Goal: Task Accomplishment & Management: Complete application form

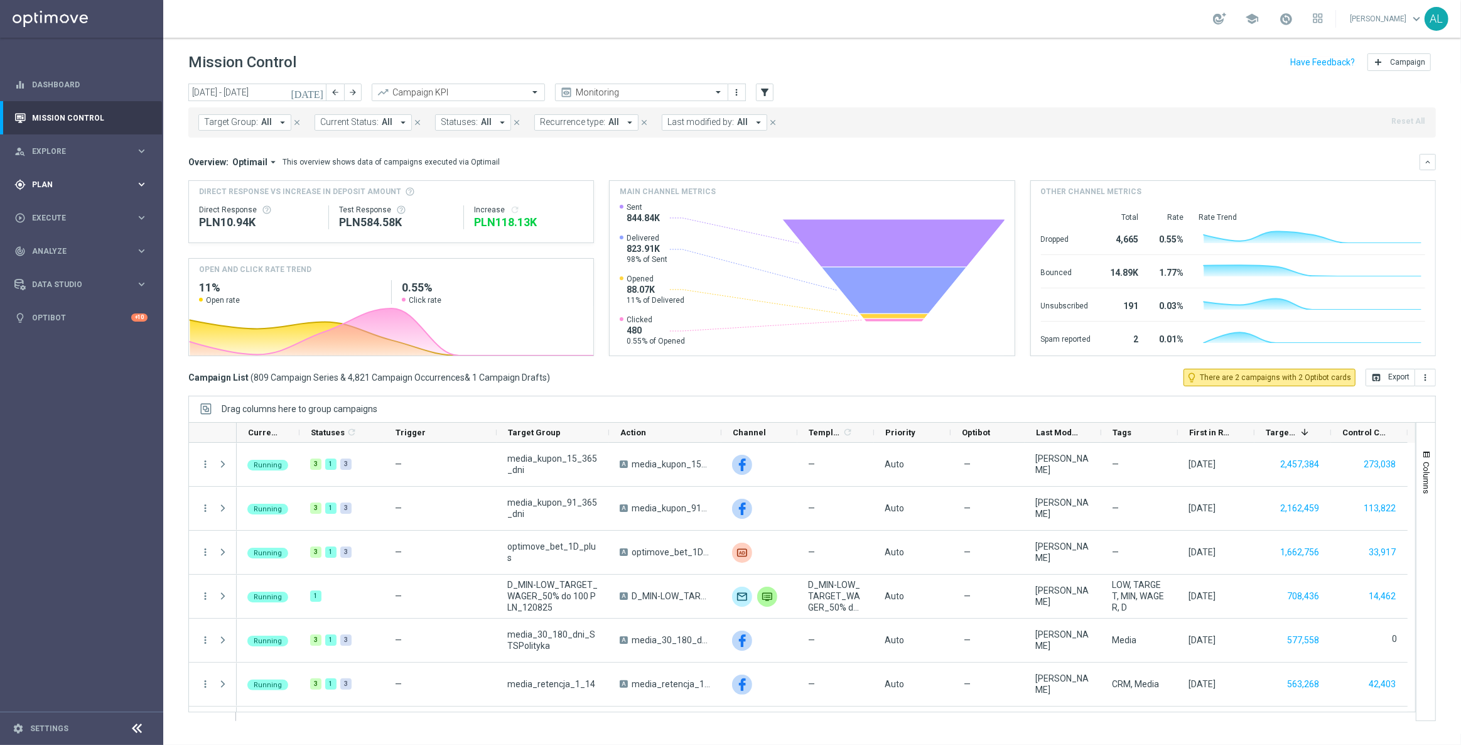
click at [77, 183] on span "Plan" at bounding box center [84, 185] width 104 height 8
click at [65, 242] on accordion "Templates keyboard_arrow_right Optimail" at bounding box center [97, 248] width 129 height 19
click at [67, 244] on button "Templates keyboard_arrow_right" at bounding box center [91, 248] width 116 height 10
click at [50, 261] on div "Optimail" at bounding box center [100, 266] width 123 height 19
drag, startPoint x: 50, startPoint y: 263, endPoint x: 75, endPoint y: 264, distance: 24.5
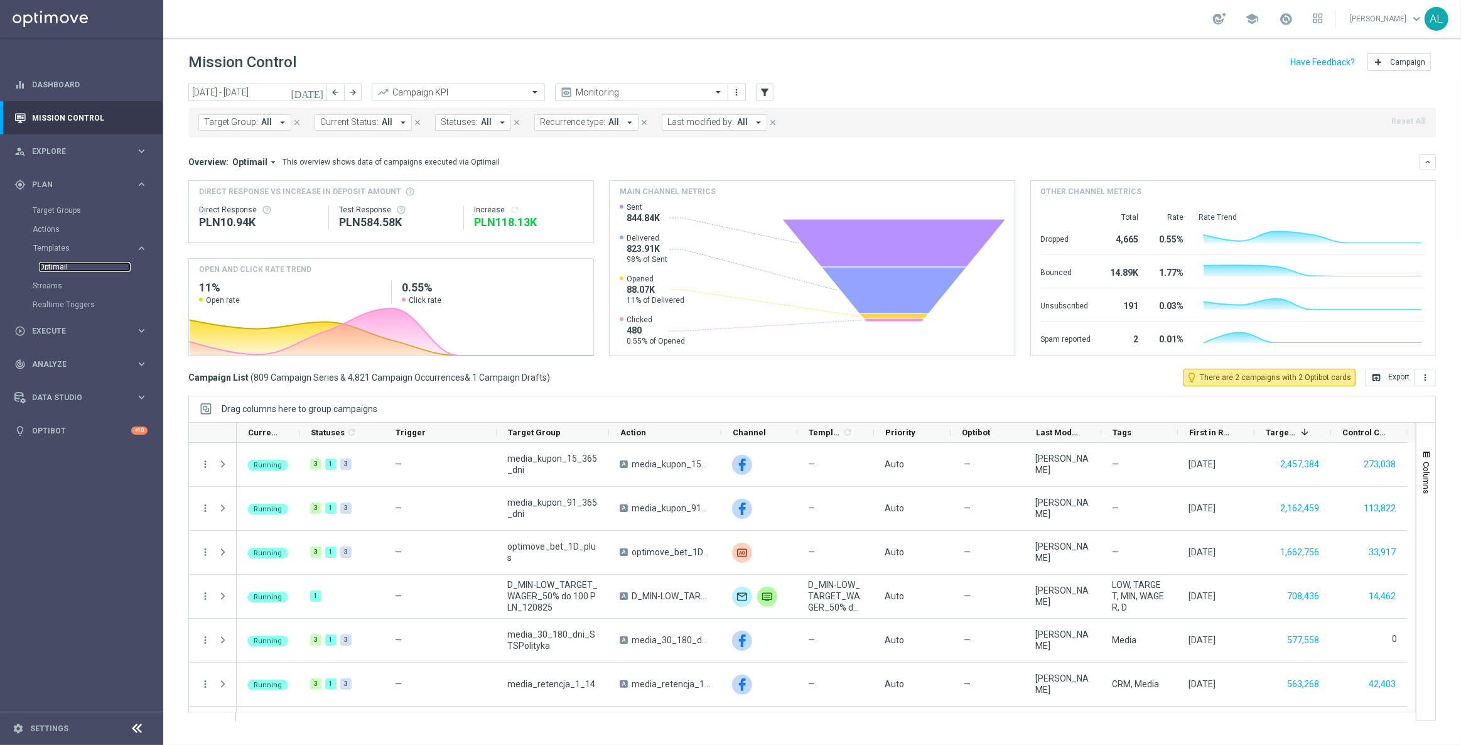
click at [50, 264] on link "Optimail" at bounding box center [85, 267] width 92 height 10
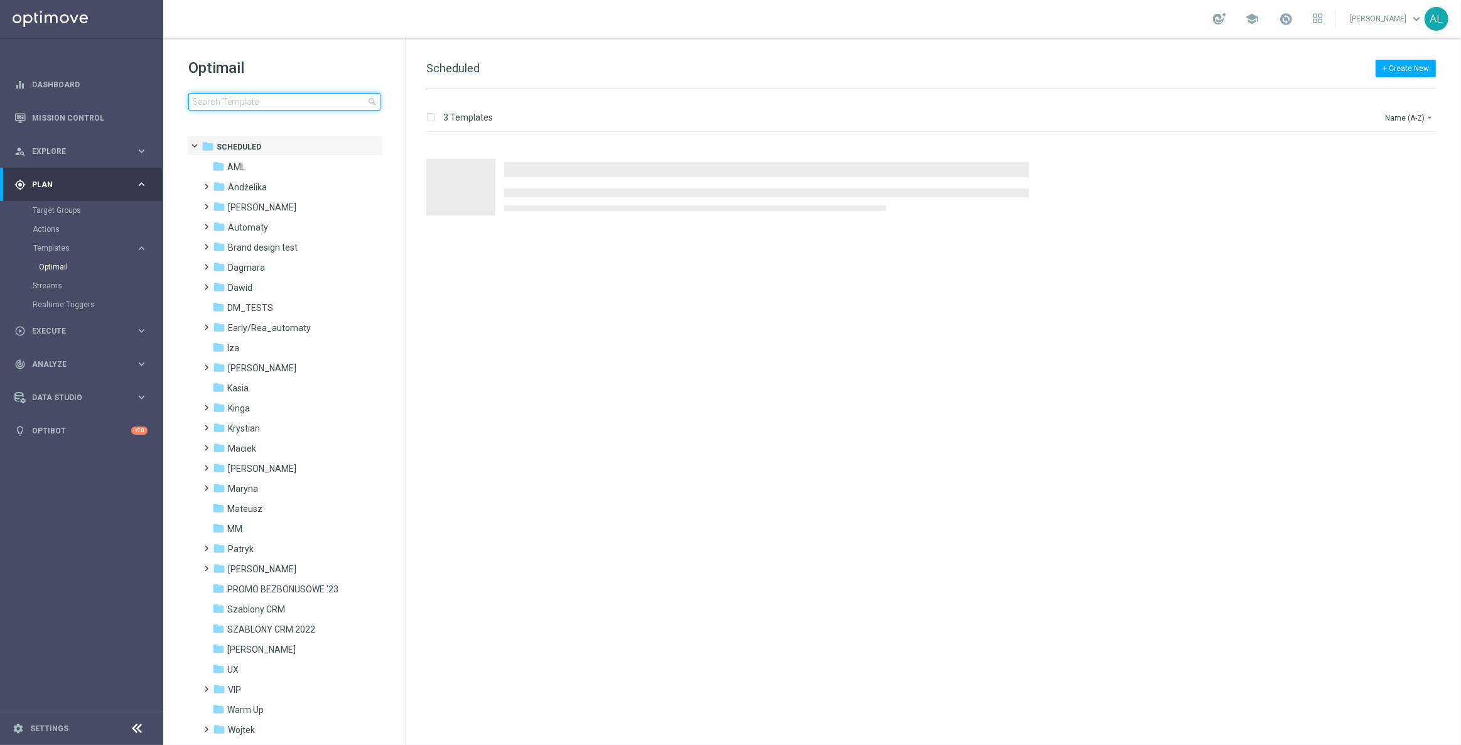
click at [296, 102] on input at bounding box center [284, 102] width 192 height 18
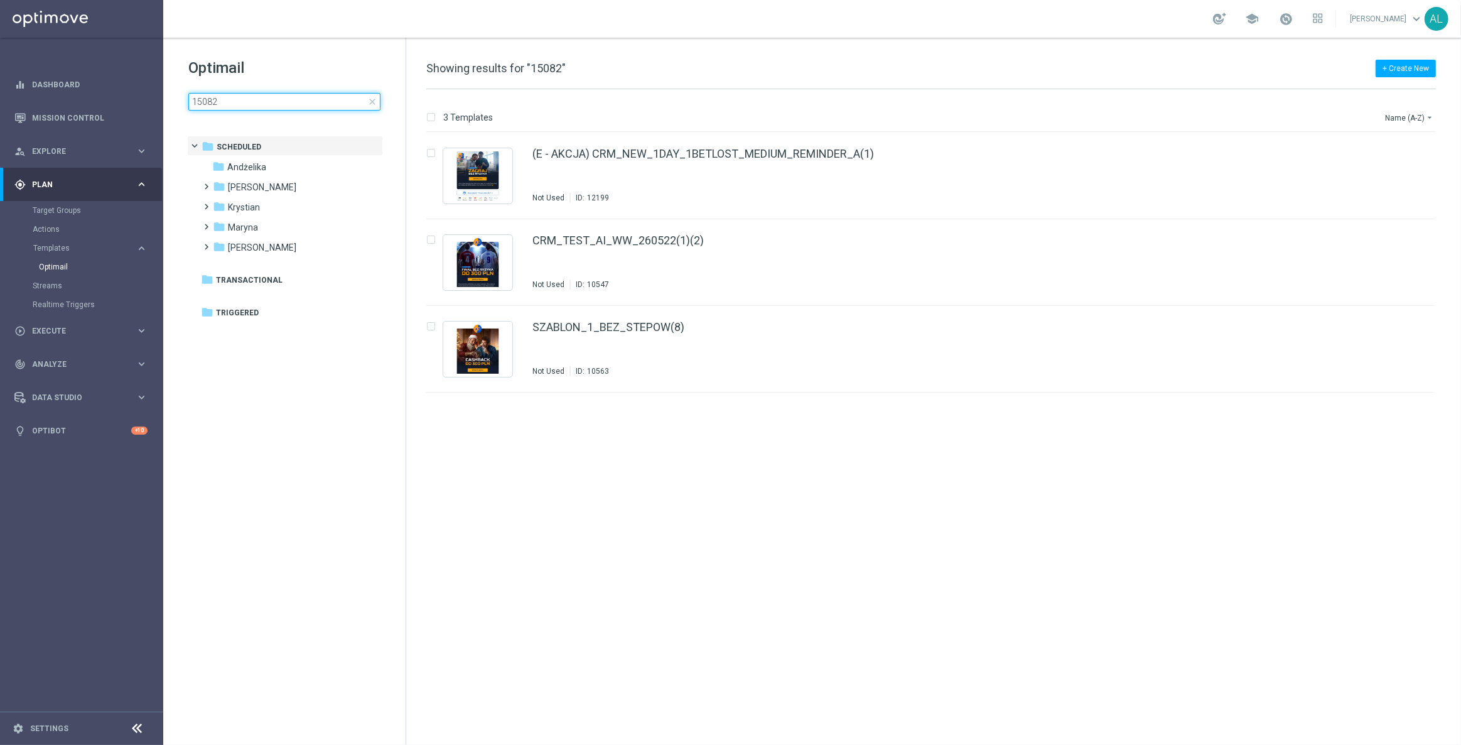
type input "150825"
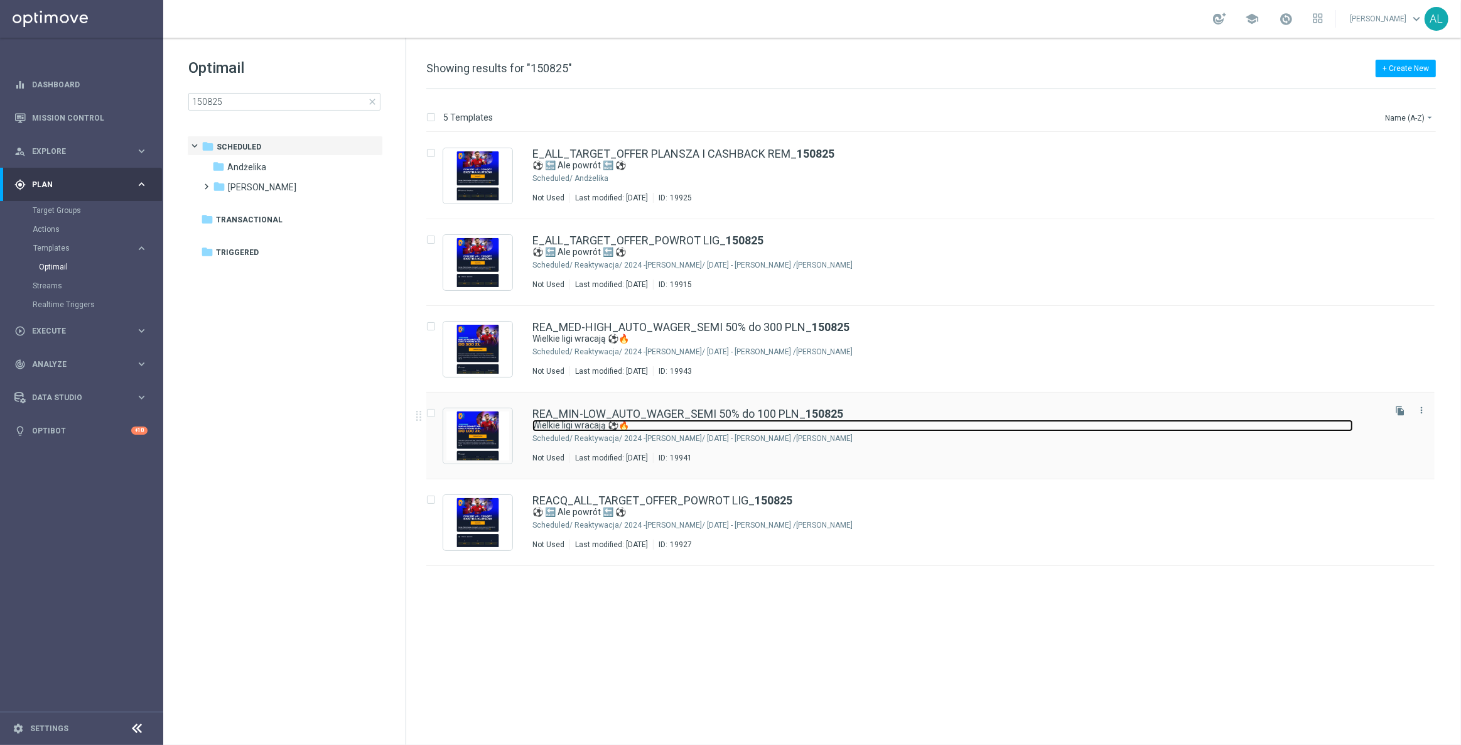
click at [593, 421] on link "Wielkie ligi wracają ⚽🔥" at bounding box center [942, 425] width 821 height 12
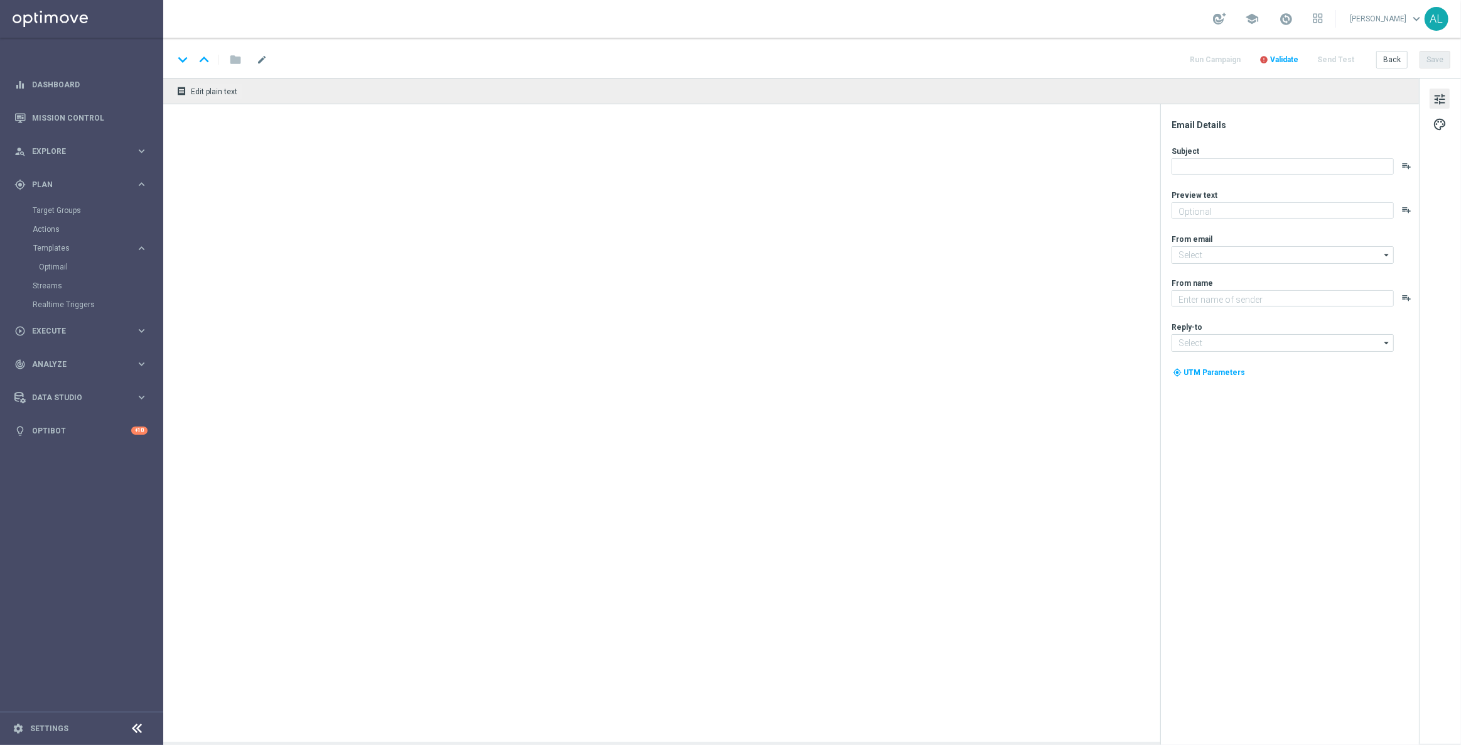
type textarea "Zgarnij pewną kasę do 100 zł!💸"
type input "oferta@sts.pl"
type textarea "STS"
type input "kontakt@sts.pl"
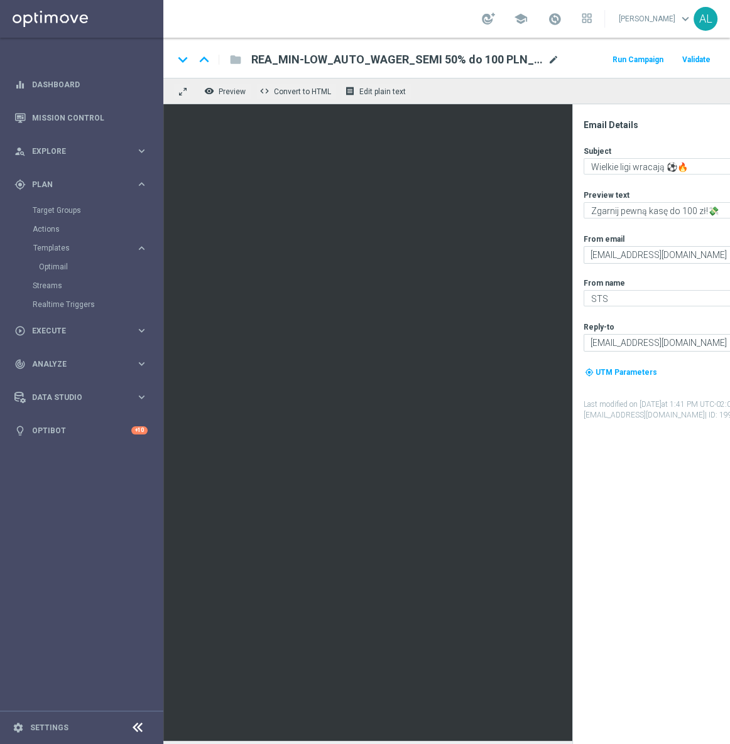
click at [553, 58] on span "mode_edit" at bounding box center [553, 59] width 11 height 11
click at [625, 170] on textarea "Wielkie ligi wracają ⚽🔥" at bounding box center [694, 166] width 222 height 16
click at [650, 215] on textarea "Zgarnij pewną kasę do 100 zł!💸" at bounding box center [694, 210] width 222 height 16
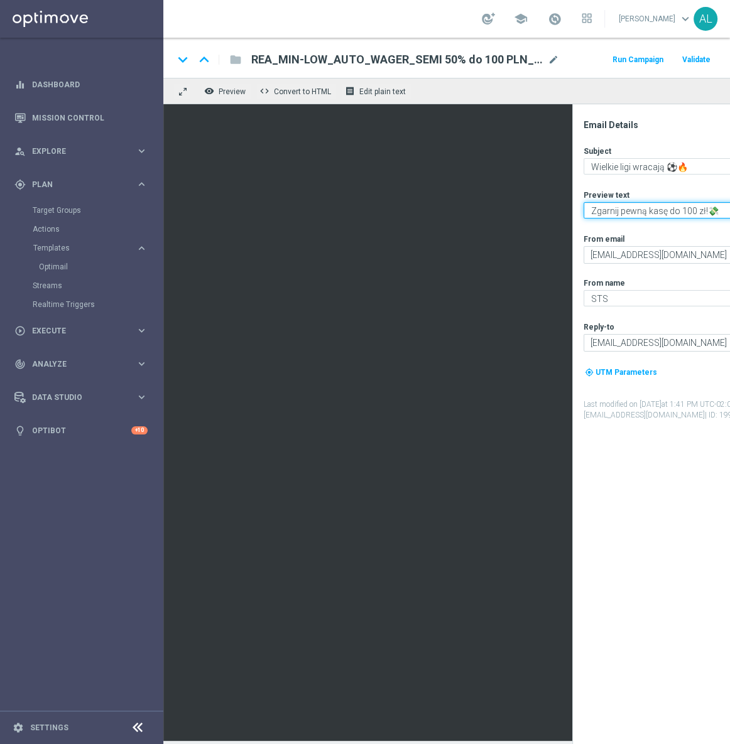
click at [650, 215] on textarea "Zgarnij pewną kasę do 100 zł!💸" at bounding box center [694, 210] width 222 height 16
click at [649, 170] on textarea "Wielkie ligi wracają ⚽🔥" at bounding box center [694, 166] width 222 height 16
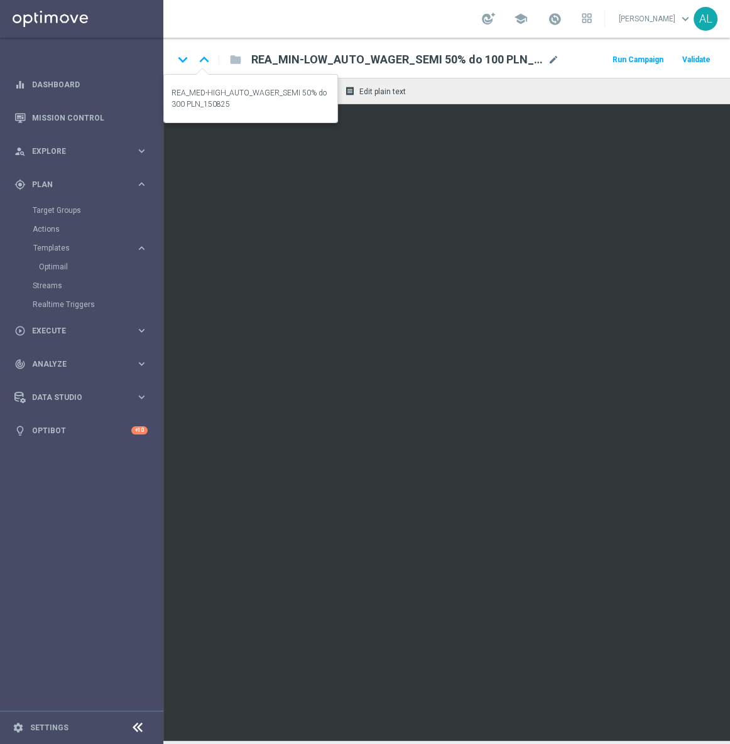
click at [207, 62] on icon "keyboard_arrow_up" at bounding box center [204, 59] width 19 height 19
type input "REA_MED-HIGH_AUTO_WAGER_SEMI 50% do 300 PLN_150825"
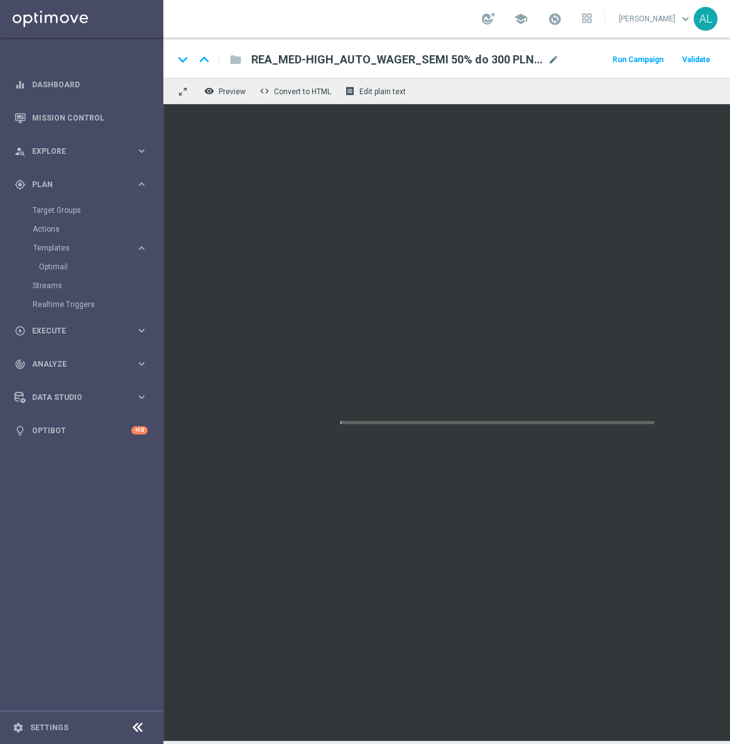
click at [306, 60] on span "REA_MED-HIGH_AUTO_WAGER_SEMI 50% do 300 PLN_150825" at bounding box center [396, 59] width 291 height 15
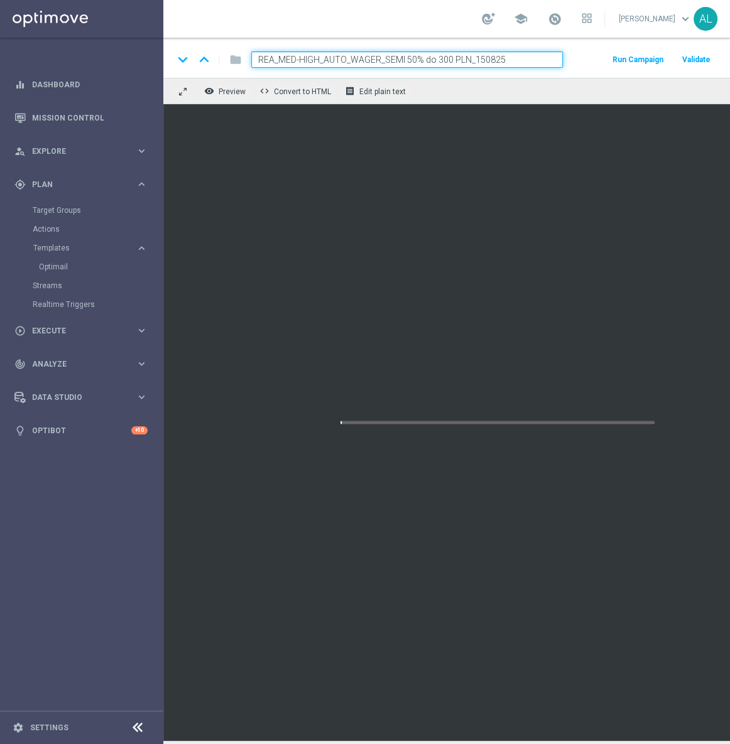
click at [306, 60] on input "REA_MED-HIGH_AUTO_WAGER_SEMI 50% do 300 PLN_150825" at bounding box center [406, 59] width 311 height 16
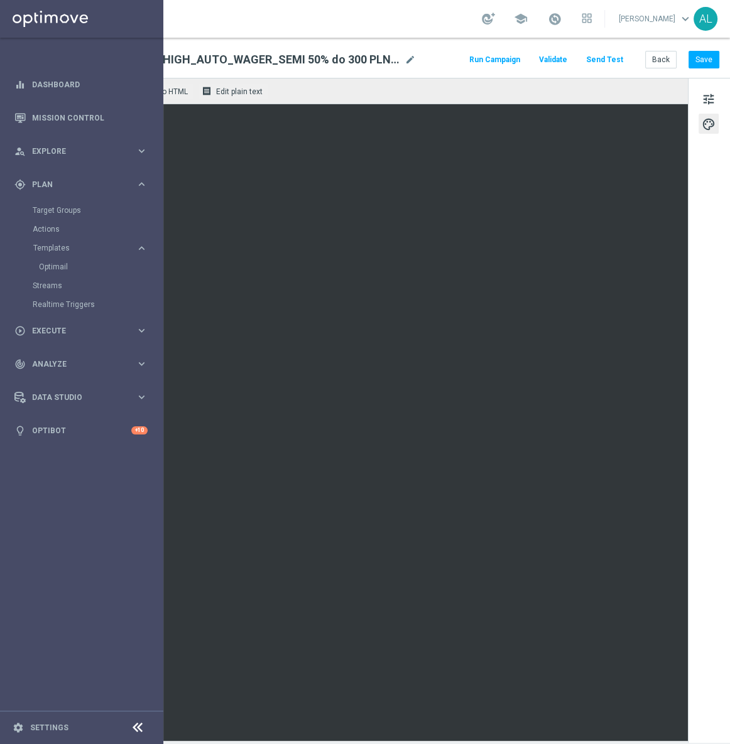
scroll to position [0, 151]
click at [701, 100] on span "tune" at bounding box center [708, 99] width 14 height 16
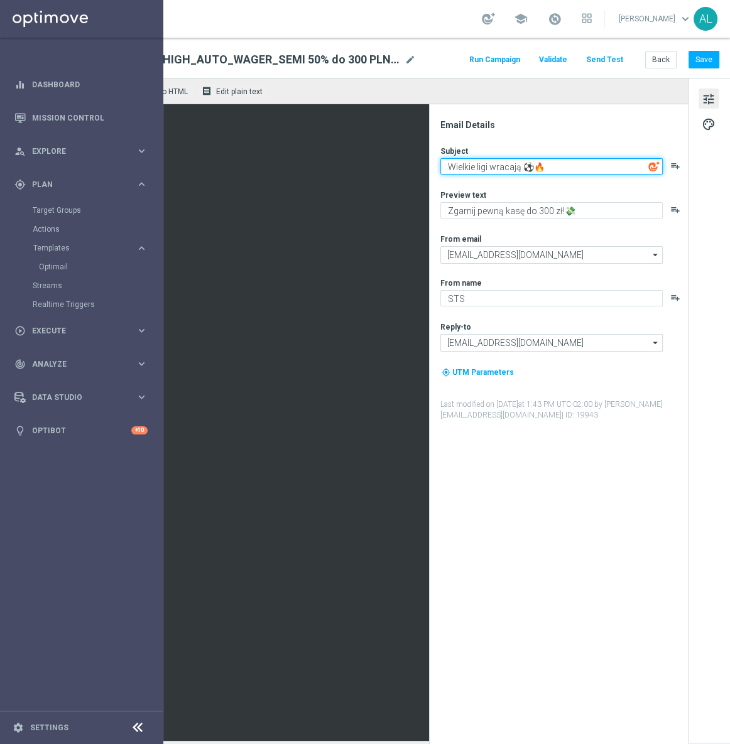
click at [546, 168] on textarea "Wielkie ligi wracają ⚽🔥" at bounding box center [551, 166] width 222 height 16
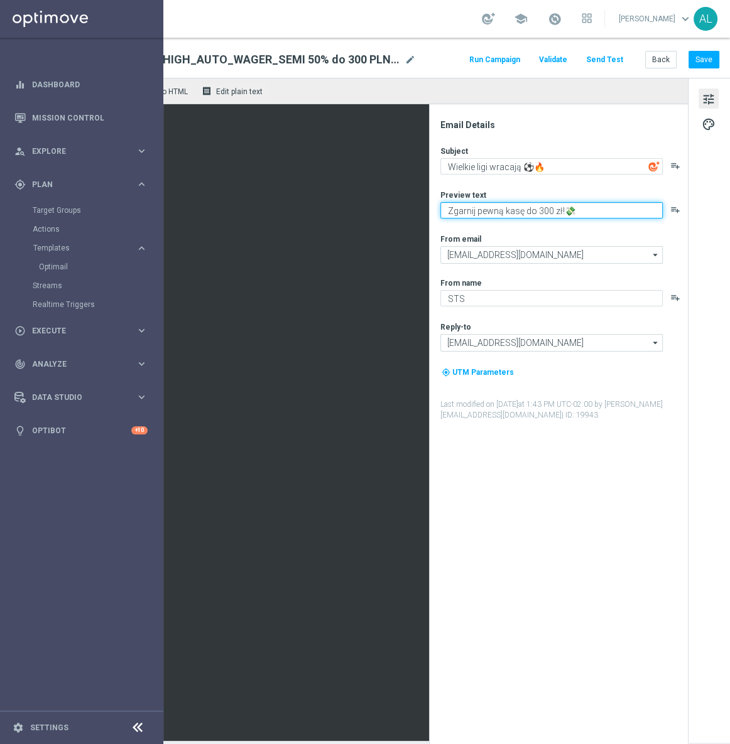
click at [465, 213] on textarea "Zgarnij pewną kasę do 300 zł!💸" at bounding box center [551, 210] width 222 height 16
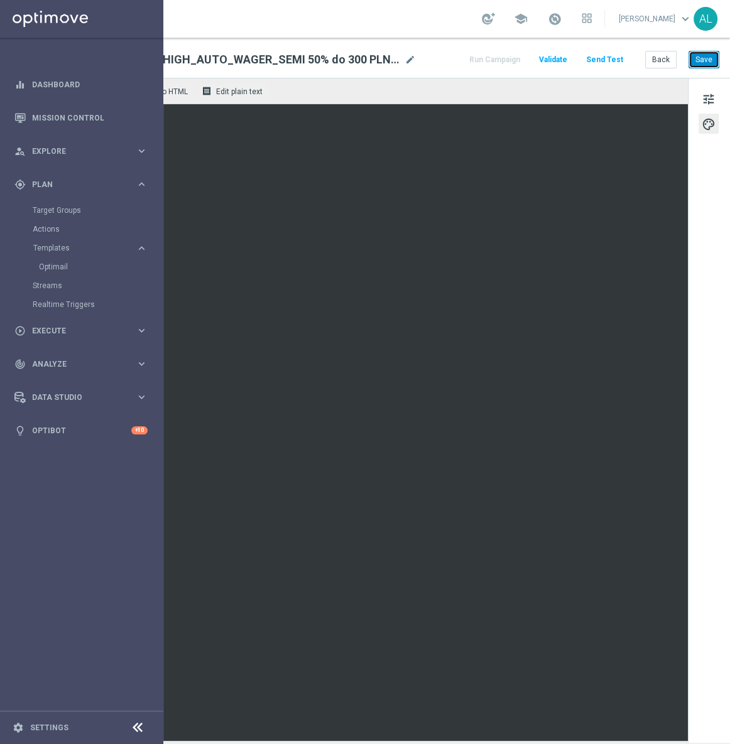
click at [698, 64] on button "Save" at bounding box center [703, 60] width 31 height 18
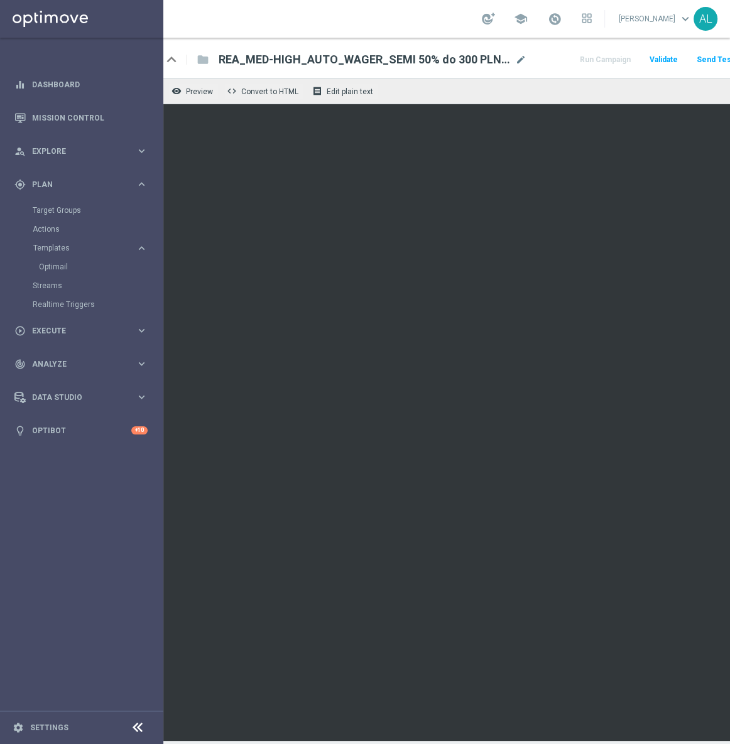
scroll to position [0, 0]
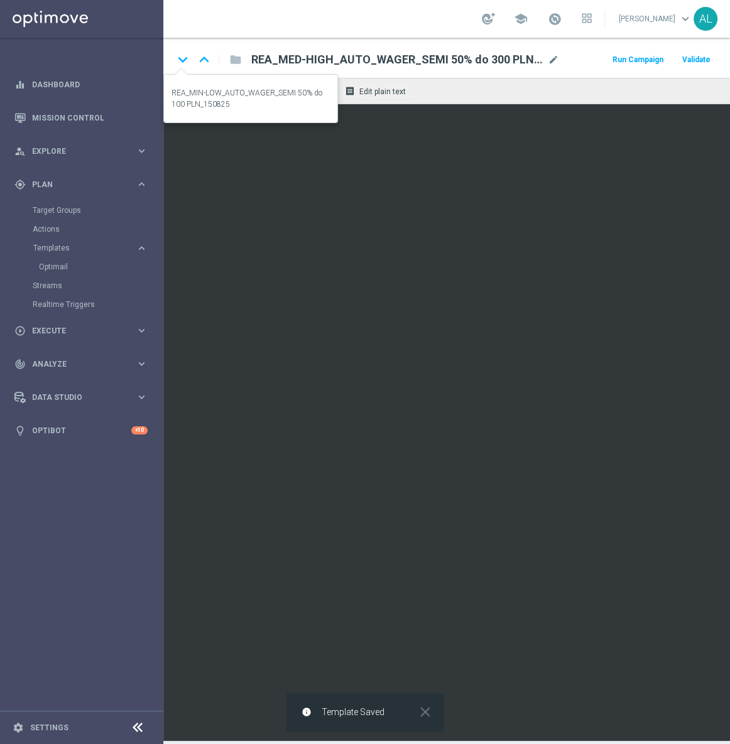
click at [177, 60] on icon "keyboard_arrow_down" at bounding box center [182, 59] width 19 height 19
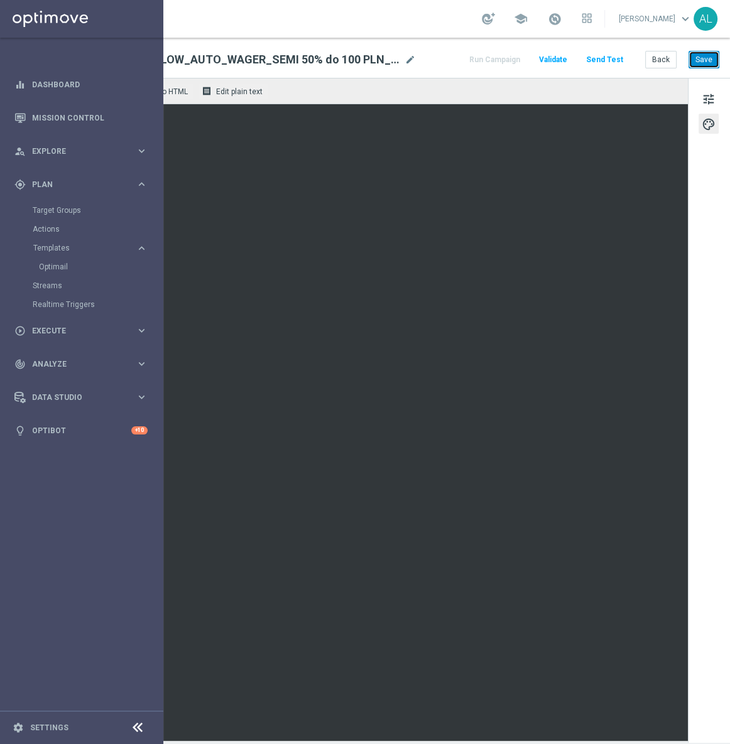
click at [703, 63] on button "Save" at bounding box center [703, 60] width 31 height 18
click at [713, 60] on button "Save" at bounding box center [703, 60] width 31 height 18
click at [659, 67] on button "Back" at bounding box center [660, 60] width 31 height 18
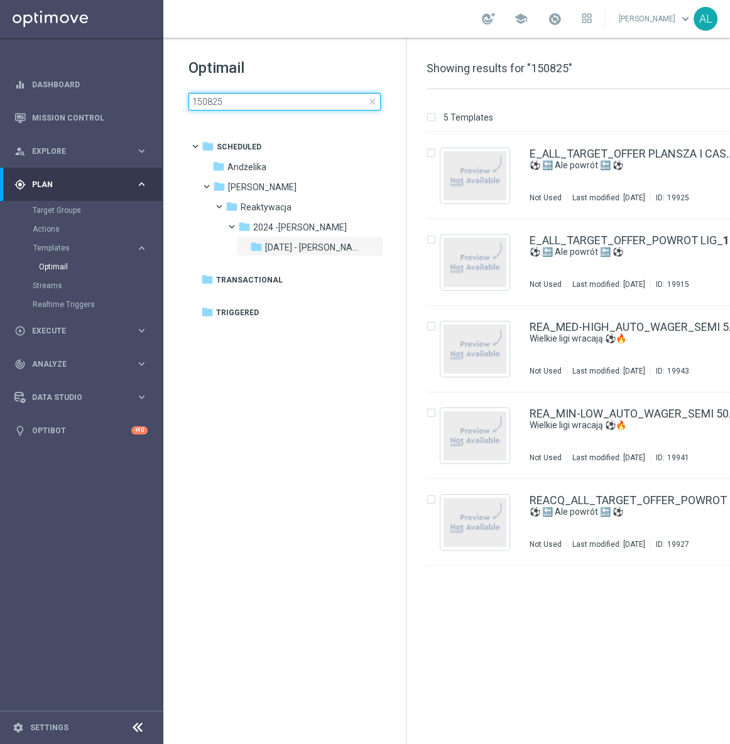
drag, startPoint x: 195, startPoint y: 103, endPoint x: 203, endPoint y: 103, distance: 8.2
click at [203, 103] on input "150825" at bounding box center [284, 102] width 192 height 18
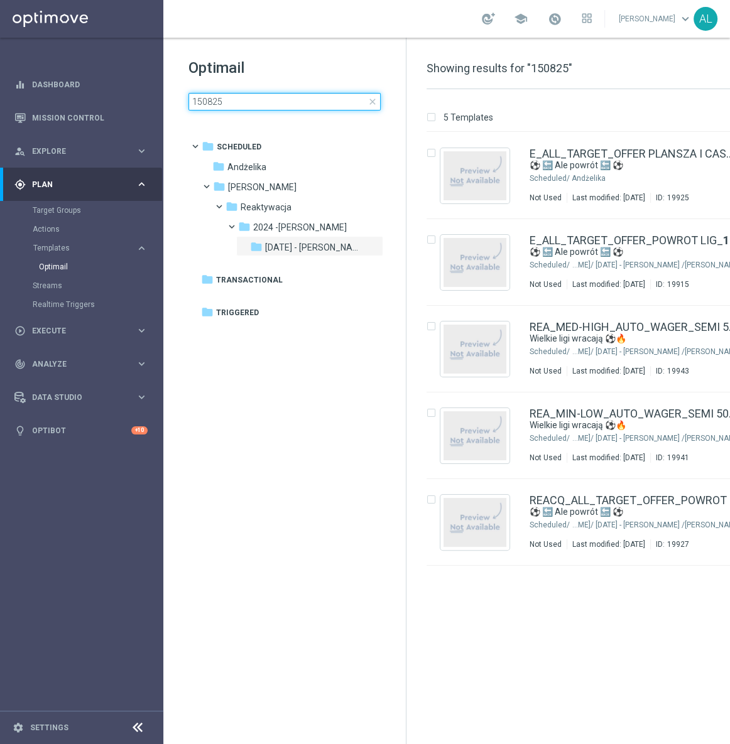
type input "140825"
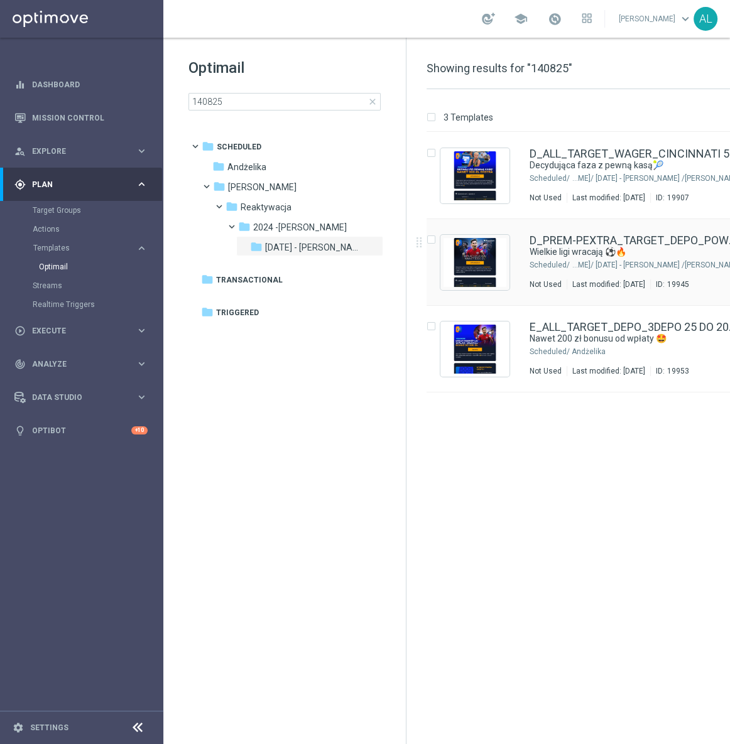
click at [581, 265] on div "Antoni L./ Reaktywacja/ 2024 -Antoni/ Lipiec 2024 - Antoni" at bounding box center [656, 265] width 170 height 10
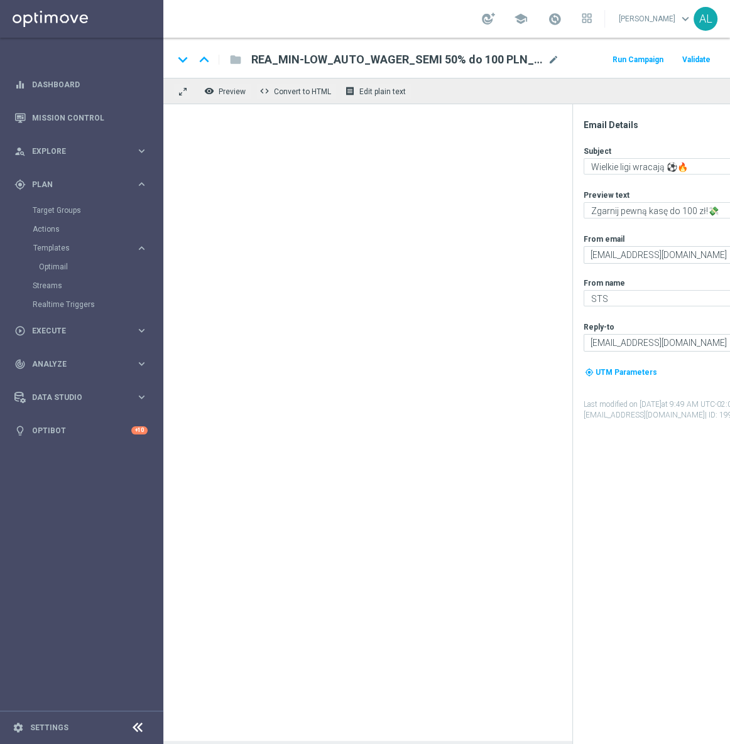
type textarea "Typuj z bonusem od wpłaty do 1000 zł! 💸"
type input "premium@sts.pl"
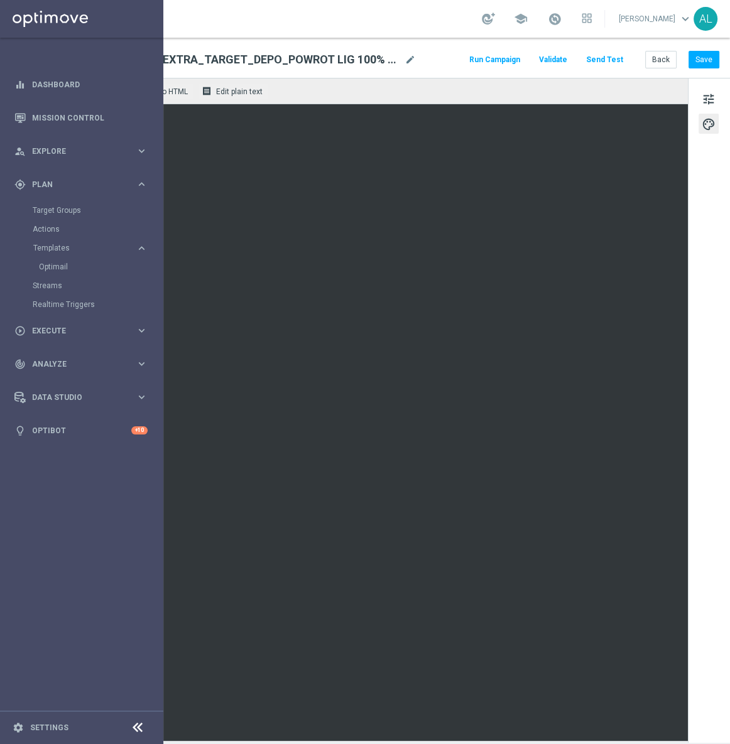
scroll to position [0, 151]
click at [699, 59] on button "Save" at bounding box center [703, 60] width 31 height 18
click at [404, 63] on span "mode_edit" at bounding box center [409, 59] width 11 height 11
click at [701, 99] on span "tune" at bounding box center [708, 99] width 14 height 16
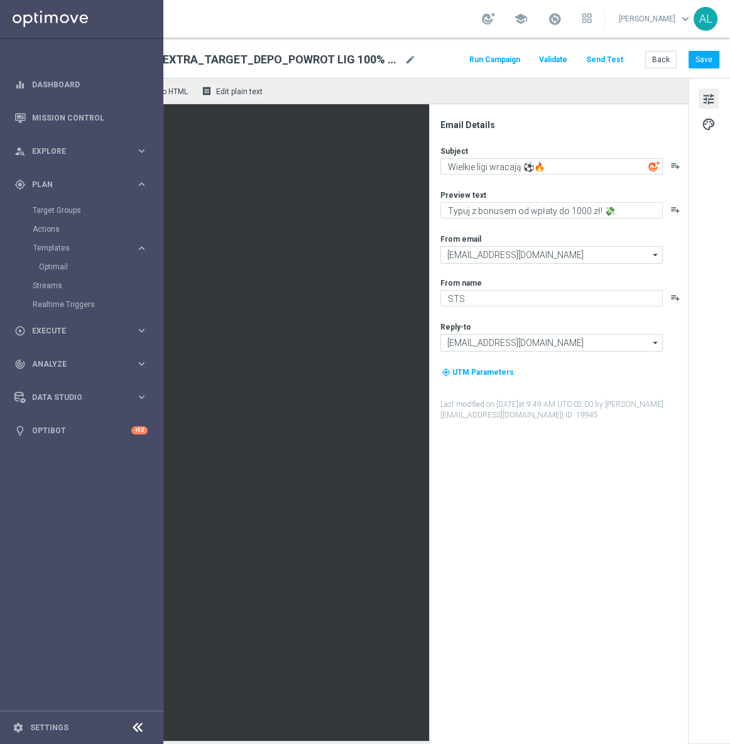
click at [458, 183] on div "Subject Wielkie ligi wracają ⚽🔥 playlist_add Preview text Typuj z bonusem od wp…" at bounding box center [563, 283] width 246 height 275
click at [480, 173] on textarea "Wielkie ligi wracają ⚽🔥" at bounding box center [551, 166] width 222 height 16
click at [476, 209] on textarea "Typuj z bonusem od wpłaty do 1000 zł! 💸" at bounding box center [551, 210] width 222 height 16
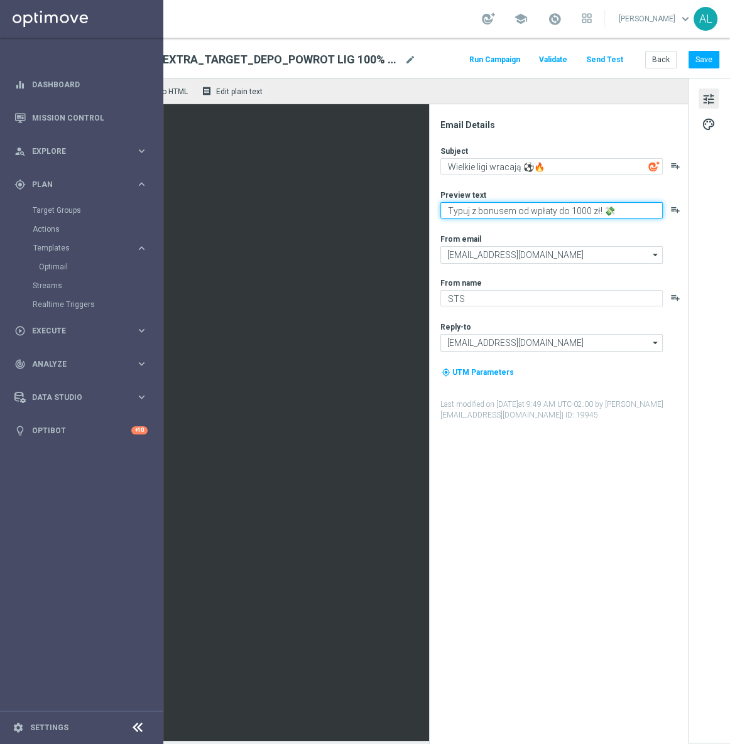
click at [476, 209] on textarea "Typuj z bonusem od wpłaty do 1000 zł! 💸" at bounding box center [551, 210] width 222 height 16
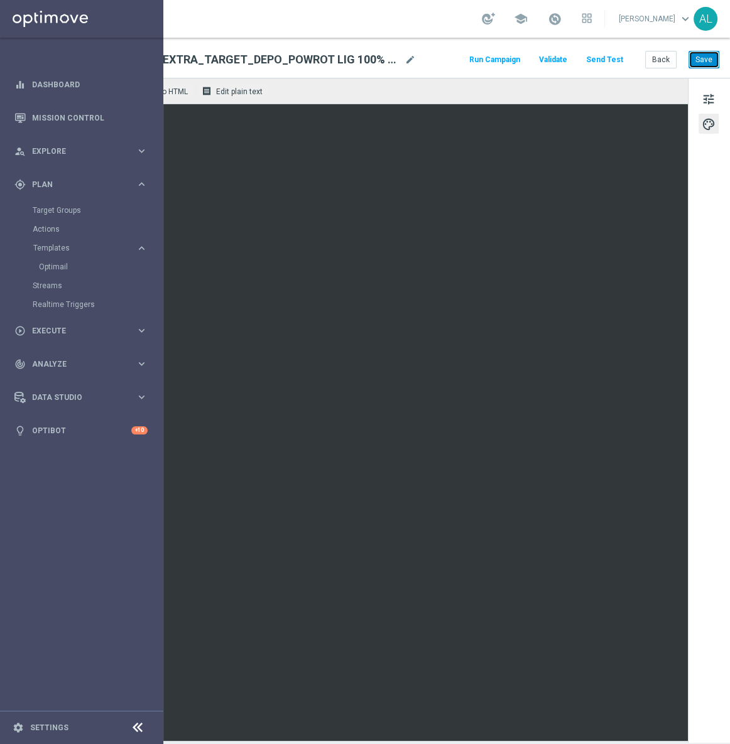
click at [697, 60] on button "Save" at bounding box center [703, 60] width 31 height 18
click at [642, 68] on div "keyboard_arrow_down keyboard_arrow_up folder D_PREM-PEXTRA_TARGET_DEPO_POWROT L…" at bounding box center [375, 58] width 710 height 40
click at [656, 65] on button "Back" at bounding box center [660, 60] width 31 height 18
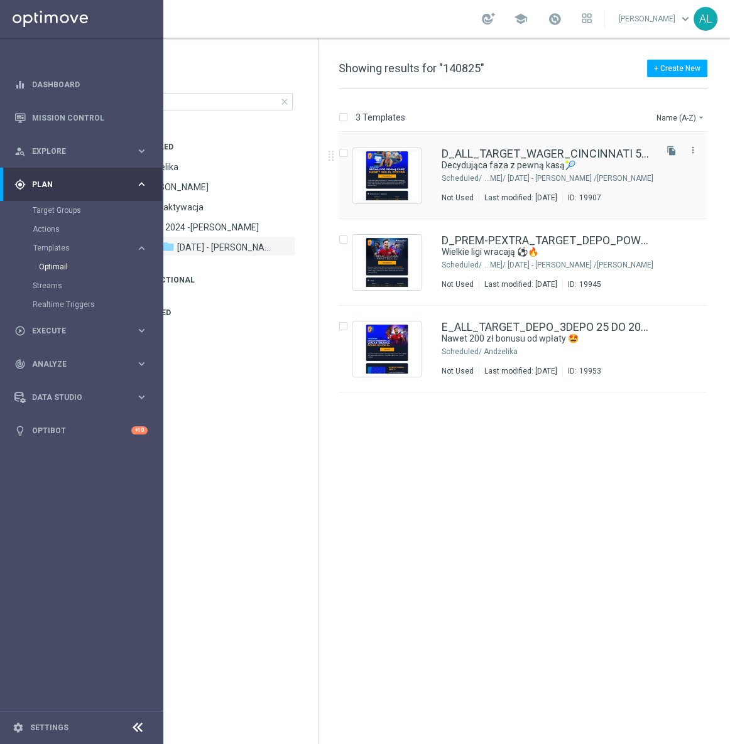
scroll to position [0, 90]
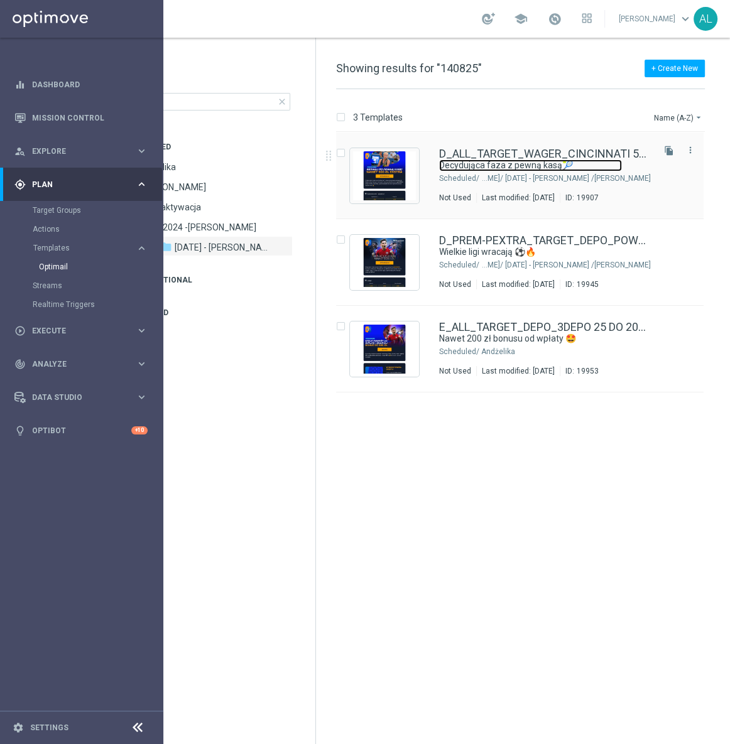
click at [592, 160] on link "Decydująca faza z pewną kasą🎾" at bounding box center [530, 165] width 183 height 12
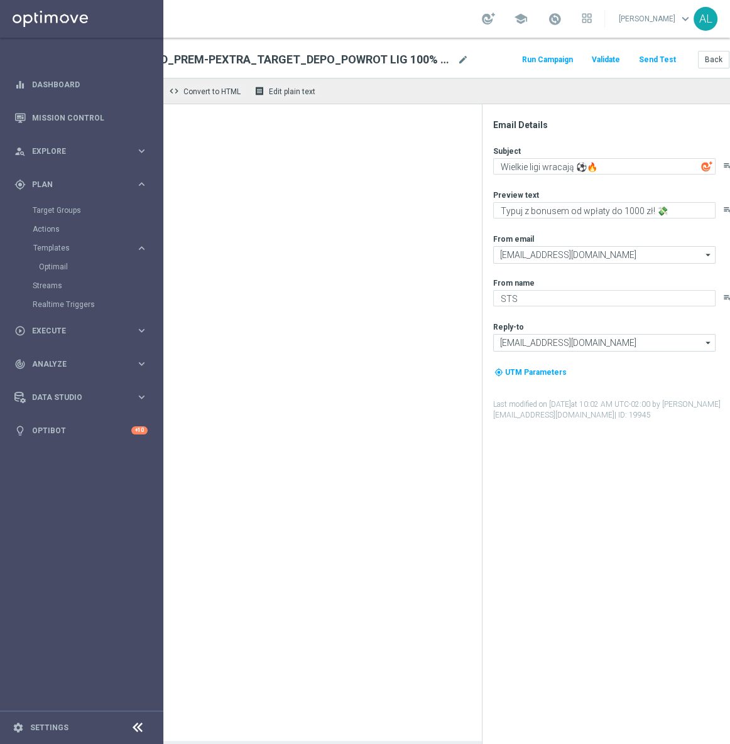
type textarea "Decydująca faza z pewną kasą🎾"
type textarea "Graj i zgarnij nawet 300 zł ekstra! 💸"
type input "oferta@sts.pl"
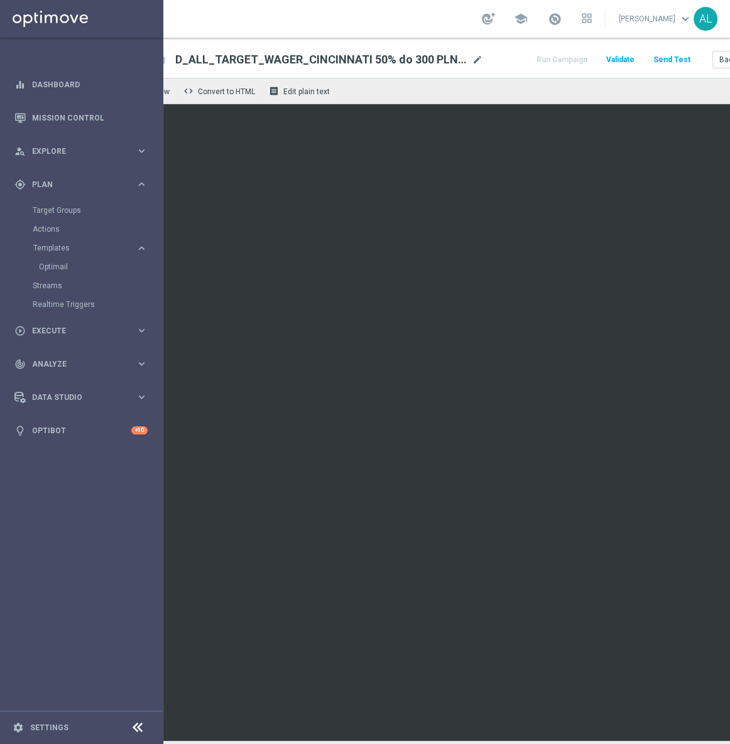
scroll to position [0, 151]
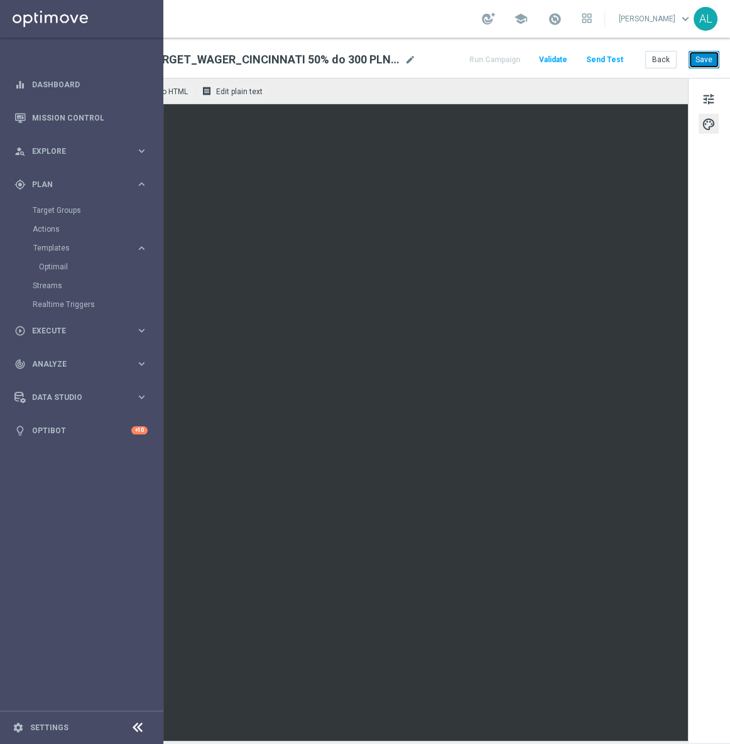
click at [688, 58] on button "Save" at bounding box center [703, 60] width 31 height 18
click at [701, 101] on span "tune" at bounding box center [708, 99] width 14 height 16
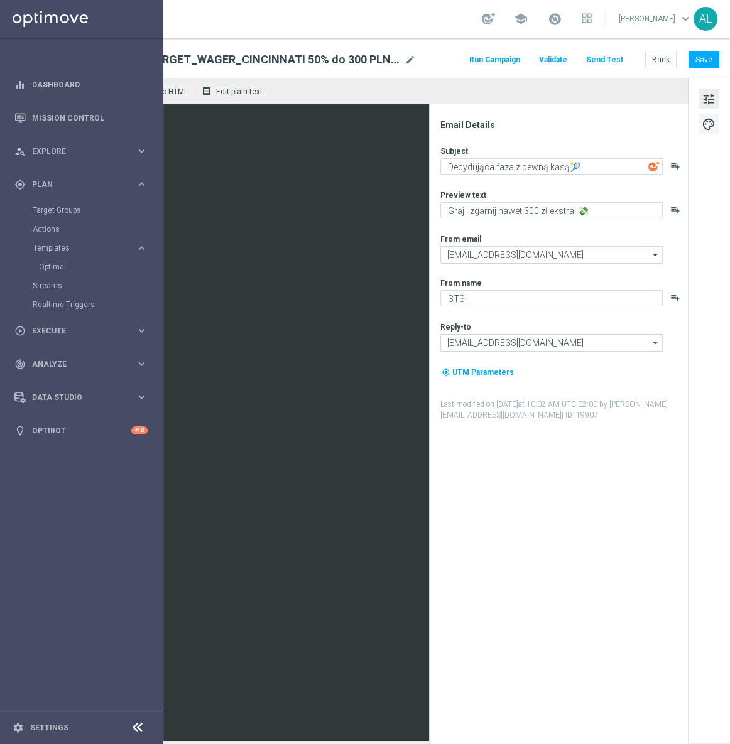
click at [701, 122] on span "palette" at bounding box center [708, 124] width 14 height 16
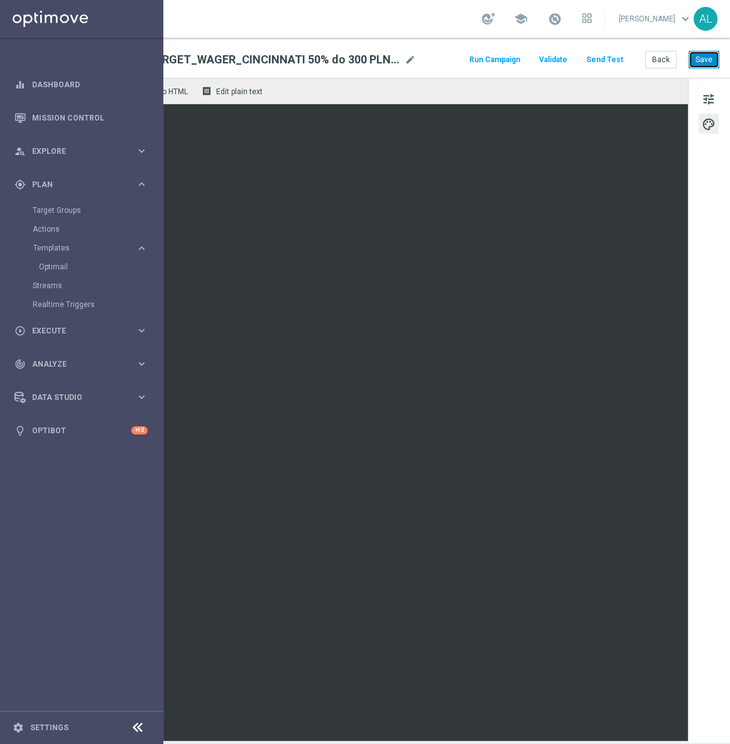
click at [690, 67] on button "Save" at bounding box center [703, 60] width 31 height 18
click at [691, 63] on button "Save" at bounding box center [703, 60] width 31 height 18
click at [705, 97] on span "tune" at bounding box center [708, 99] width 14 height 16
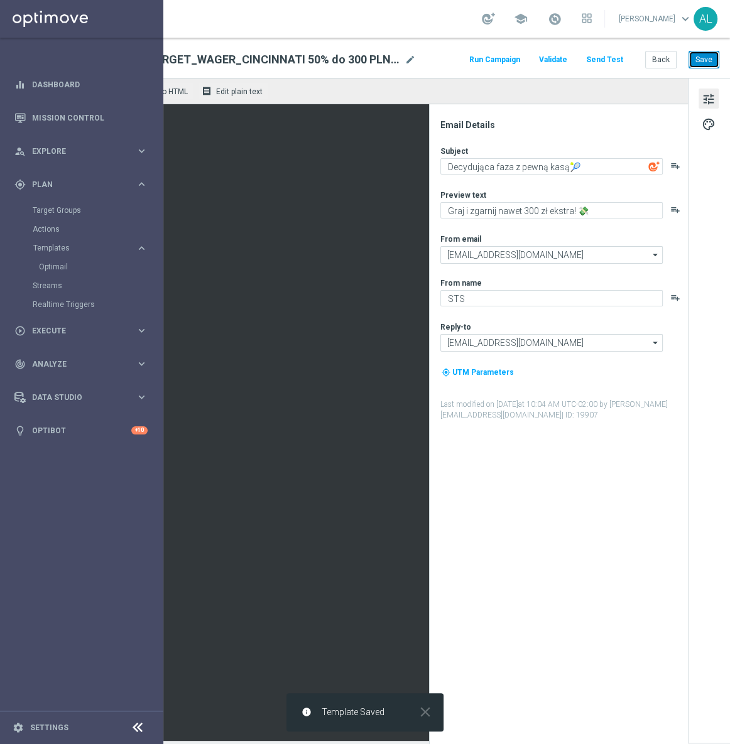
click at [697, 51] on button "Save" at bounding box center [703, 60] width 31 height 18
click at [404, 63] on span "mode_edit" at bounding box center [409, 59] width 11 height 11
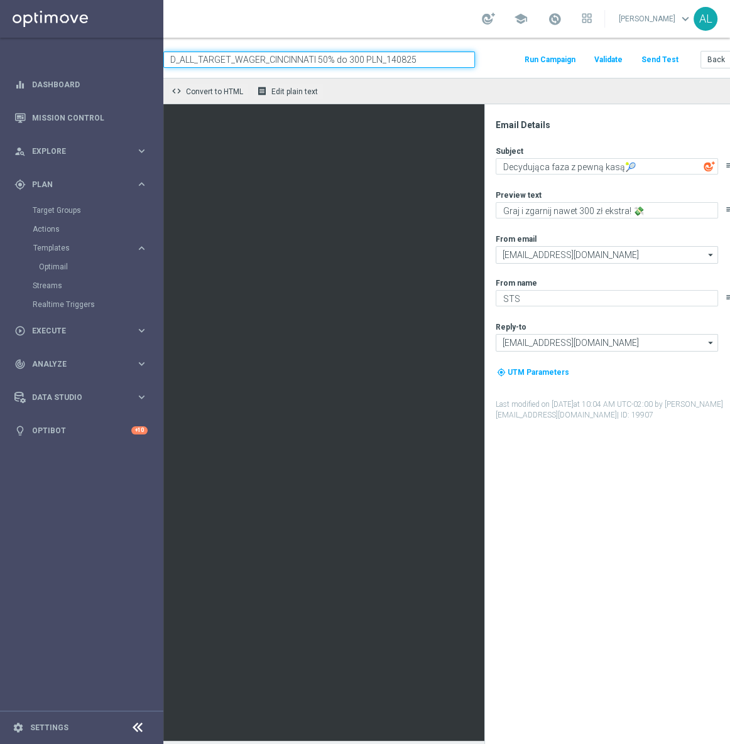
click at [396, 63] on input "D_ALL_TARGET_WAGER_CINCINNATI 50% do 300 PLN_140825" at bounding box center [318, 59] width 311 height 16
click at [103, 333] on span "Execute" at bounding box center [84, 331] width 104 height 8
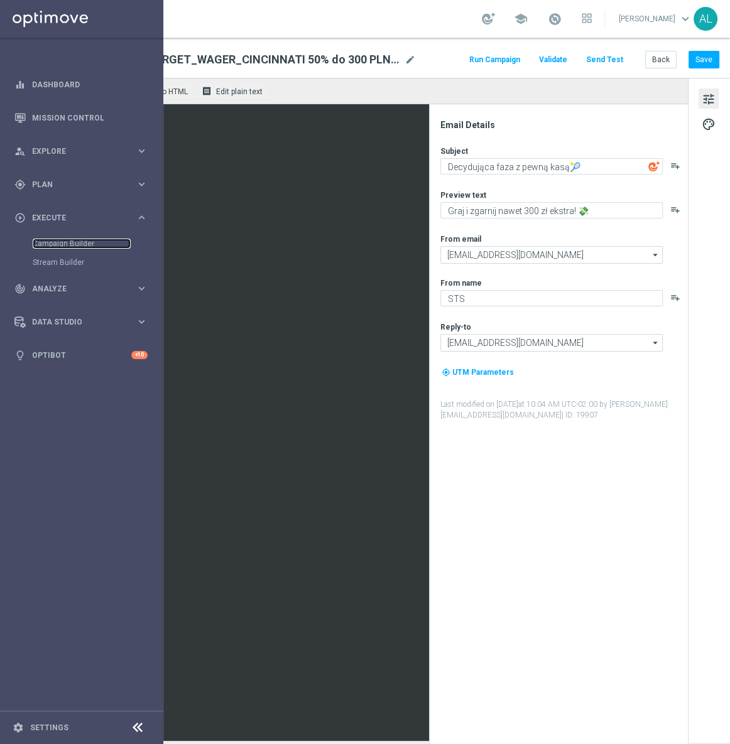
scroll to position [8, 151]
click at [701, 91] on span "tune" at bounding box center [708, 99] width 14 height 16
click at [705, 121] on span "palette" at bounding box center [708, 124] width 14 height 16
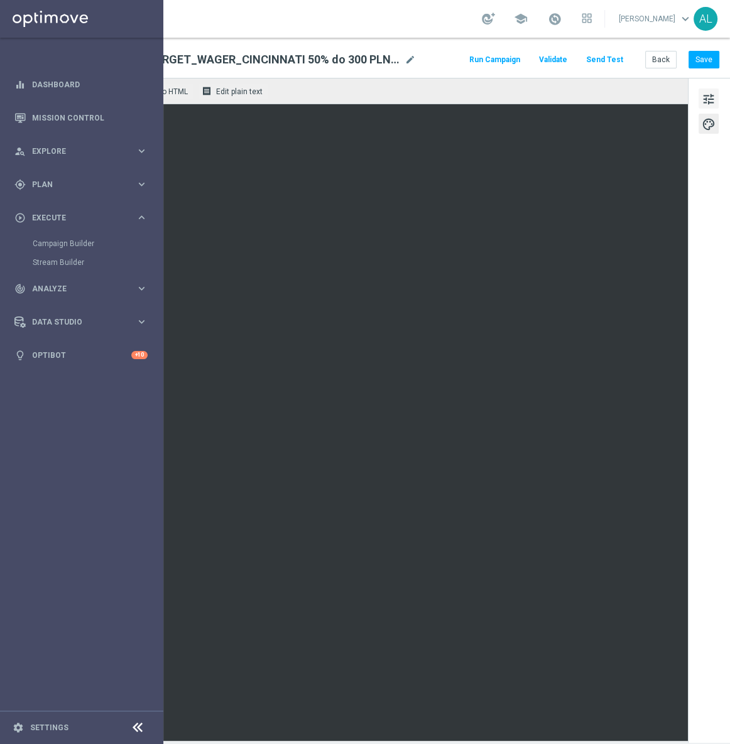
click at [703, 91] on span "tune" at bounding box center [708, 99] width 14 height 16
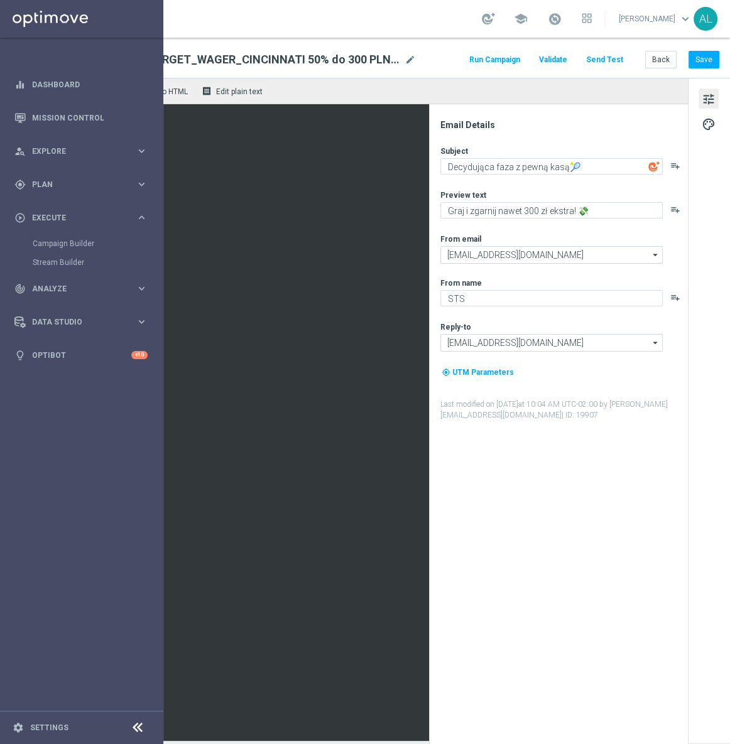
click at [703, 91] on span "tune" at bounding box center [708, 99] width 14 height 16
click at [701, 116] on span "palette" at bounding box center [708, 124] width 14 height 16
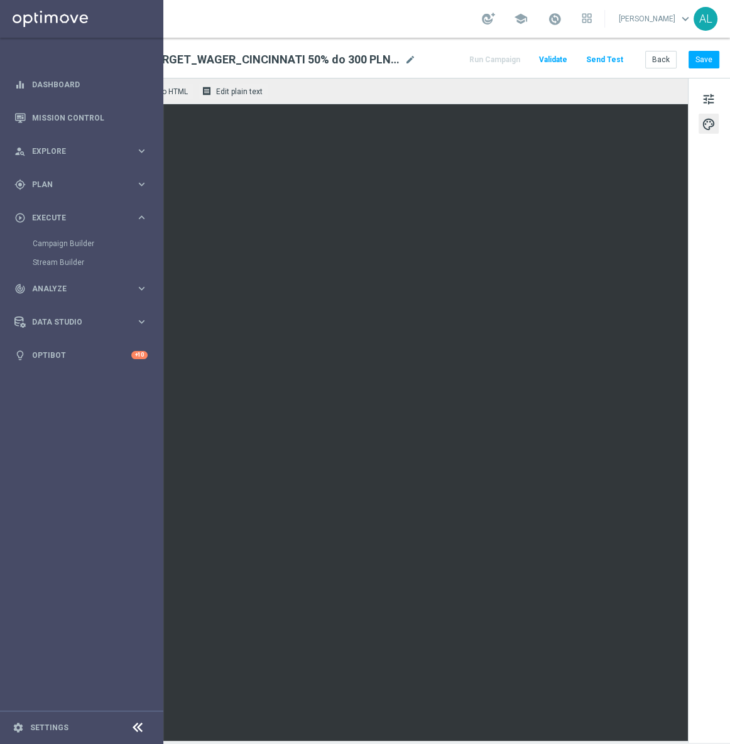
scroll to position [0, 151]
click at [699, 92] on button "tune" at bounding box center [708, 99] width 20 height 20
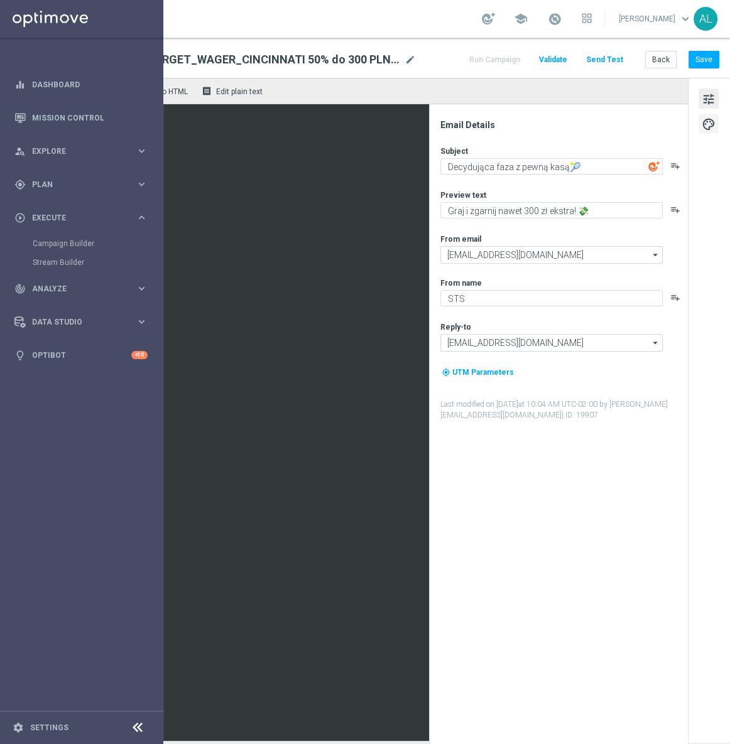
click at [701, 122] on span "palette" at bounding box center [708, 124] width 14 height 16
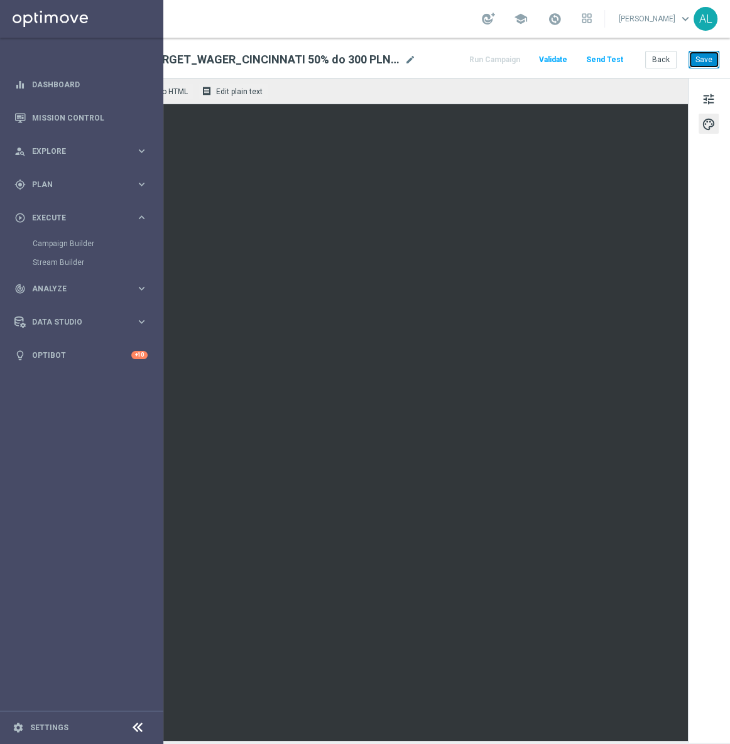
click at [693, 63] on button "Save" at bounding box center [703, 60] width 31 height 18
click at [695, 57] on button "Save" at bounding box center [703, 60] width 31 height 18
click at [697, 56] on button "Save" at bounding box center [703, 60] width 31 height 18
click at [688, 63] on button "Save" at bounding box center [703, 60] width 31 height 18
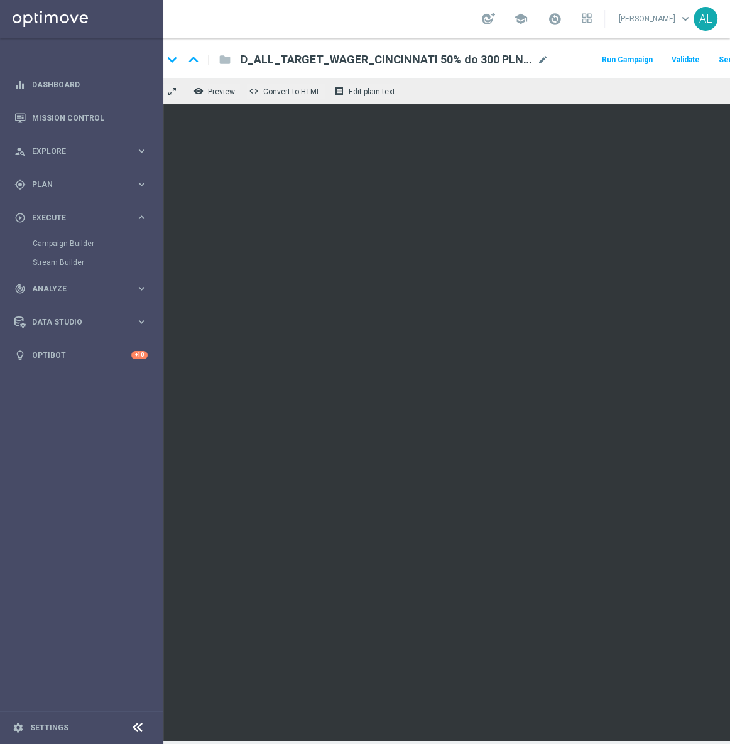
scroll to position [0, 0]
click at [232, 94] on span "Preview" at bounding box center [232, 91] width 27 height 9
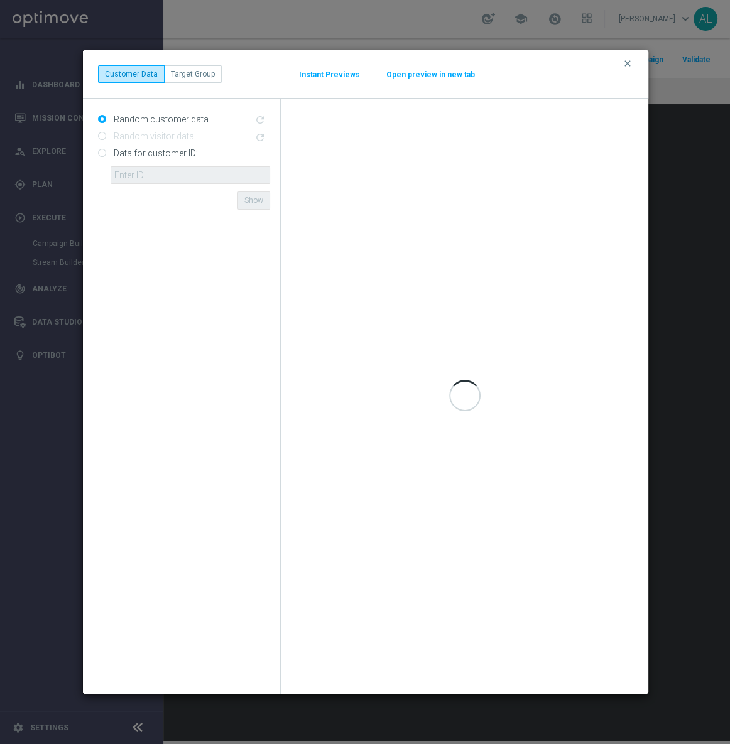
click at [417, 75] on button "Open preview in new tab" at bounding box center [431, 75] width 90 height 10
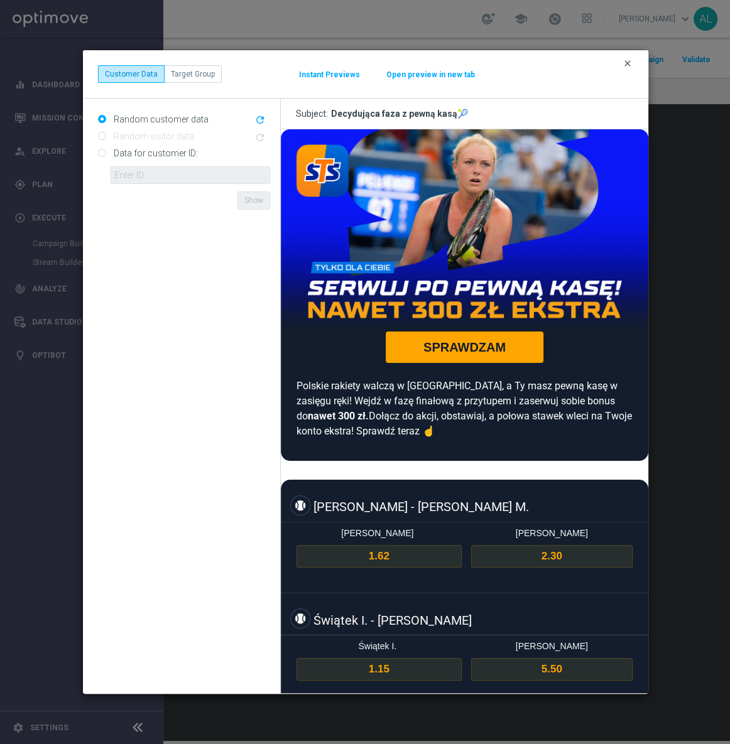
click at [627, 63] on icon "clear" at bounding box center [627, 63] width 10 height 10
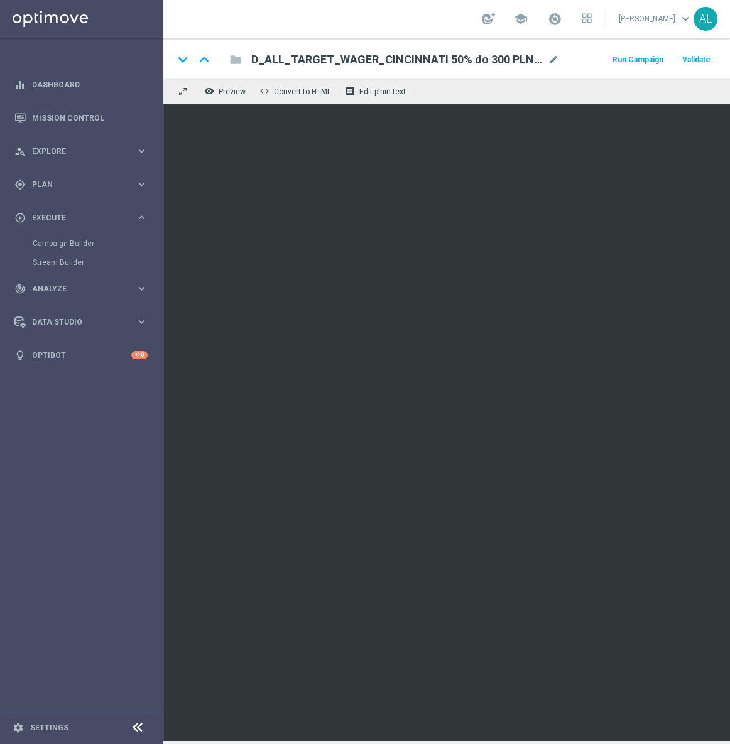
scroll to position [0, 151]
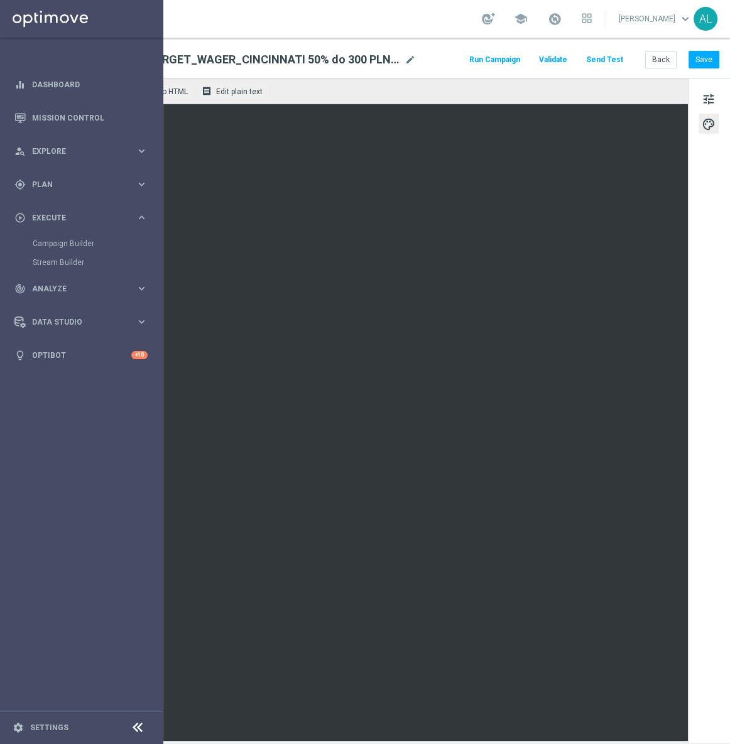
click at [648, 73] on div "keyboard_arrow_down keyboard_arrow_up folder D_ALL_TARGET_WAGER_CINCINNATI 50% …" at bounding box center [375, 58] width 710 height 40
click at [651, 60] on button "Back" at bounding box center [660, 60] width 31 height 18
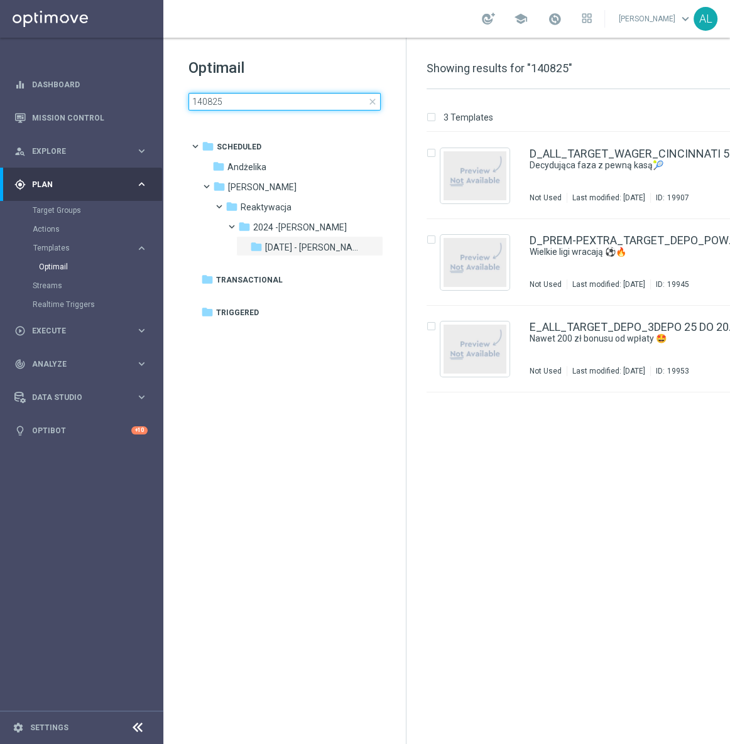
click at [294, 107] on input "140825" at bounding box center [284, 102] width 192 height 18
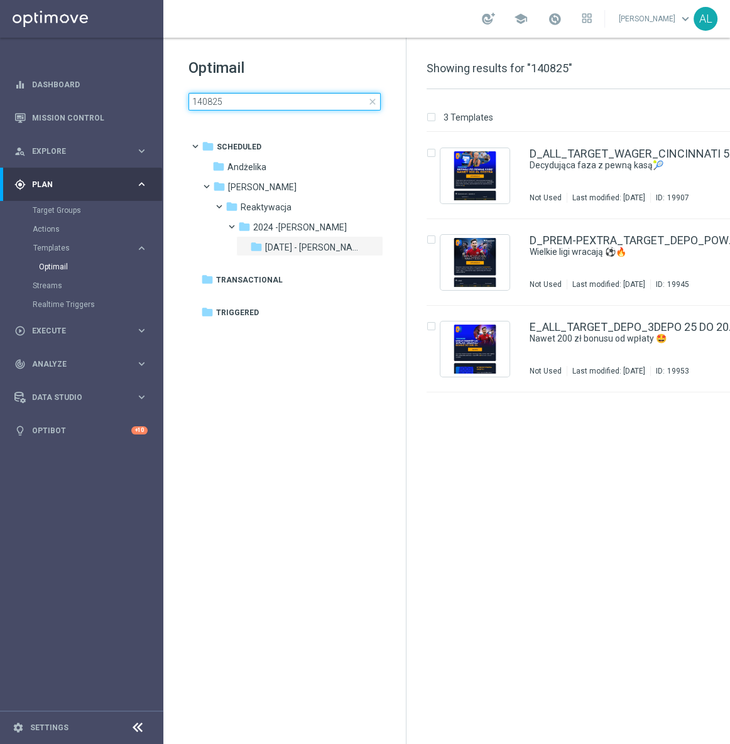
click at [294, 107] on input "140825" at bounding box center [284, 102] width 192 height 18
type input "D_PREM-PEXTRA_TARGET_DEPO_POWROT LIG 100% do 1000 PLN_140825"
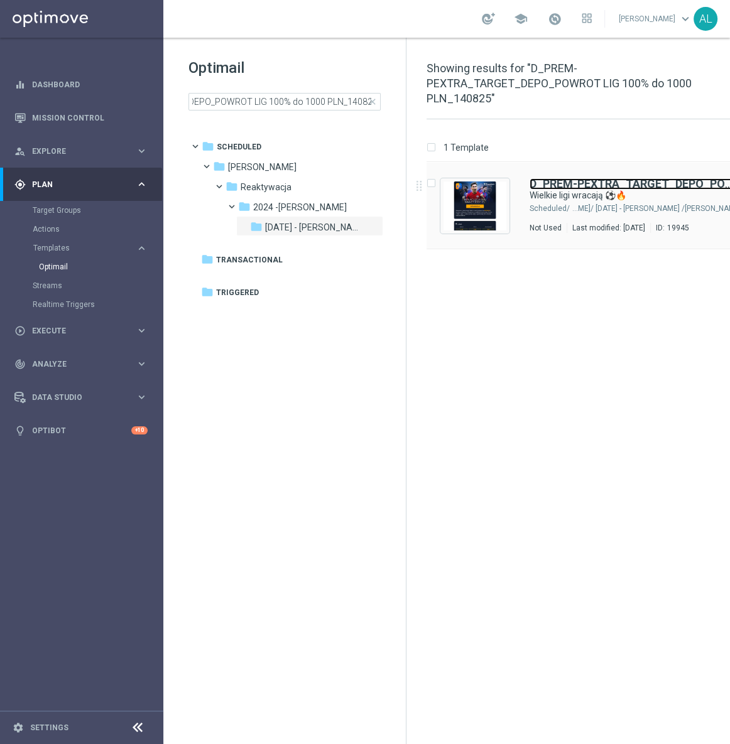
click at [578, 179] on b "D_PREM-PEXTRA_TARGET_DEPO_POWROT LIG 100% do 1000 PLN_140825" at bounding box center [723, 183] width 389 height 13
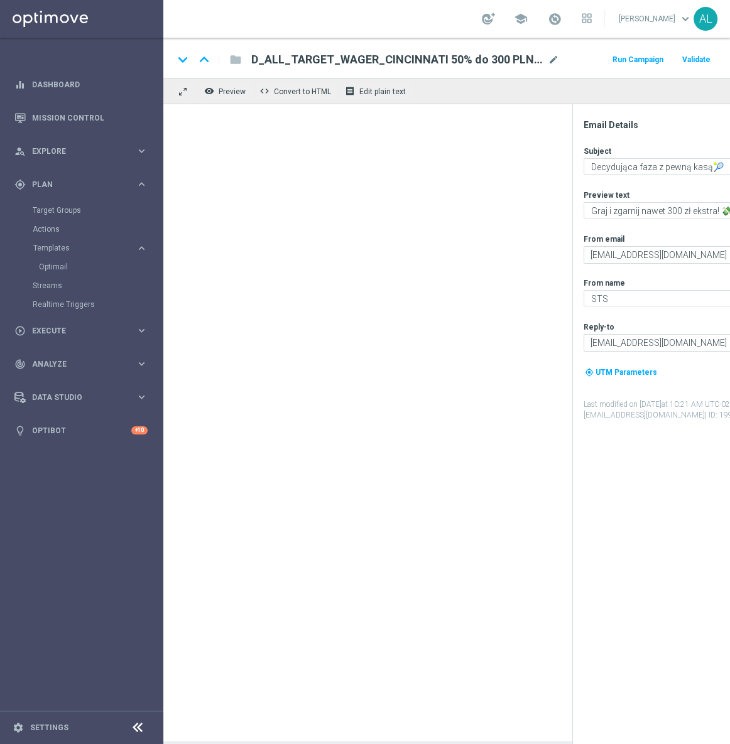
type textarea "Wielkie ligi wracają ⚽🔥"
type textarea "Typuj z bonusem od wpłaty do 1000 zł! 💸"
type input "premium@sts.pl"
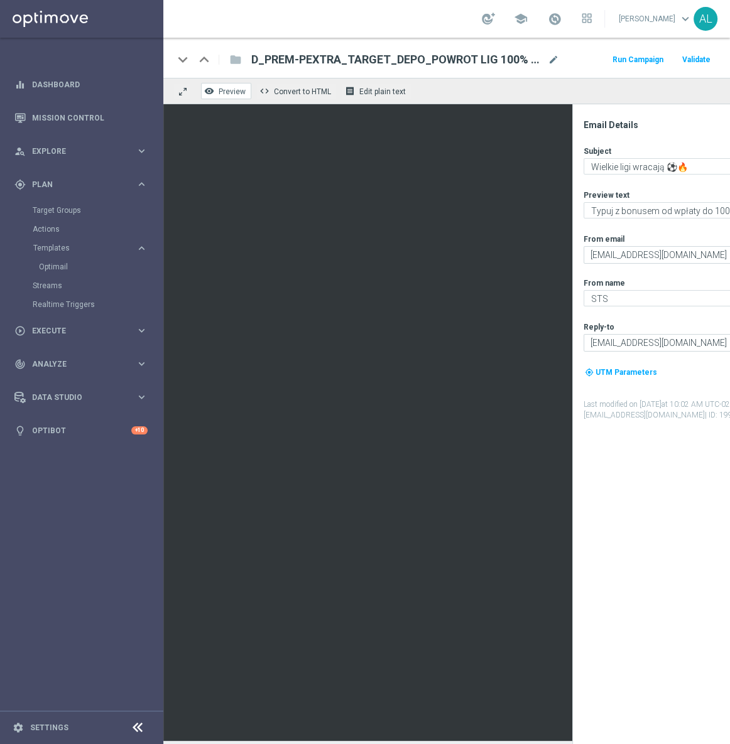
click at [226, 89] on span "Preview" at bounding box center [232, 91] width 27 height 9
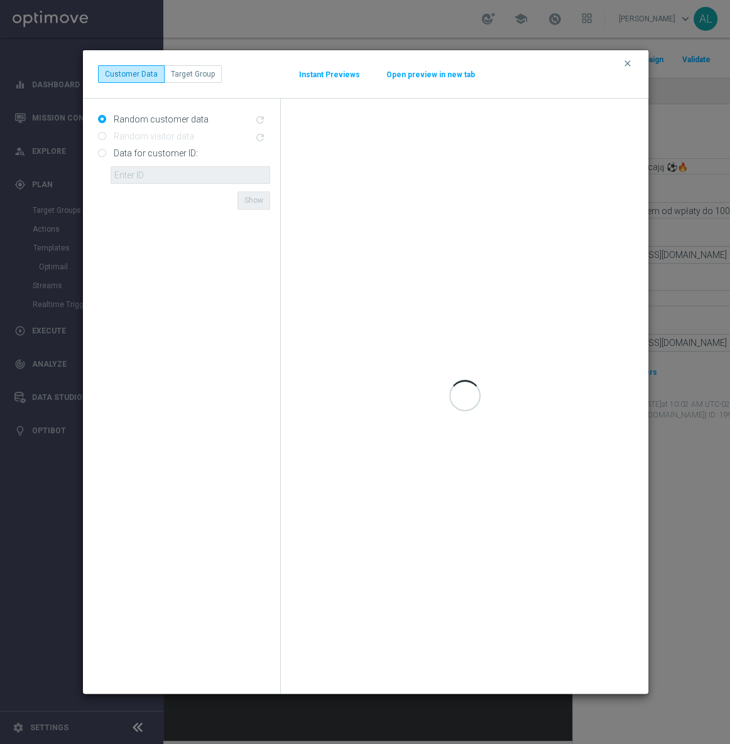
click at [419, 67] on div "clear Customer Data Target Group Instant Previews Open preview in new tab" at bounding box center [365, 74] width 535 height 18
click at [412, 73] on button "Open preview in new tab" at bounding box center [431, 75] width 90 height 10
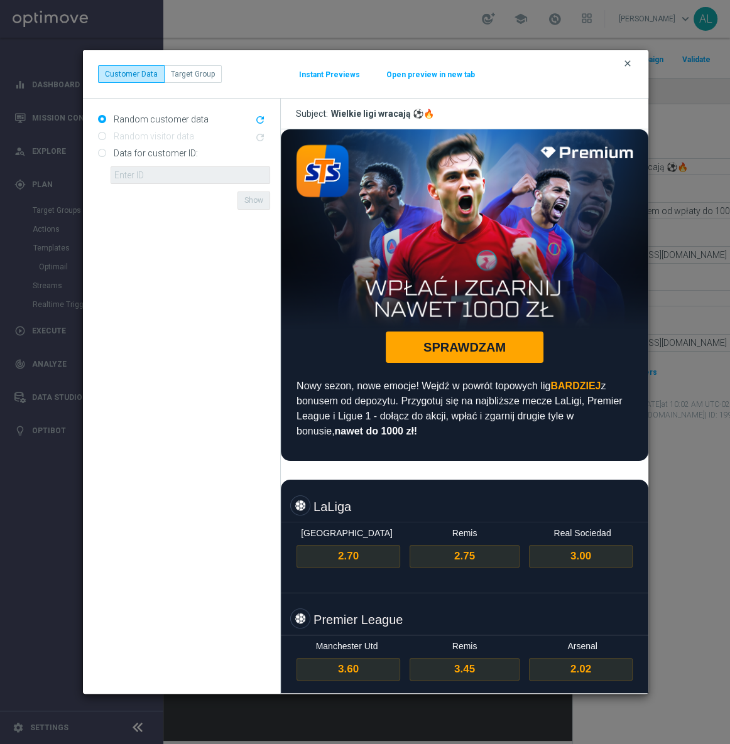
click at [622, 61] on icon "clear" at bounding box center [627, 63] width 10 height 10
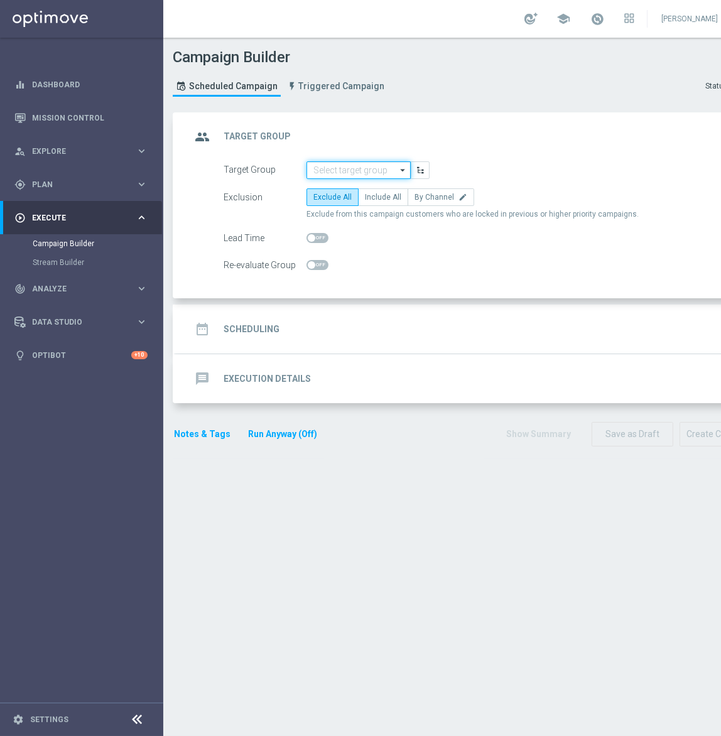
click at [325, 167] on input at bounding box center [358, 170] width 104 height 18
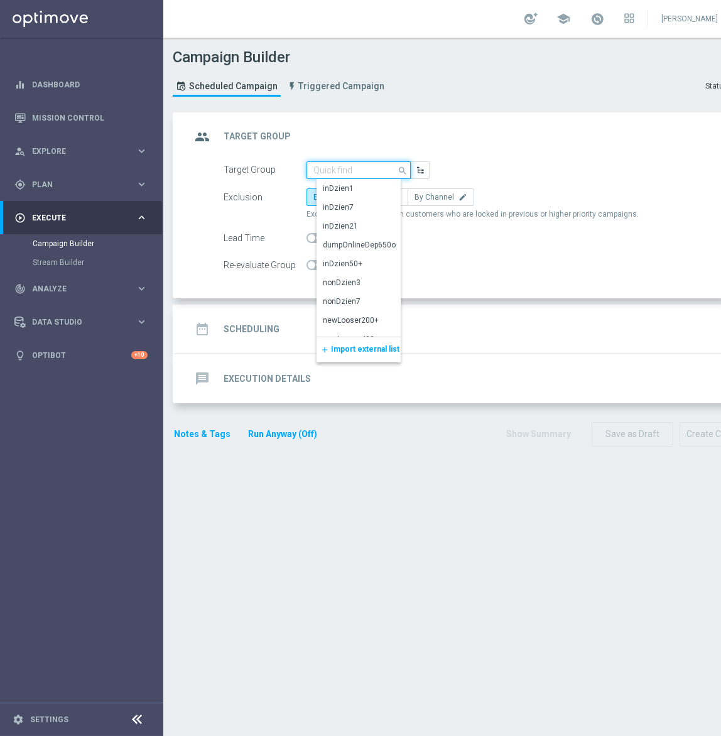
paste input "D_ALL_TARGET_WAGER_CINCINNATI 50% do 300 PLN_140825"
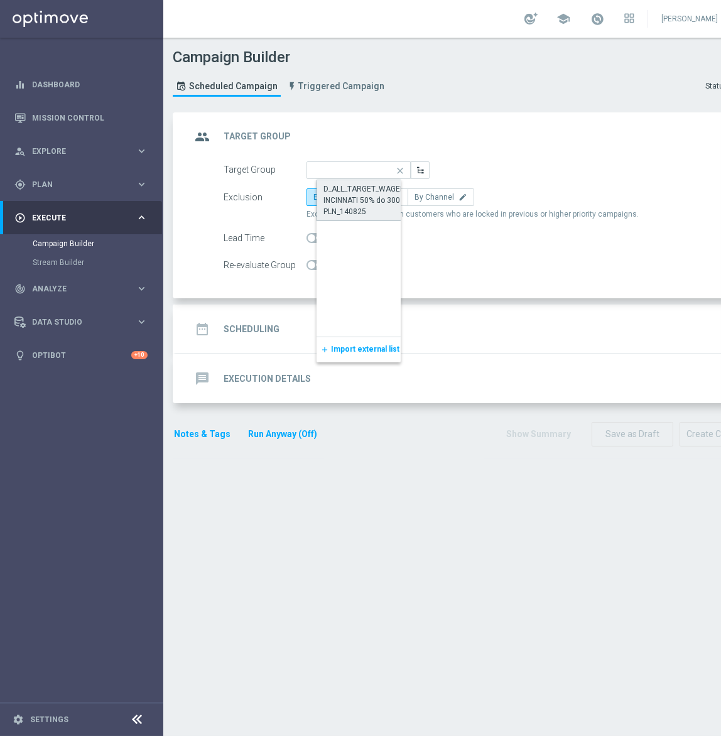
click at [347, 190] on div "D_ALL_TARGET_WAGER_CINCINNATI 50% do 300 PLN_140825" at bounding box center [368, 200] width 90 height 34
type input "D_ALL_TARGET_WAGER_CINCINNATI 50% do 300 PLN_140825"
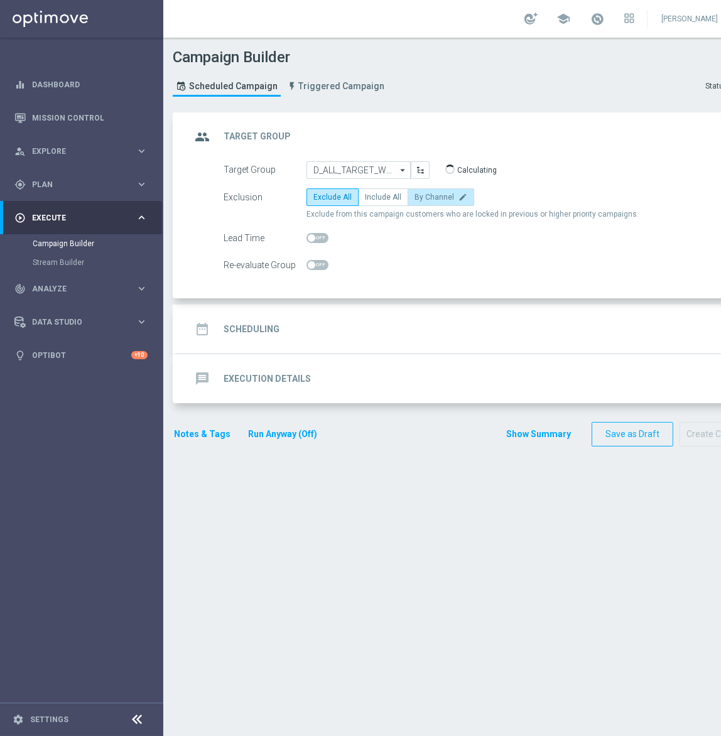
click at [414, 193] on span "By Channel" at bounding box center [434, 197] width 40 height 9
click at [414, 195] on input "By Channel edit" at bounding box center [418, 199] width 8 height 8
radio input "true"
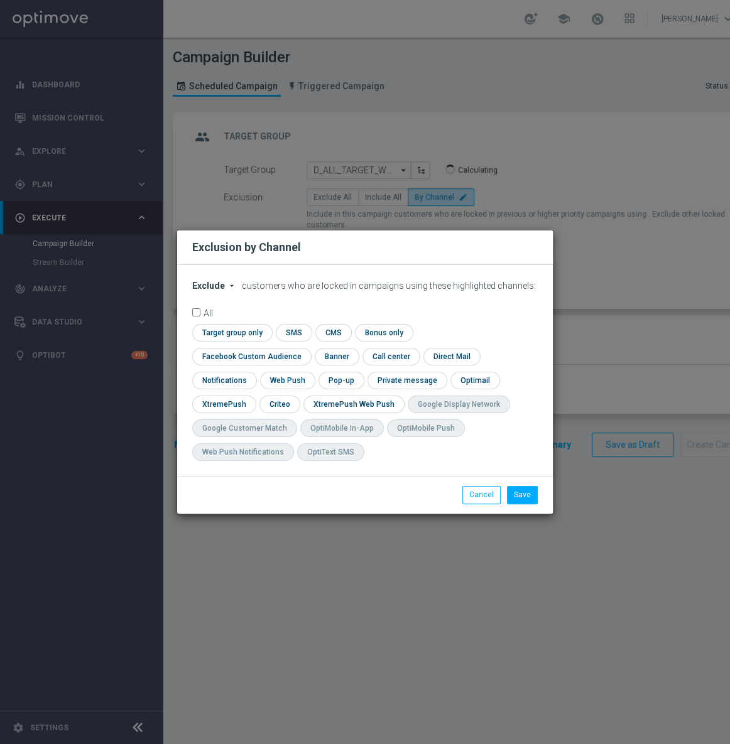
click at [208, 291] on span "Exclude" at bounding box center [208, 286] width 33 height 10
click at [0, 0] on span "Include" at bounding box center [0, 0] width 0 height 0
click at [306, 348] on input "checkbox" at bounding box center [249, 356] width 114 height 17
checkbox input "true"
click at [278, 409] on input "checkbox" at bounding box center [278, 404] width 39 height 17
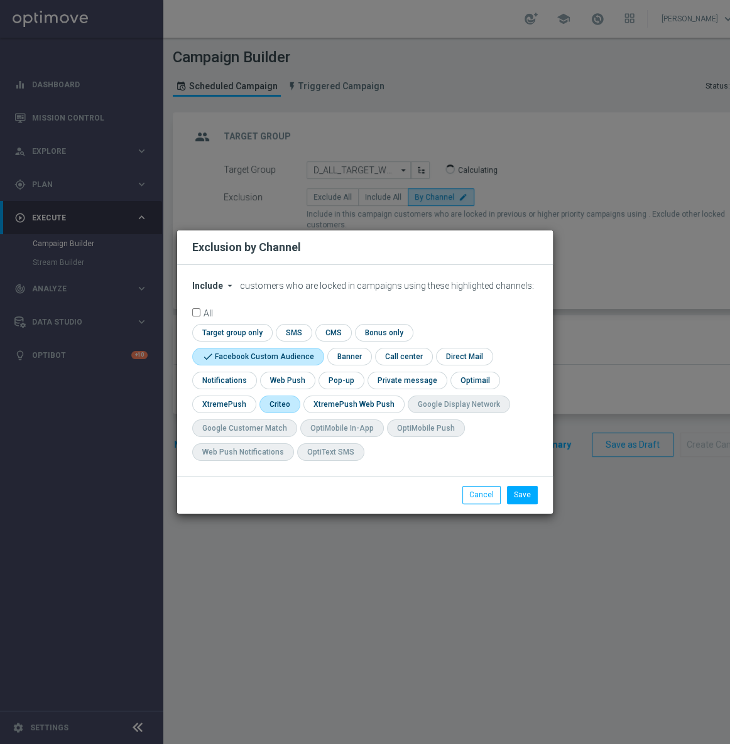
checkbox input "true"
click at [522, 499] on button "Save" at bounding box center [522, 495] width 31 height 18
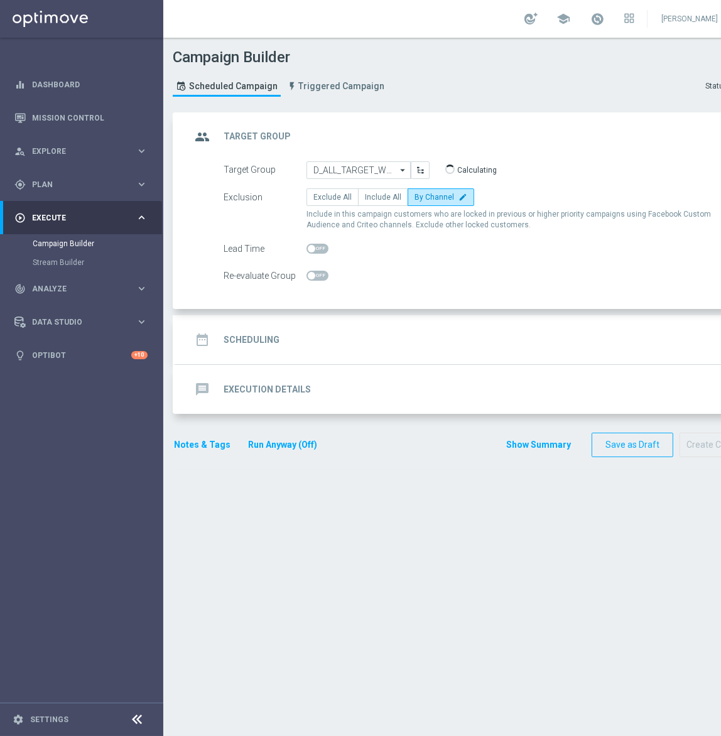
click at [409, 352] on div "date_range Scheduling keyboard_arrow_down" at bounding box center [469, 339] width 587 height 49
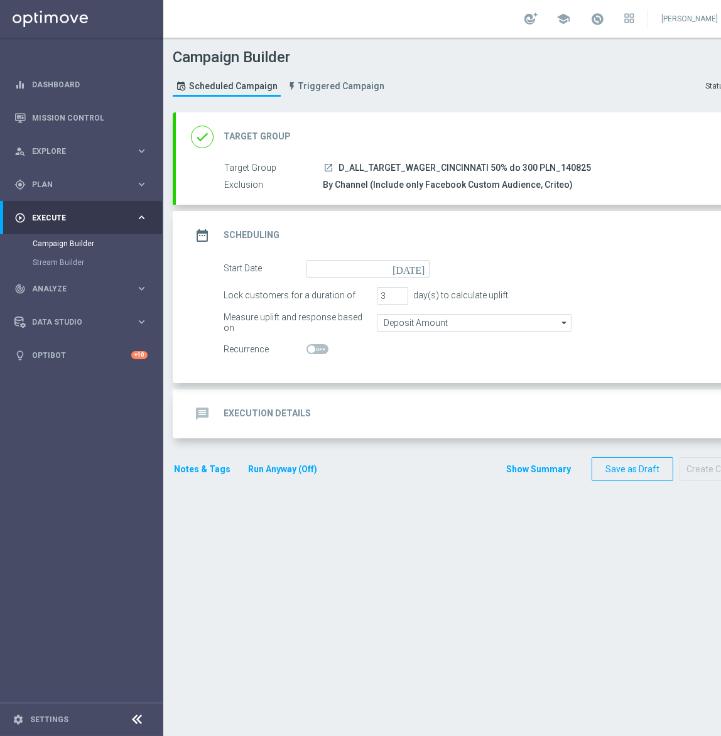
click at [339, 257] on div "date_range Scheduling keyboard_arrow_up" at bounding box center [469, 235] width 587 height 49
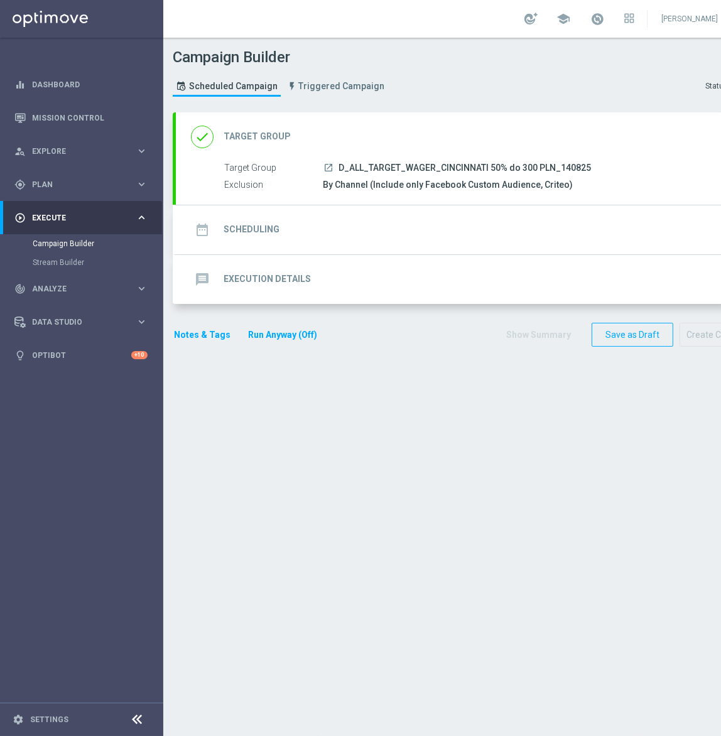
click at [455, 231] on div "date_range Scheduling keyboard_arrow_down" at bounding box center [469, 230] width 557 height 24
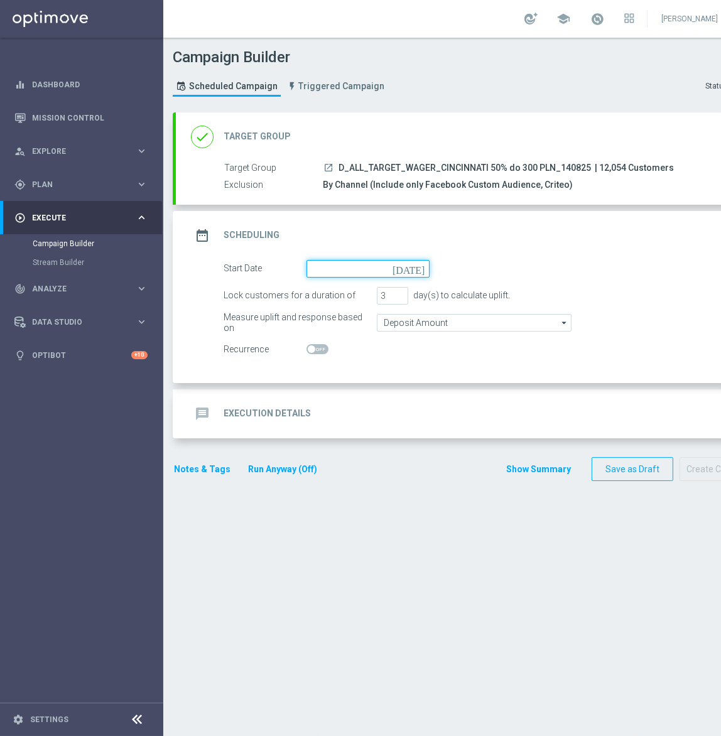
click at [379, 264] on input at bounding box center [367, 269] width 123 height 18
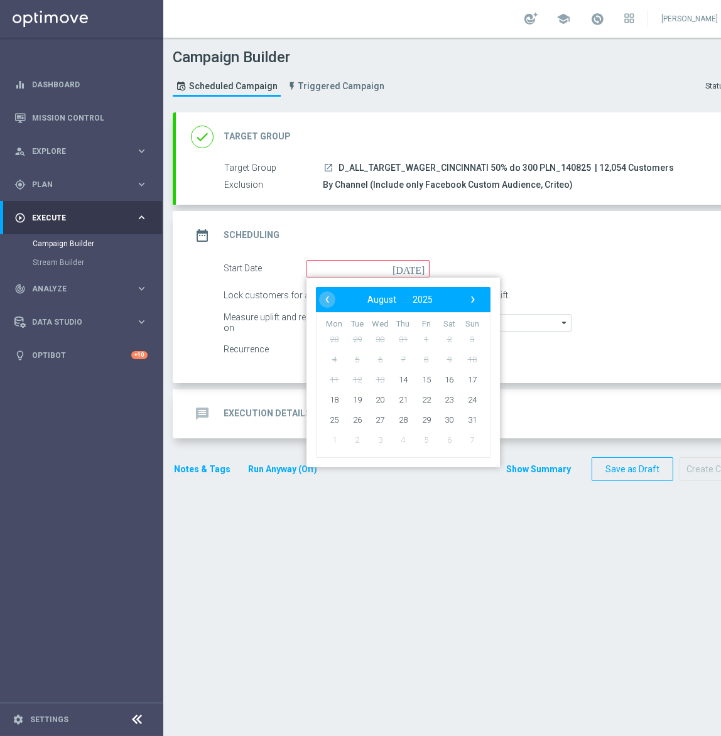
drag, startPoint x: 586, startPoint y: 166, endPoint x: 338, endPoint y: 165, distance: 248.0
click at [338, 165] on span "D_ALL_TARGET_WAGER_CINCINNATI 50% do 300 PLN_140825" at bounding box center [464, 168] width 252 height 11
copy span "D_ALL_TARGET_WAGER_CINCINNATI 50% do 300 PLN_140825"
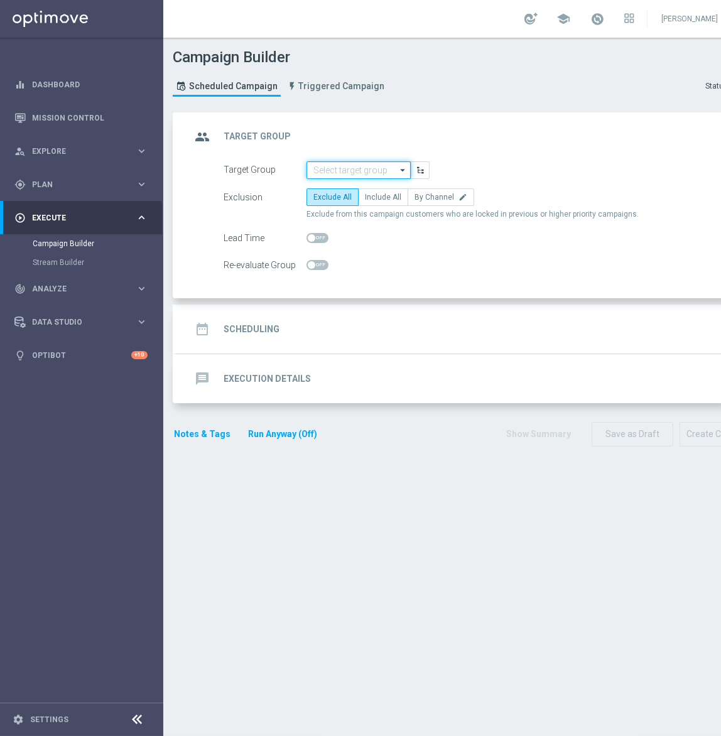
click at [349, 163] on input at bounding box center [358, 170] width 104 height 18
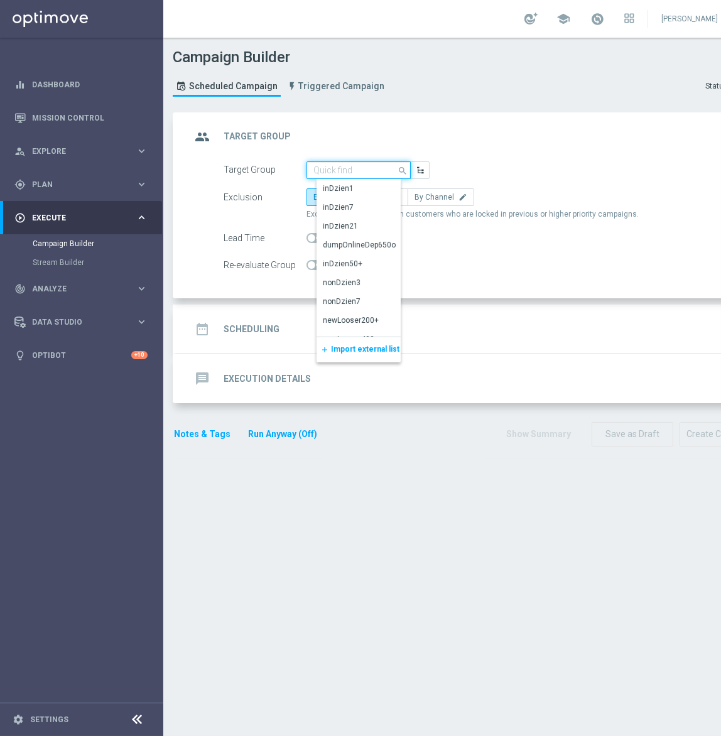
paste input "D_ALL_TARGET_WAGER_CINCINNATI 50% do 300 PLN_130825"
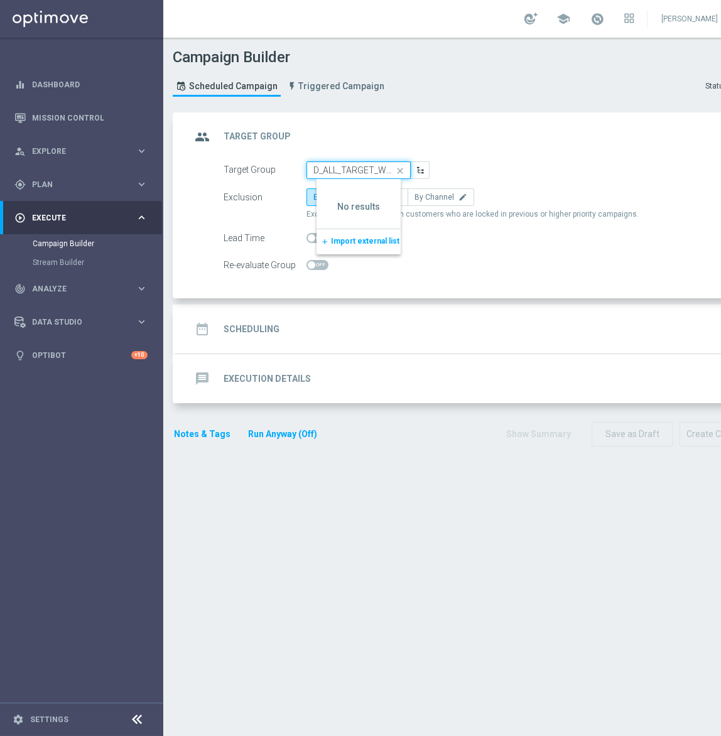
scroll to position [0, 159]
click at [376, 167] on input "D_ALL_TARGET_WAGER_CINCINNATI 50% do 300 PLN_130825" at bounding box center [358, 170] width 104 height 18
type input "D_ALL_TARGET_WAGER_CINCINNATI 50% do 300 PLN_130825"
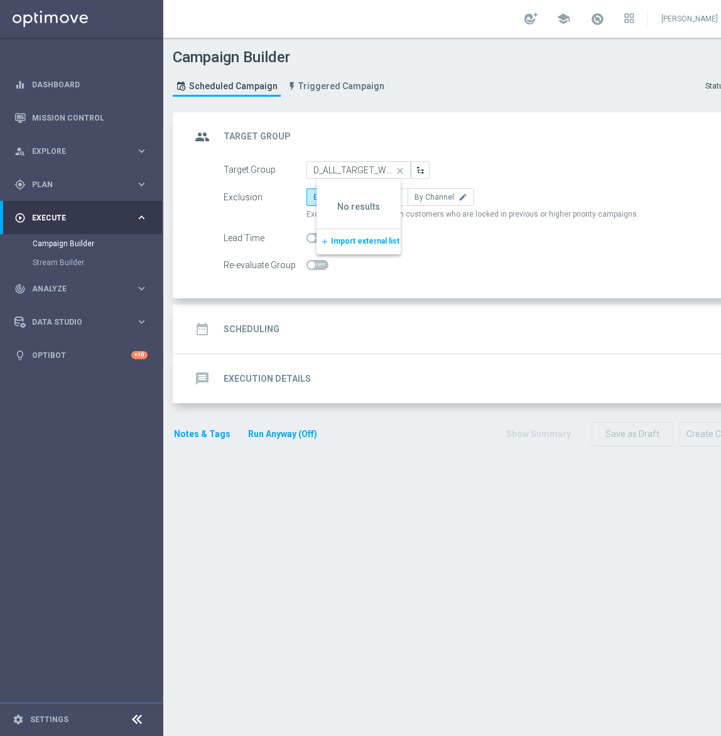
click at [559, 483] on section "group Target Group keyboard_arrow_up Target Group D_ALL_TARGET_WAGER_CINCINNATI…" at bounding box center [467, 417] width 609 height 611
click at [336, 181] on form "Target Group arrow_drop_down Show Selected 0 of NaN inDzien1" at bounding box center [484, 217] width 520 height 113
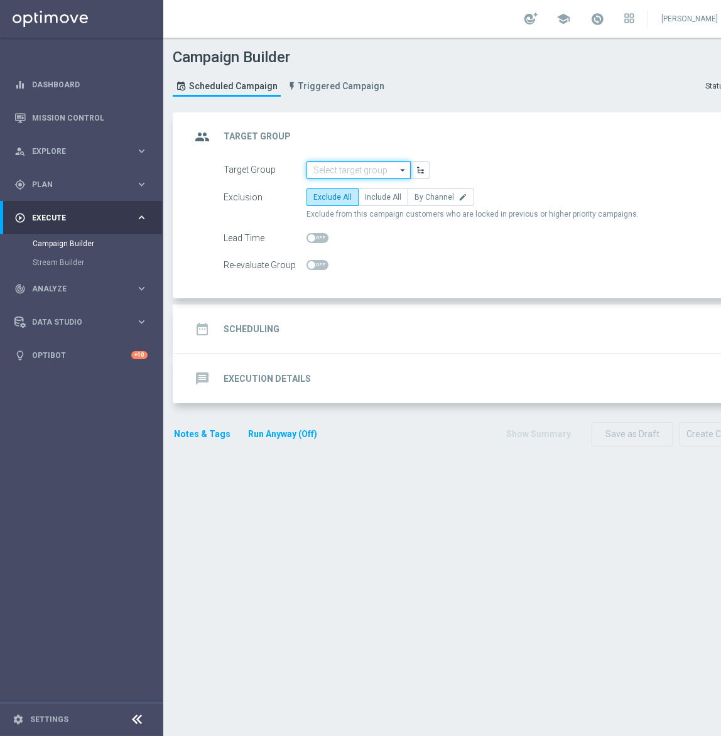
click at [340, 166] on input at bounding box center [358, 170] width 104 height 18
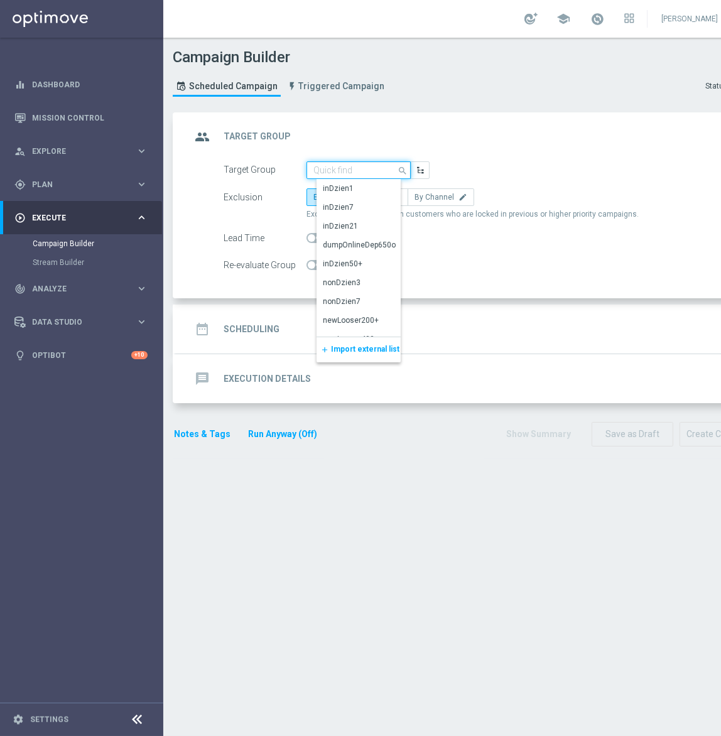
paste input "D_ALL_TARGET_WAGER_CINCINNATI 50% do 300 PLN_140825"
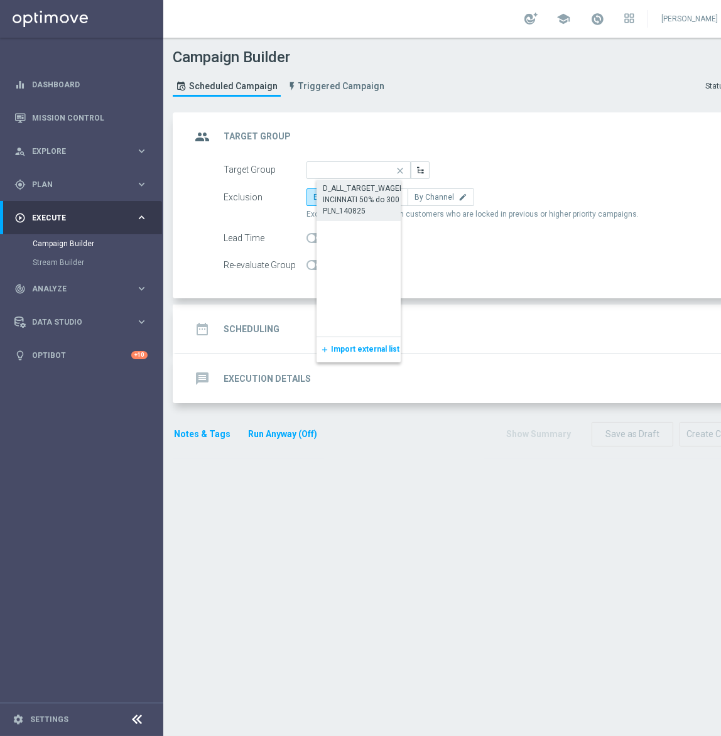
click at [370, 205] on div "D_ALL_TARGET_WAGER_CINCINNATI 50% do 300 PLN_140825" at bounding box center [369, 200] width 92 height 34
type input "D_ALL_TARGET_WAGER_CINCINNATI 50% do 300 PLN_140825"
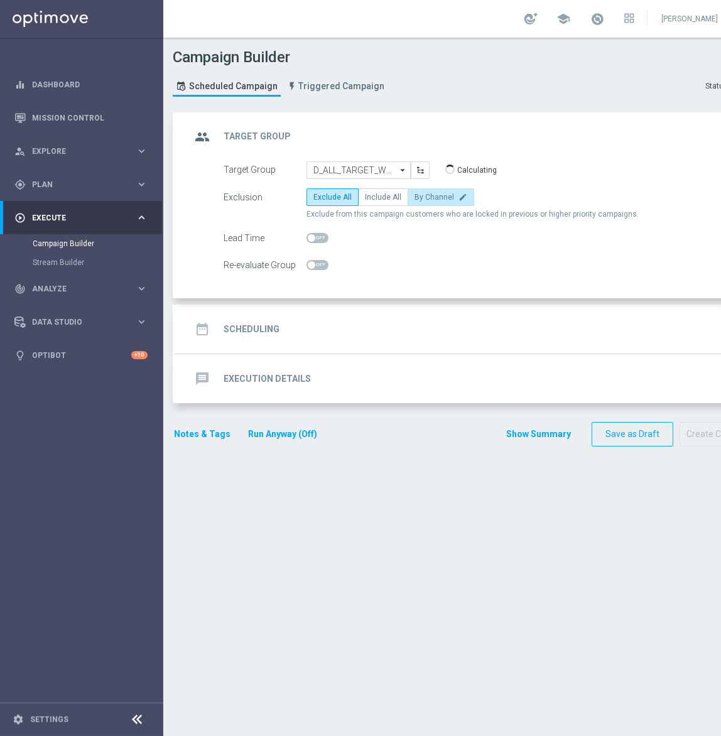
click at [428, 199] on span "By Channel" at bounding box center [434, 197] width 40 height 9
click at [423, 199] on input "By Channel edit" at bounding box center [418, 199] width 8 height 8
radio input "true"
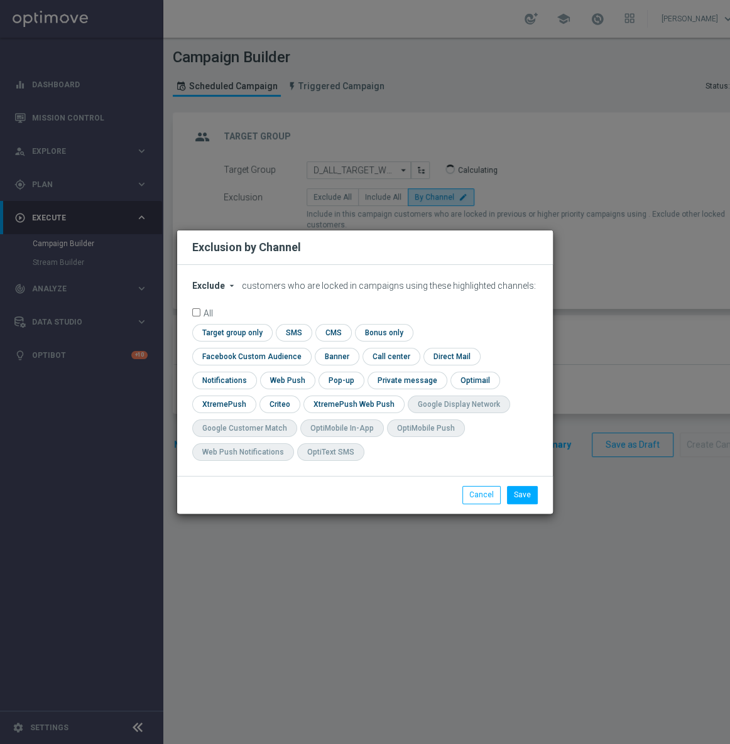
click at [220, 291] on span "Exclude" at bounding box center [208, 286] width 33 height 10
click at [225, 322] on div "Include" at bounding box center [216, 314] width 46 height 15
click at [465, 333] on form "Include arrow_drop_down × Include customers who are locked in campaigns using t…" at bounding box center [364, 374] width 345 height 186
click at [306, 348] on input "checkbox" at bounding box center [249, 356] width 114 height 17
checkbox input "true"
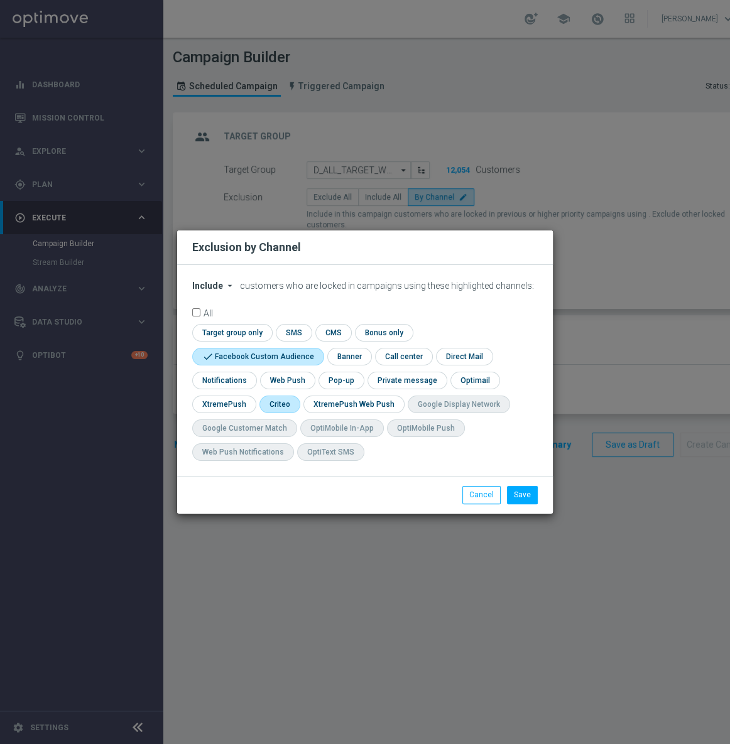
click at [271, 406] on input "checkbox" at bounding box center [278, 404] width 39 height 17
checkbox input "true"
click at [529, 500] on button "Save" at bounding box center [522, 495] width 31 height 18
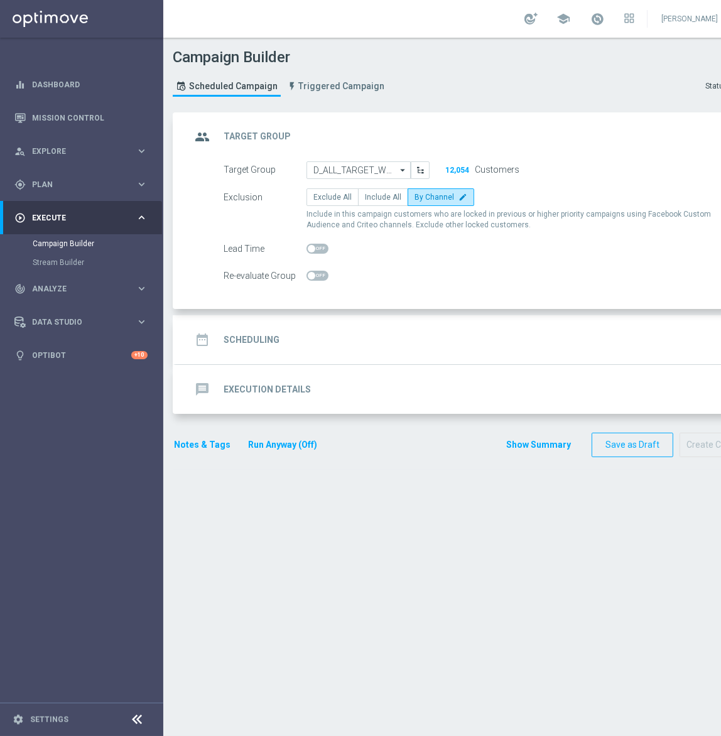
click at [388, 328] on div "date_range Scheduling keyboard_arrow_down" at bounding box center [469, 340] width 557 height 24
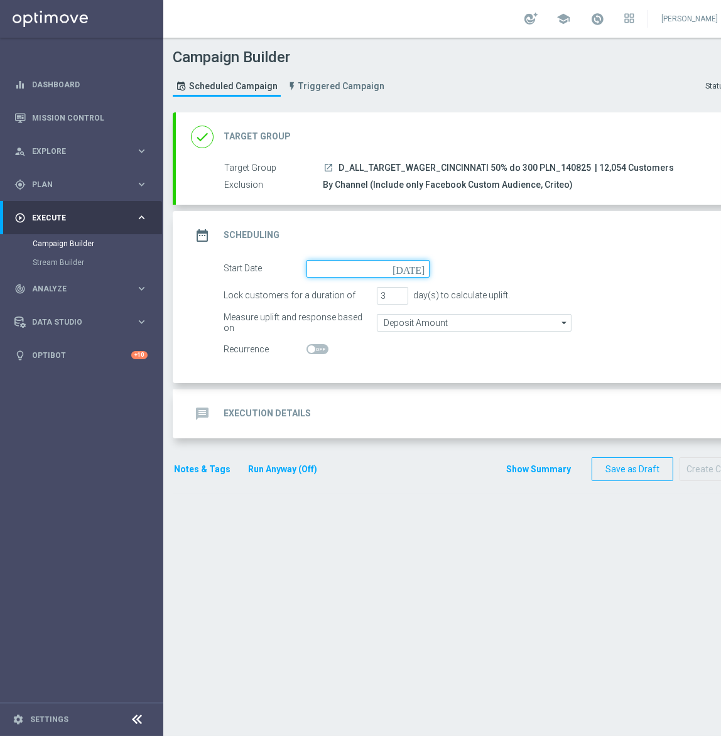
click at [349, 266] on input at bounding box center [367, 269] width 123 height 18
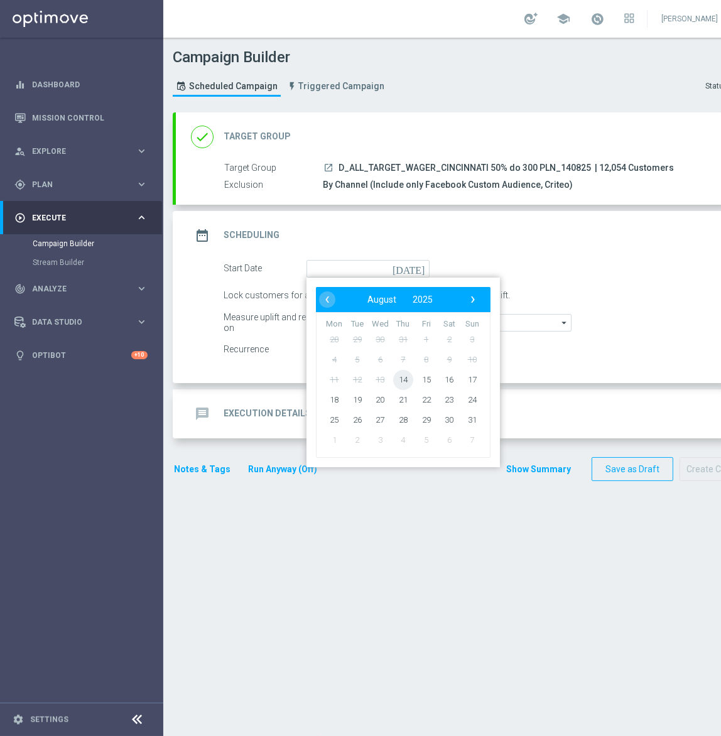
click at [403, 380] on span "14" at bounding box center [403, 379] width 20 height 20
type input "[DATE]"
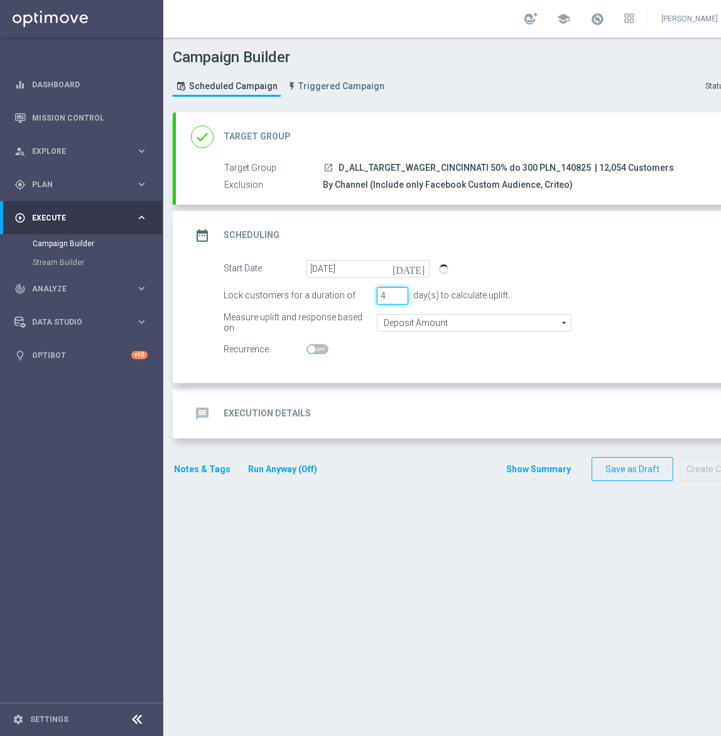
click at [402, 289] on input "4" at bounding box center [392, 296] width 31 height 18
type input "5"
click at [399, 292] on input "5" at bounding box center [392, 296] width 31 height 18
click at [397, 314] on input "Deposit Amount" at bounding box center [474, 323] width 195 height 18
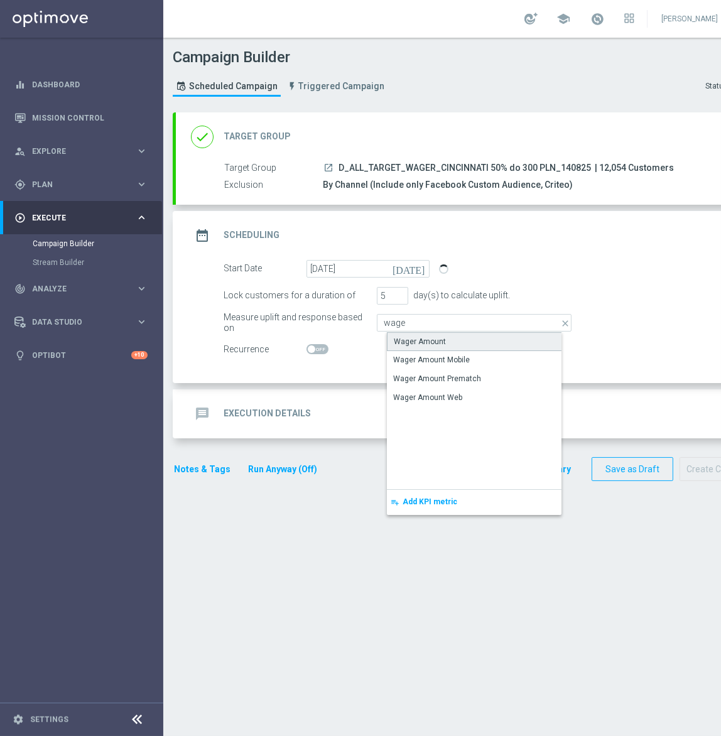
click at [435, 340] on div "Wager Amount" at bounding box center [420, 341] width 52 height 11
type input "Wager Amount"
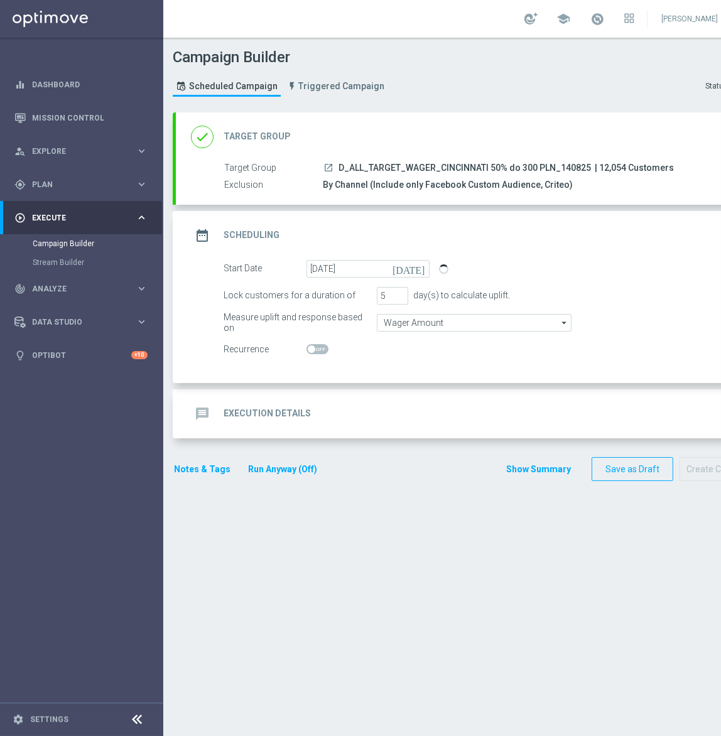
click at [414, 422] on div "message Execution Details keyboard_arrow_down" at bounding box center [469, 414] width 557 height 24
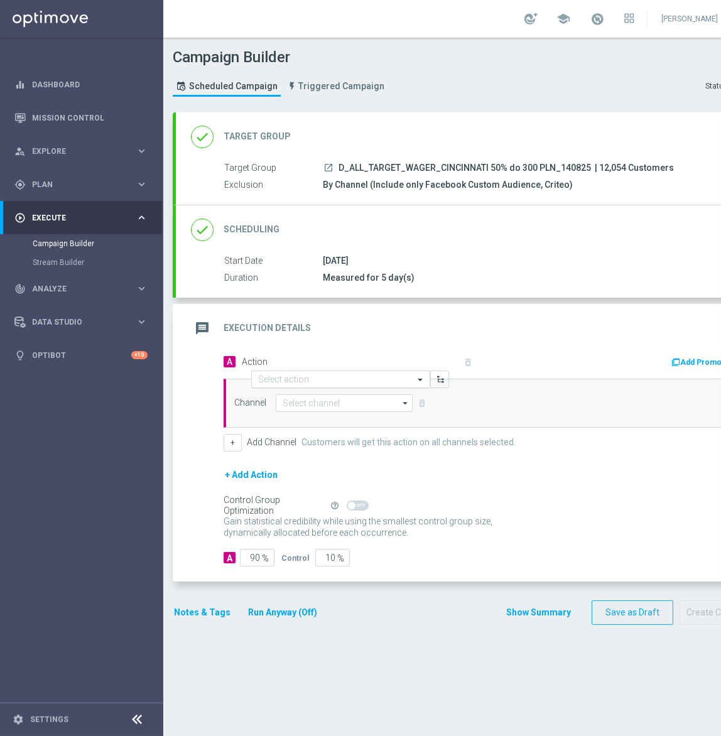
click at [309, 377] on input "text" at bounding box center [328, 379] width 140 height 11
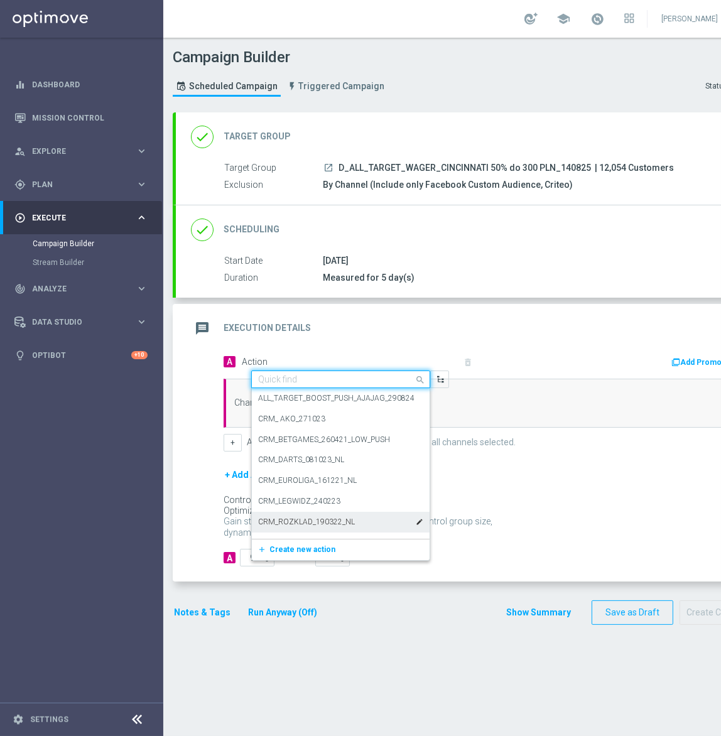
click at [308, 553] on button "add_new Create new action" at bounding box center [338, 550] width 173 height 14
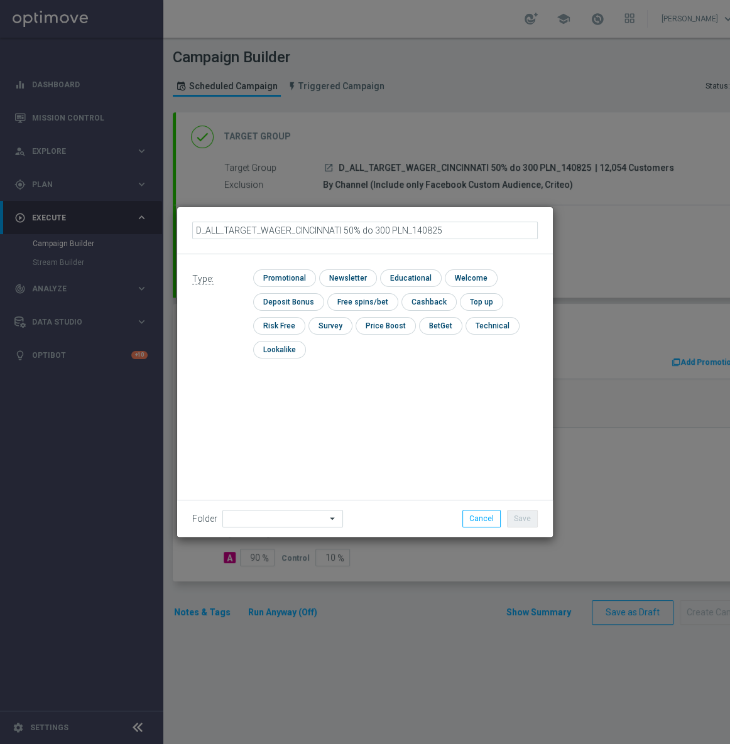
type input "D_ALL_TARGET_WAGER_CINCINNATI 50% do 300 PLN_140825"
click at [288, 282] on input "checkbox" at bounding box center [283, 277] width 60 height 17
checkbox input "true"
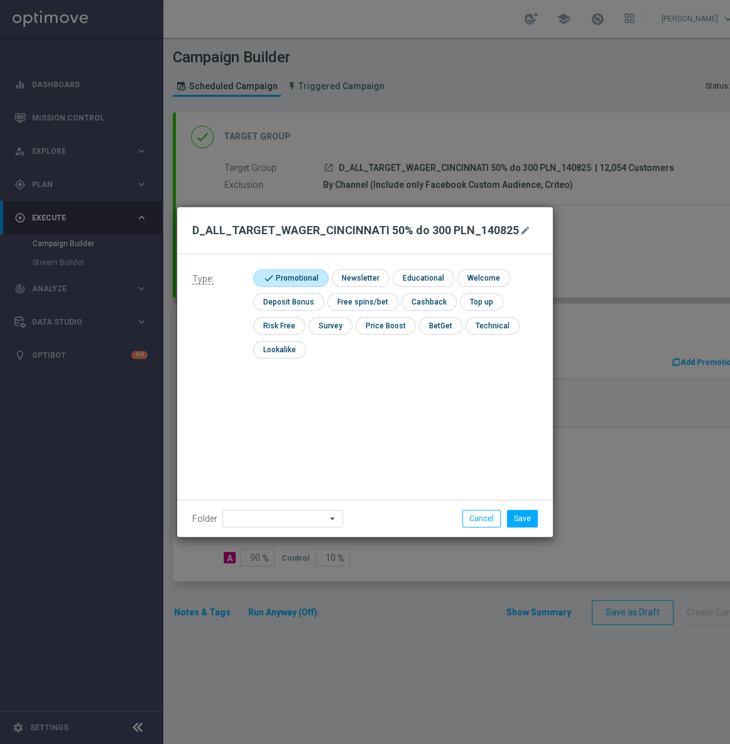
click at [246, 529] on div "Folder arrow_drop_down Show Selected 0 of 472 !ARCHIVE" at bounding box center [364, 518] width 375 height 37
click at [257, 519] on input at bounding box center [282, 519] width 121 height 18
click at [247, 357] on div "[PERSON_NAME]" at bounding box center [267, 361] width 57 height 11
type input "[PERSON_NAME]"
click at [521, 517] on button "Save" at bounding box center [522, 519] width 31 height 18
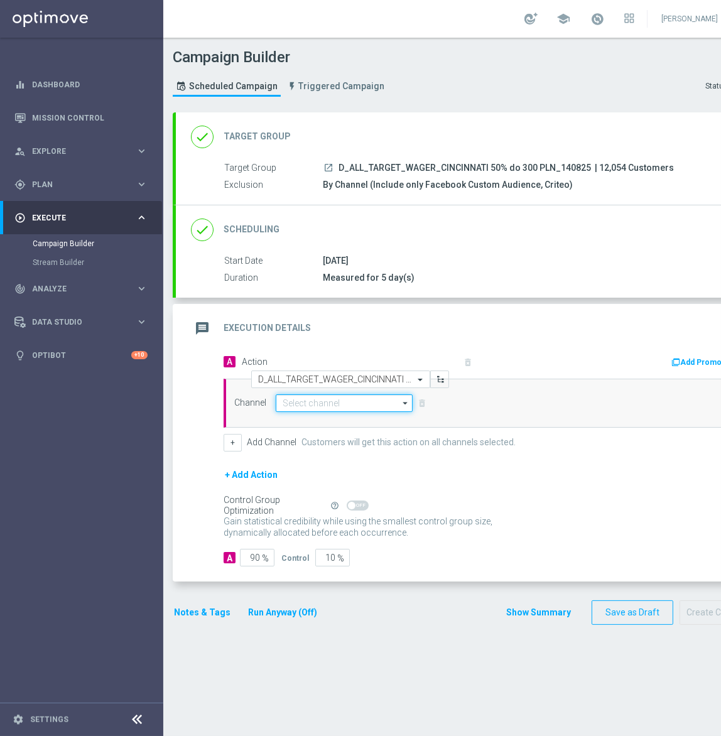
click at [292, 408] on input at bounding box center [344, 403] width 137 height 18
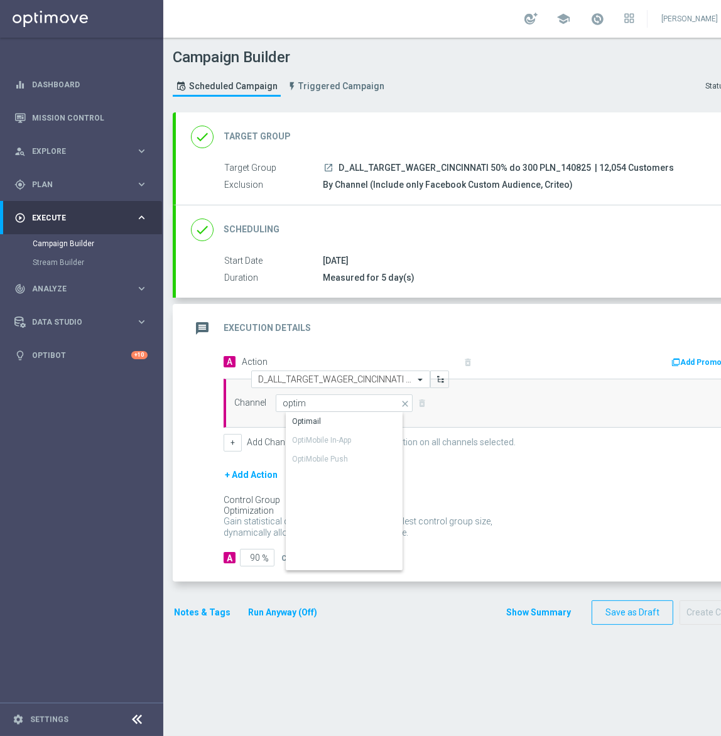
click at [354, 416] on div "Optimail" at bounding box center [355, 422] width 138 height 18
type input "Optimail"
click at [235, 441] on button "+" at bounding box center [233, 443] width 18 height 18
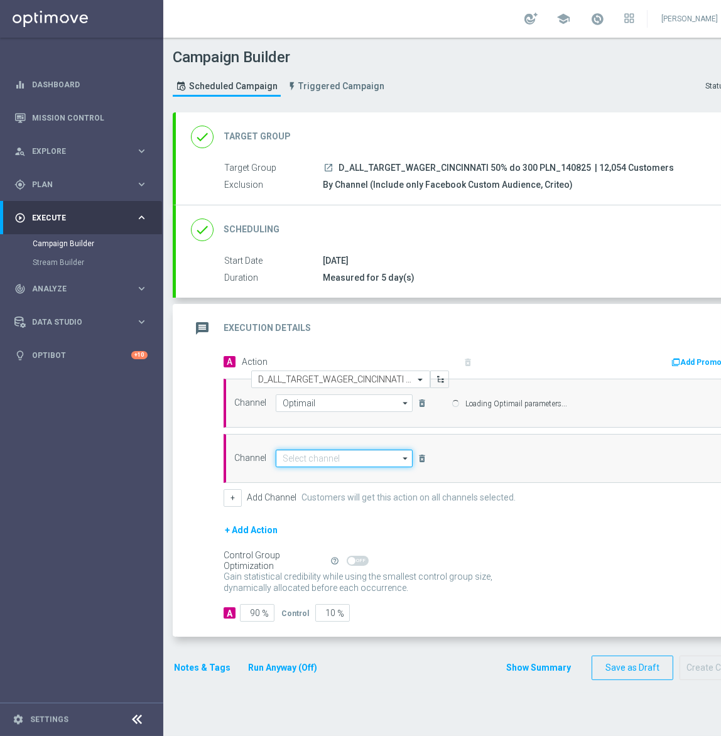
click at [296, 456] on input at bounding box center [344, 459] width 137 height 18
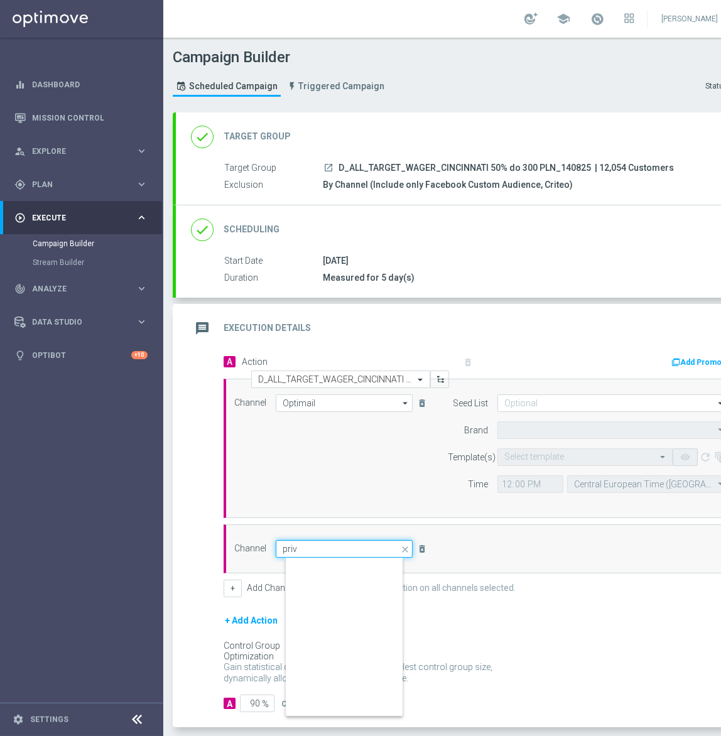
type input "[PERSON_NAME]"
type input "STS"
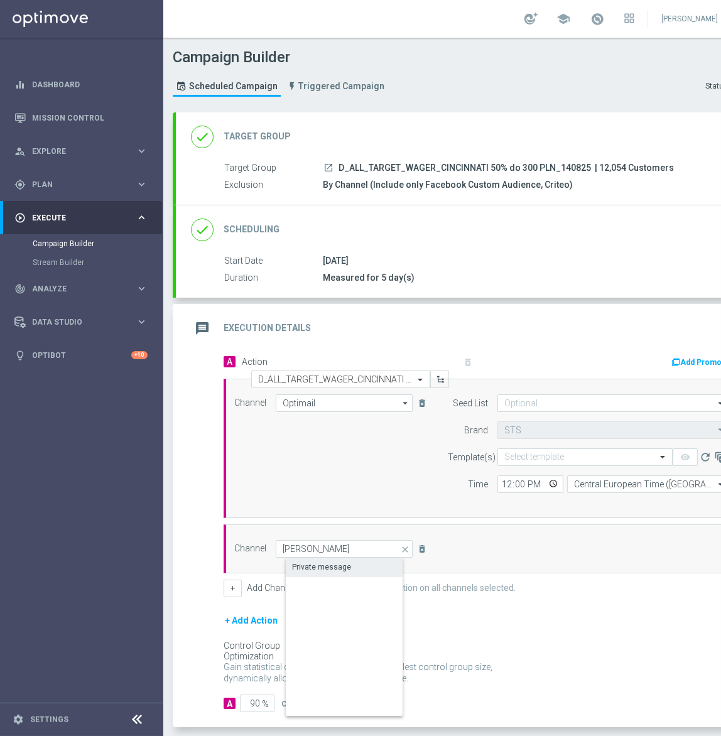
click at [362, 562] on div "Private message" at bounding box center [355, 567] width 138 height 18
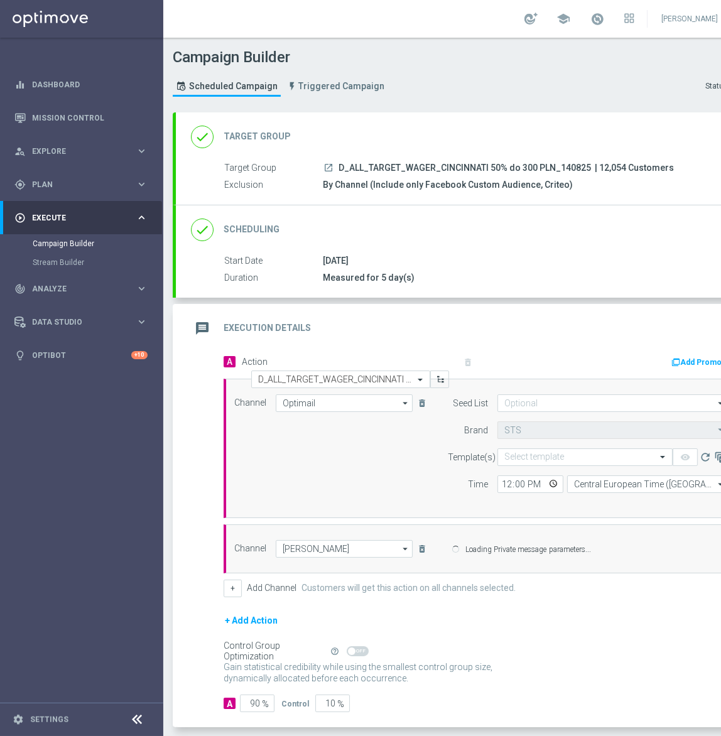
type input "Private message"
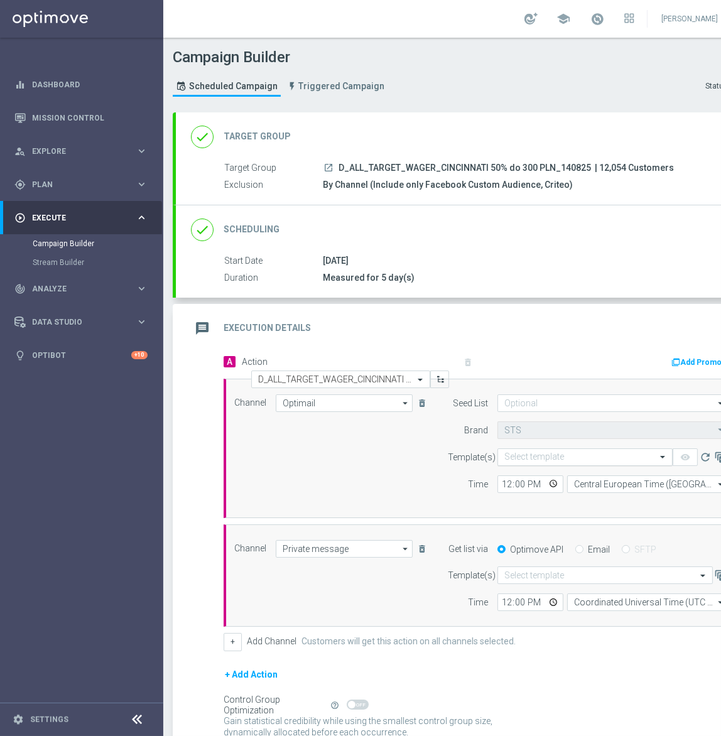
click at [583, 458] on input "text" at bounding box center [572, 457] width 136 height 11
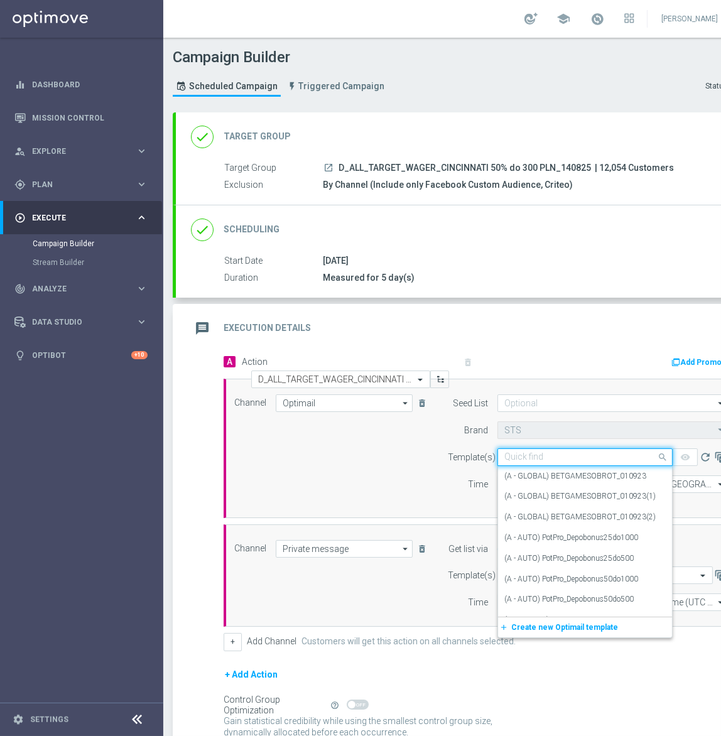
paste input "D_ALL_TARGET_WAGER_CINCINNATI 50% do 300 PLN_140825"
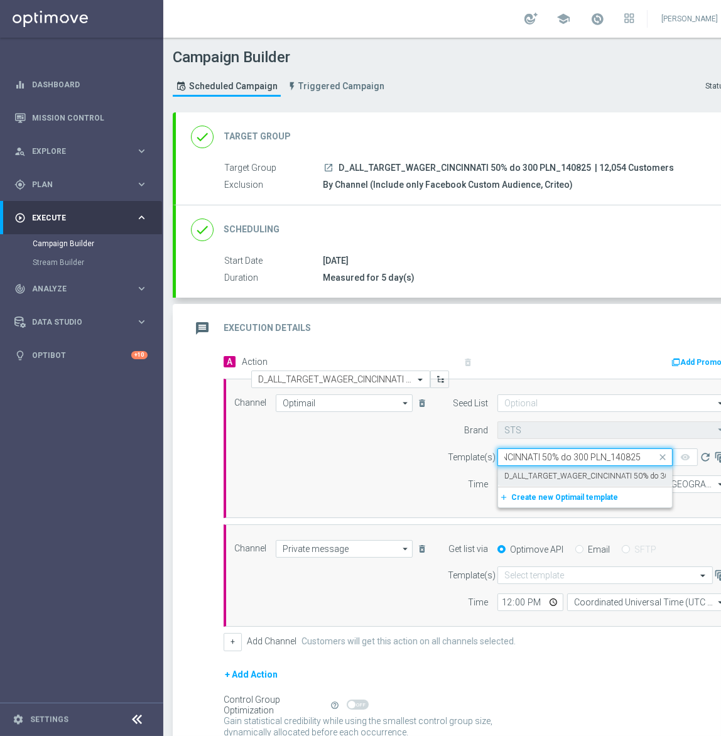
scroll to position [0, 107]
click at [573, 475] on label "D_ALL_TARGET_WAGER_CINCINNATI 50% do 300 PLN_140825" at bounding box center [611, 476] width 214 height 11
type input "D_ALL_TARGET_WAGER_CINCINNATI 50% do 300 PLN_140825"
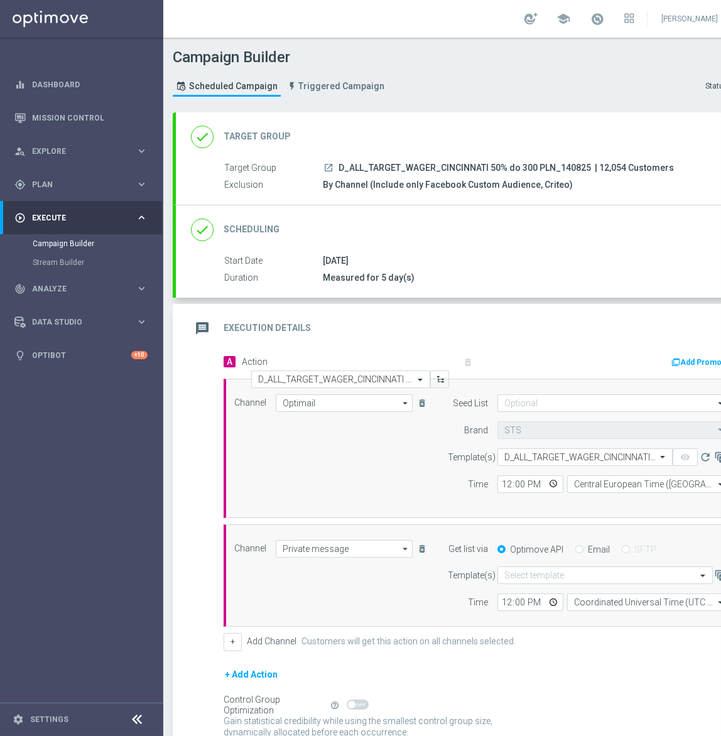
scroll to position [0, 0]
click at [534, 571] on input "text" at bounding box center [592, 575] width 176 height 11
paste input "D_ALL_TARGET_WAGER_CINCINNATI 50% do 300 PLN_140825"
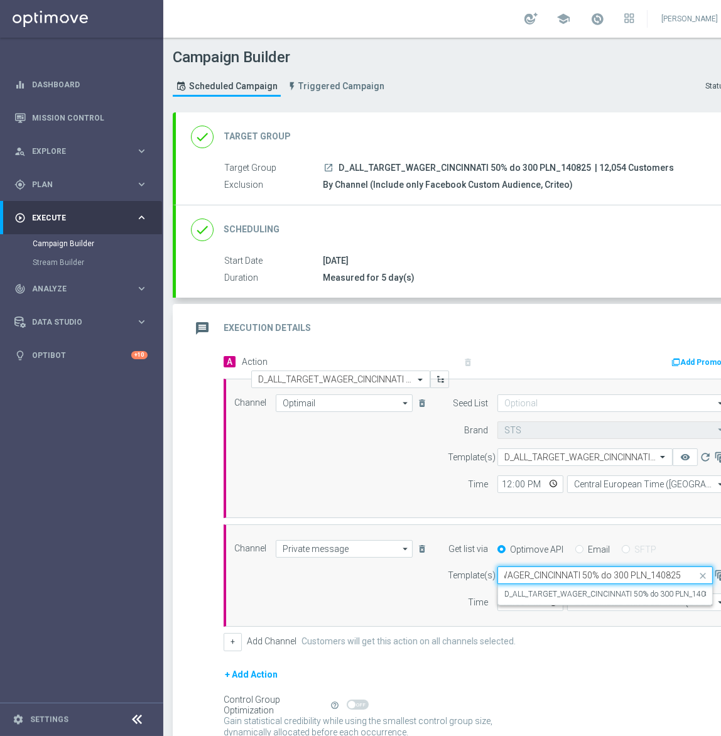
scroll to position [0, 67]
click at [598, 594] on label "D_ALL_TARGET_WAGER_CINCINNATI 50% do 300 PLN_140825" at bounding box center [611, 594] width 214 height 11
type input "D_ALL_TARGET_WAGER_CINCINNATI 50% do 300 PLN_140825"
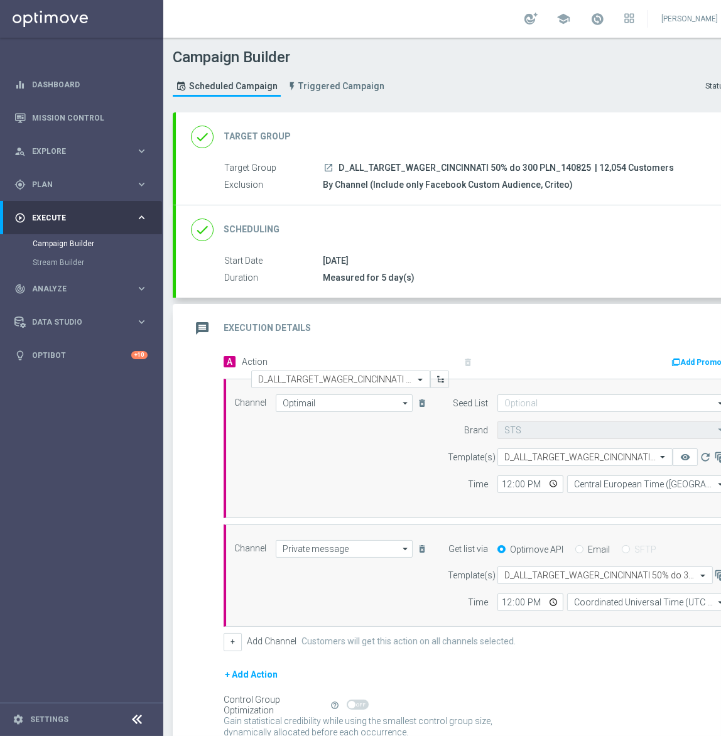
scroll to position [0, 0]
click at [596, 605] on input "Coordinated Universal Time (UTC 00:00)" at bounding box center [647, 602] width 161 height 18
click at [595, 615] on div "Central European Time ([GEOGRAPHIC_DATA]) (UTC +02:00)" at bounding box center [657, 626] width 148 height 23
type input "Central European Time ([GEOGRAPHIC_DATA]) (UTC +02:00)"
click at [503, 602] on input "12:00" at bounding box center [530, 602] width 66 height 18
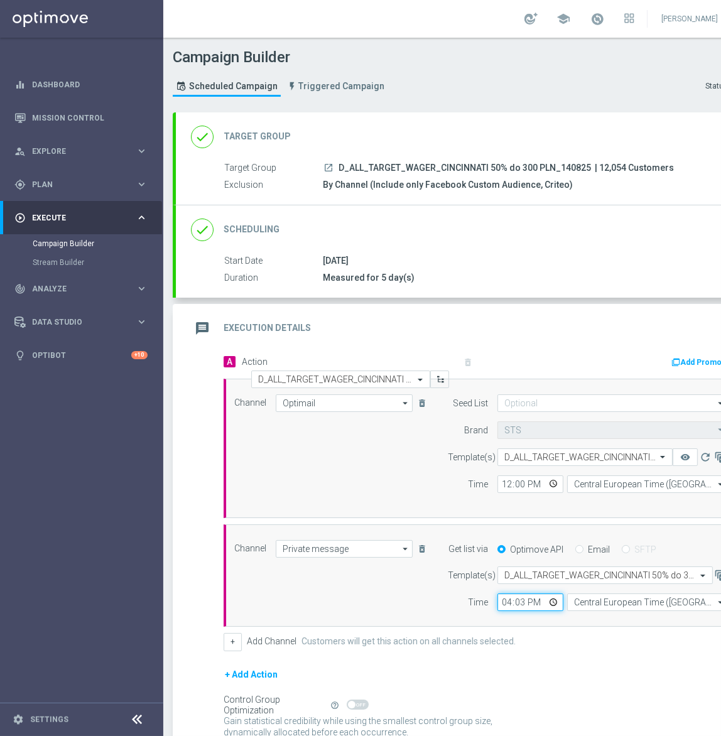
type input "16:31"
click at [506, 489] on input "12:00" at bounding box center [530, 484] width 66 height 18
type input "16:31"
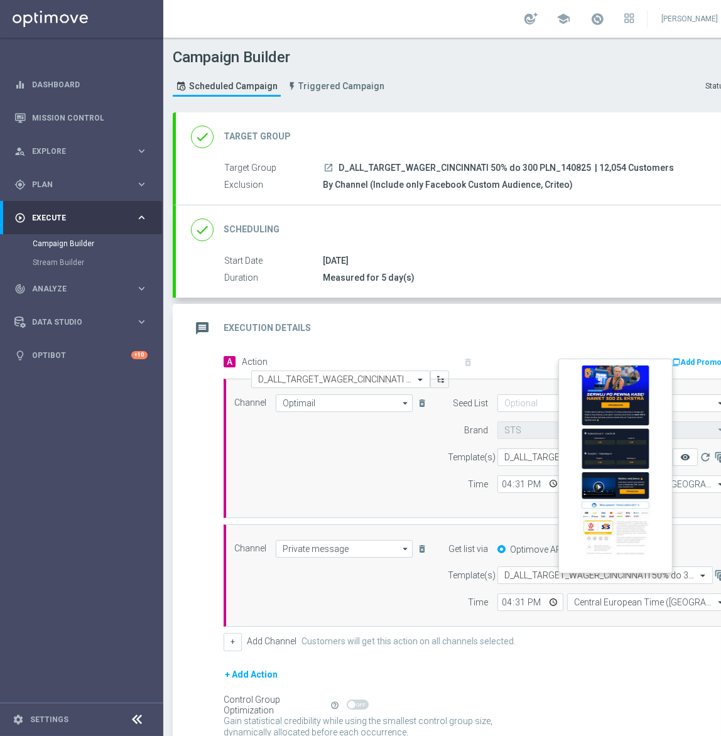
click at [689, 456] on icon "remove_red_eye" at bounding box center [685, 457] width 10 height 10
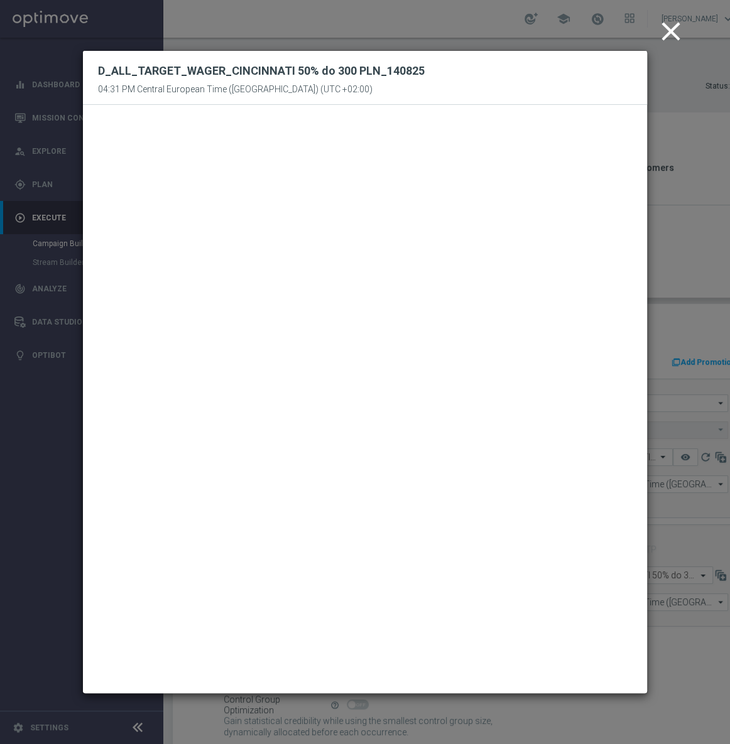
click at [672, 31] on icon "close" at bounding box center [670, 31] width 31 height 31
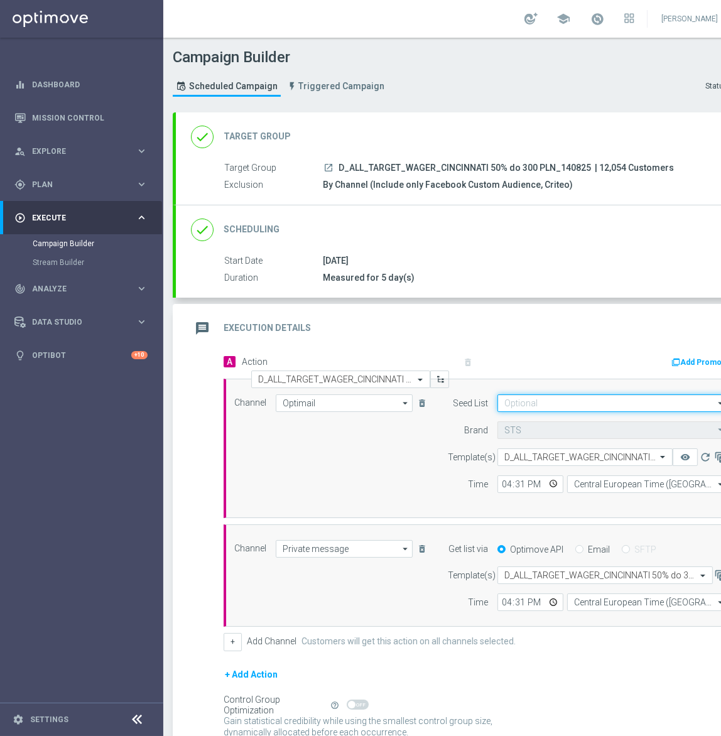
click at [523, 397] on input at bounding box center [612, 403] width 230 height 18
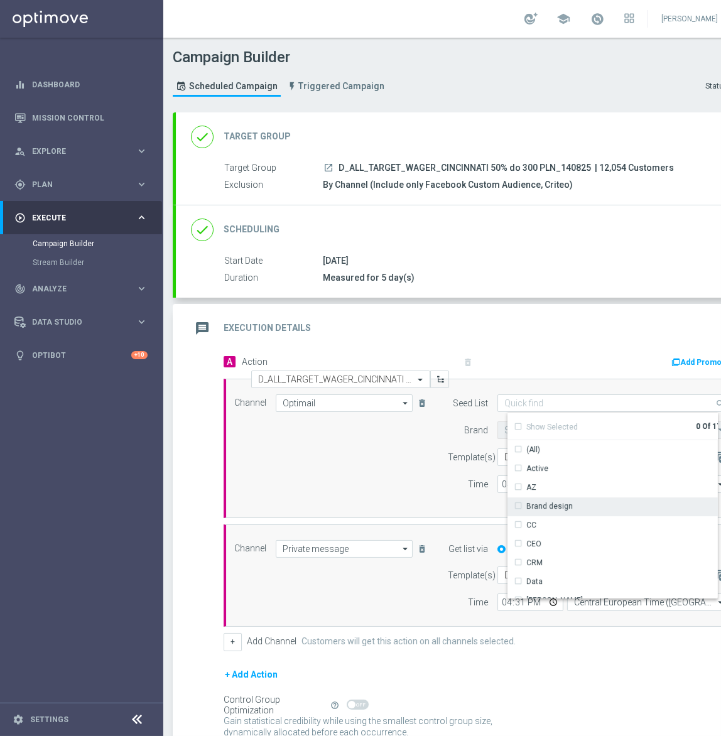
click at [565, 501] on div "Brand design" at bounding box center [549, 505] width 46 height 11
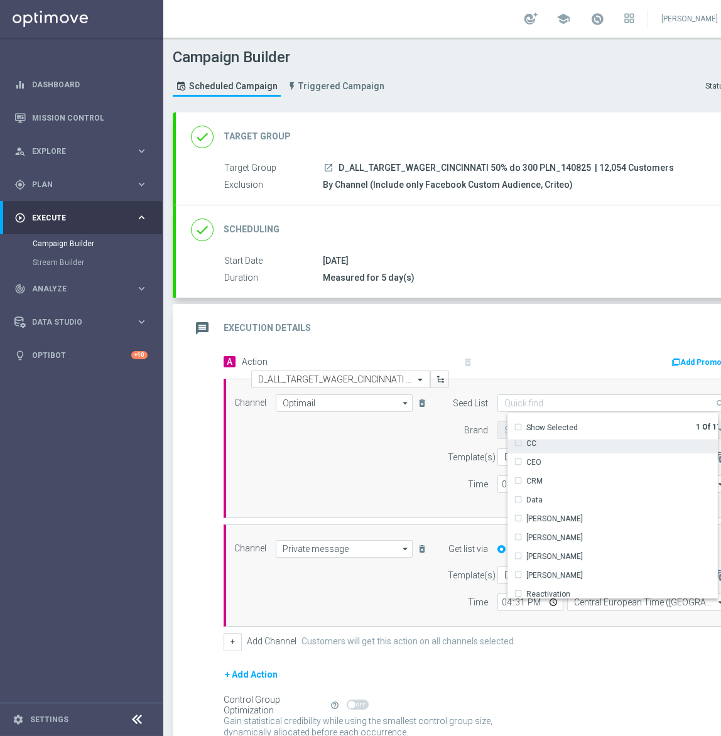
scroll to position [114, 0]
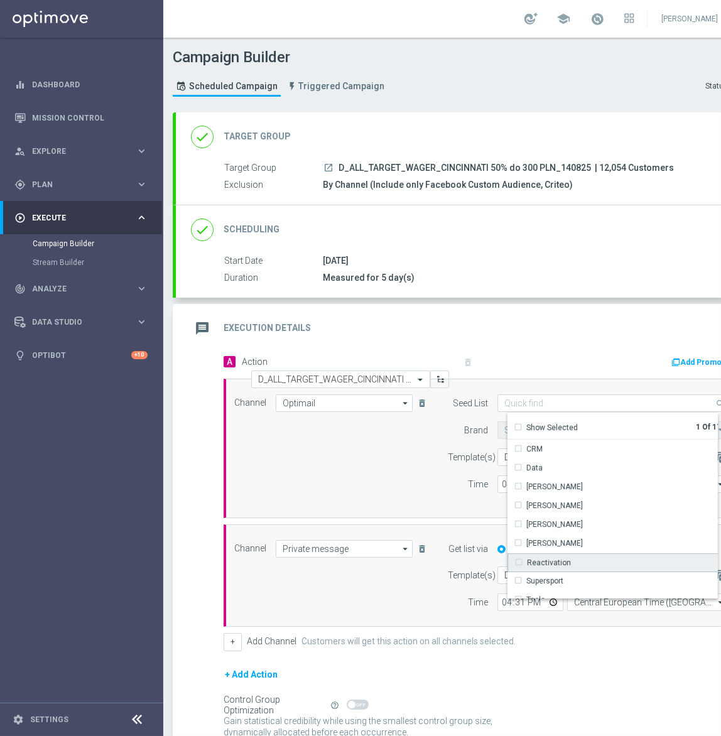
click at [558, 562] on div "Reactivation" at bounding box center [549, 562] width 44 height 11
drag, startPoint x: 313, startPoint y: 471, endPoint x: 359, endPoint y: 463, distance: 45.8
click at [313, 471] on div "Channel Optimail Optimail arrow_drop_down Show Selected 1 of 22 Target group on…" at bounding box center [481, 448] width 512 height 108
type input "Selected 2 of 17"
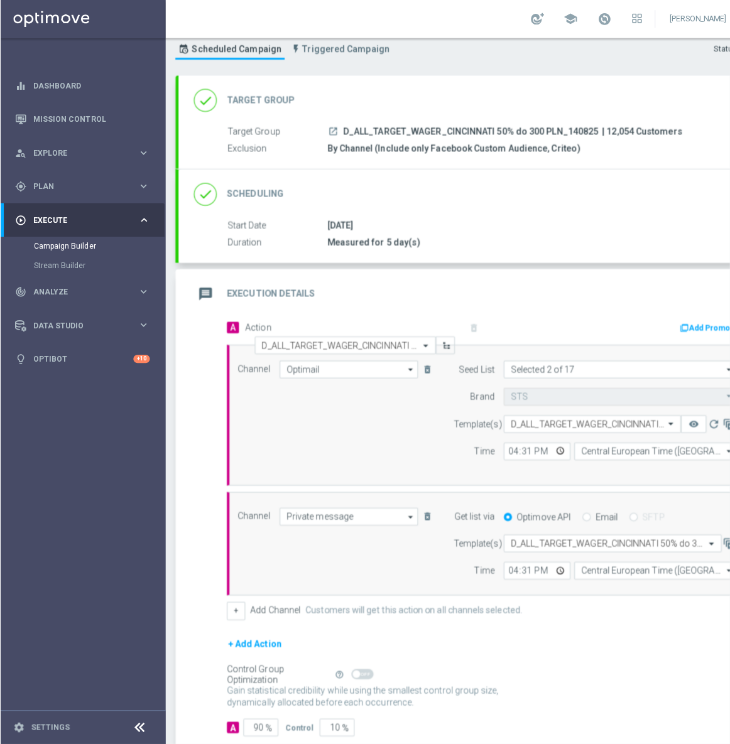
scroll to position [103, 0]
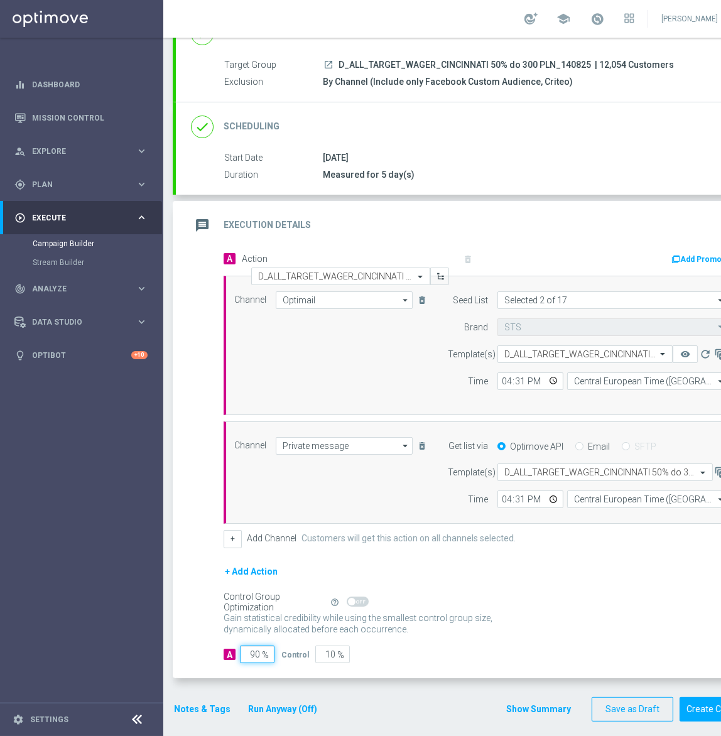
click at [252, 645] on input "90" at bounding box center [257, 654] width 35 height 18
click at [249, 653] on input "90" at bounding box center [257, 654] width 35 height 18
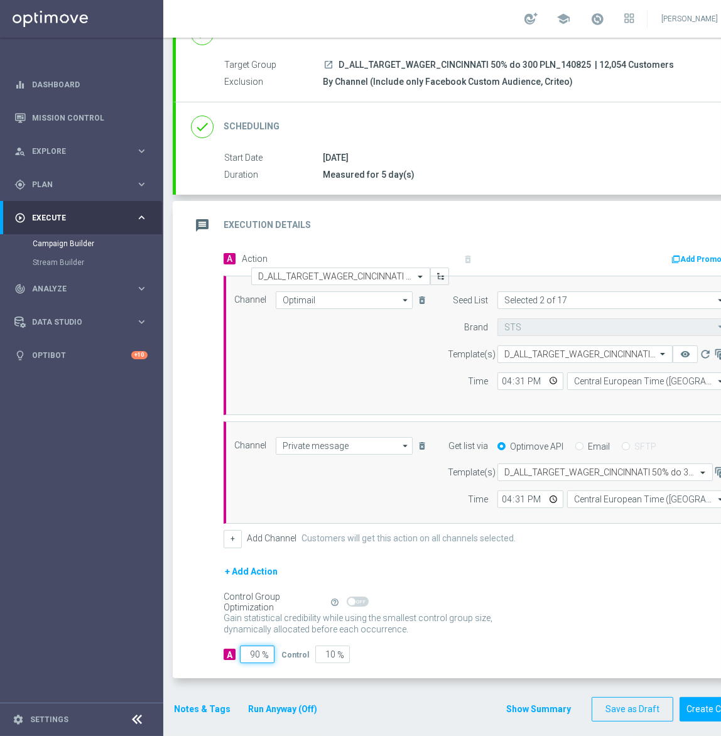
type input "9"
type input "91"
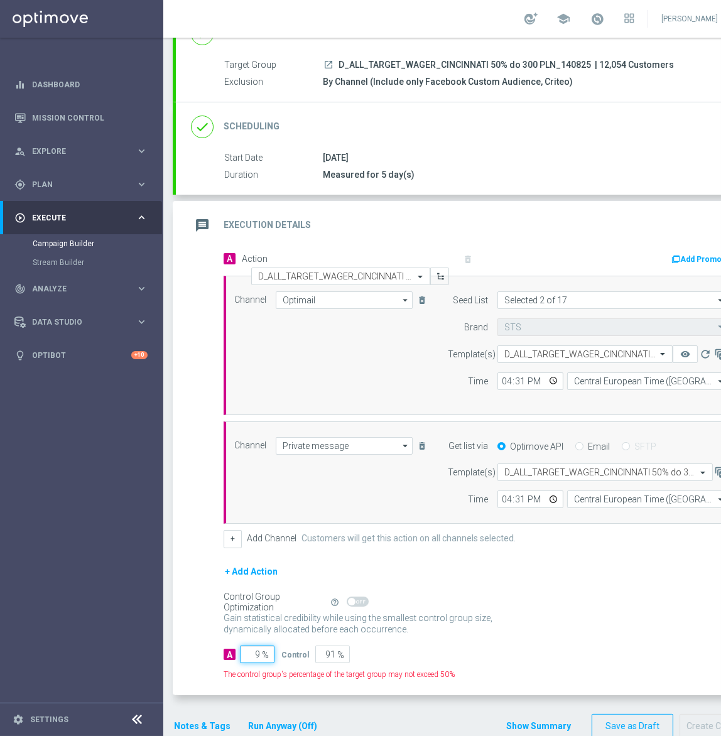
type input "95"
type input "5"
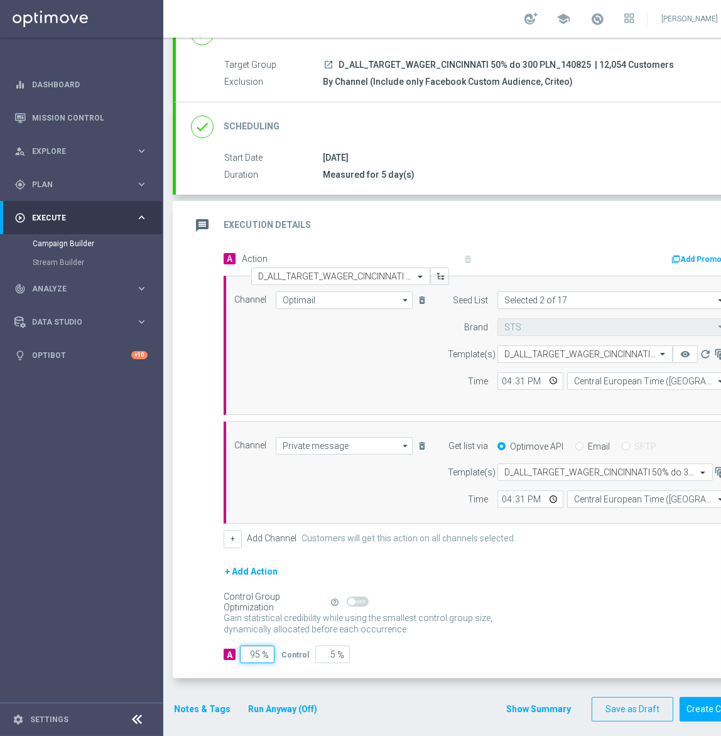
type input "95"
click at [198, 702] on button "Notes & Tags" at bounding box center [202, 709] width 59 height 16
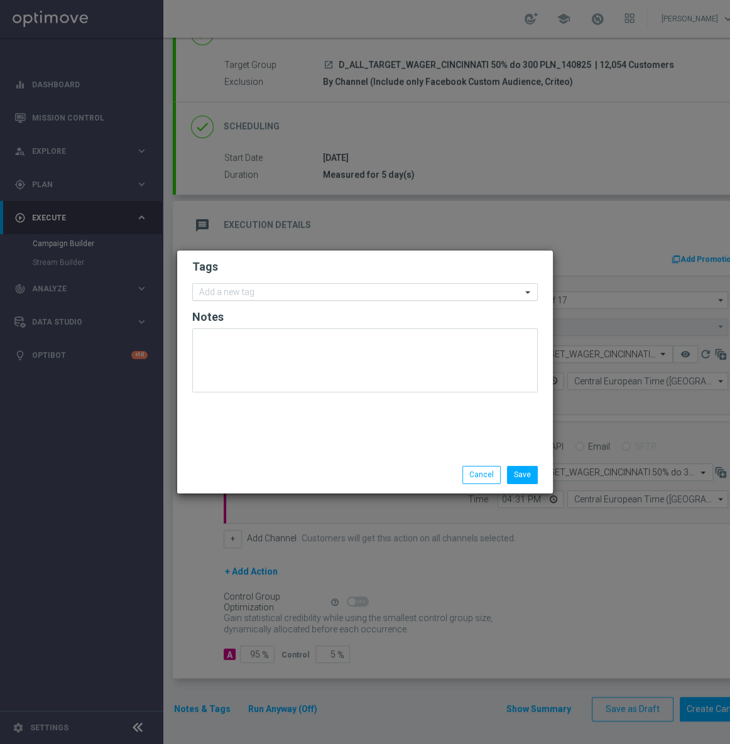
click at [339, 288] on input "text" at bounding box center [360, 293] width 322 height 11
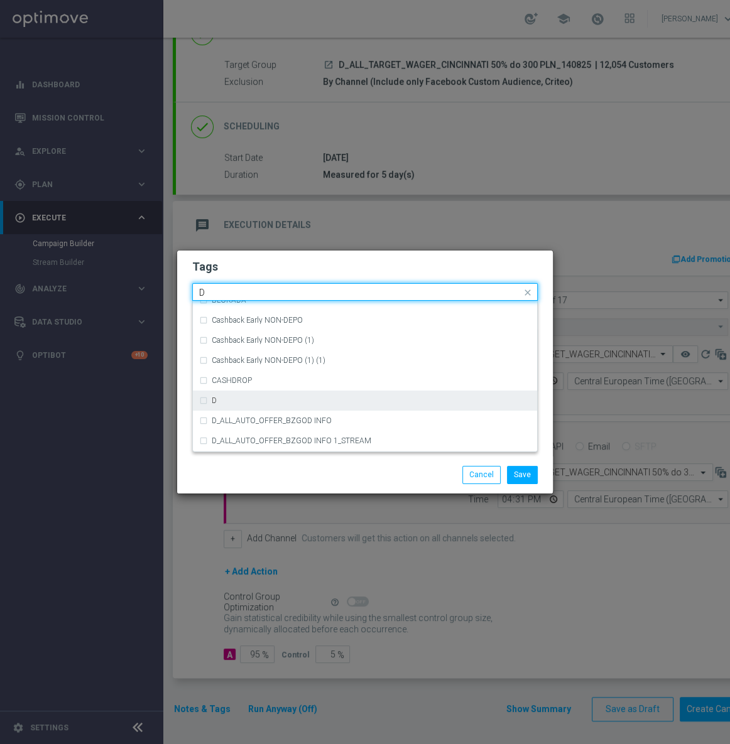
scroll to position [1369, 0]
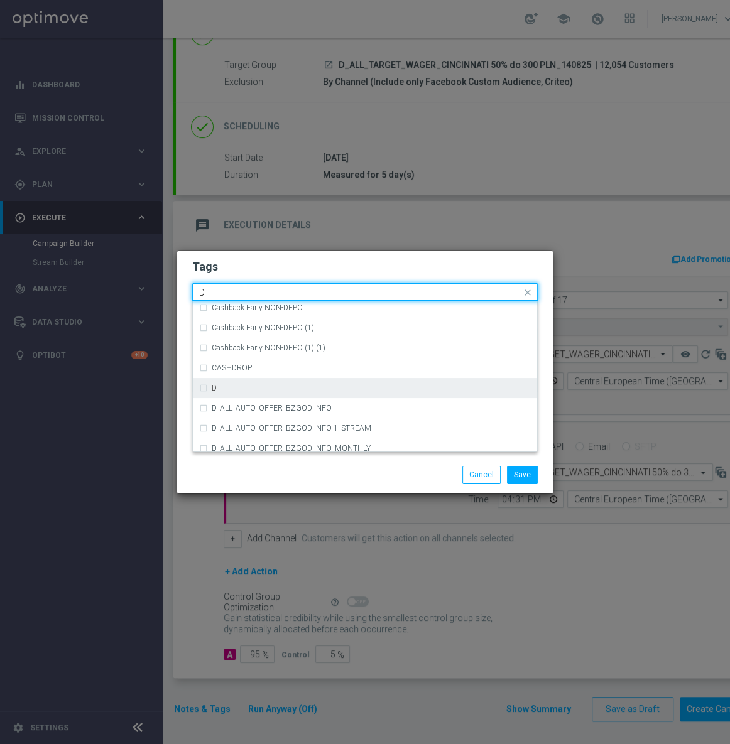
click at [306, 385] on div "D" at bounding box center [371, 388] width 319 height 8
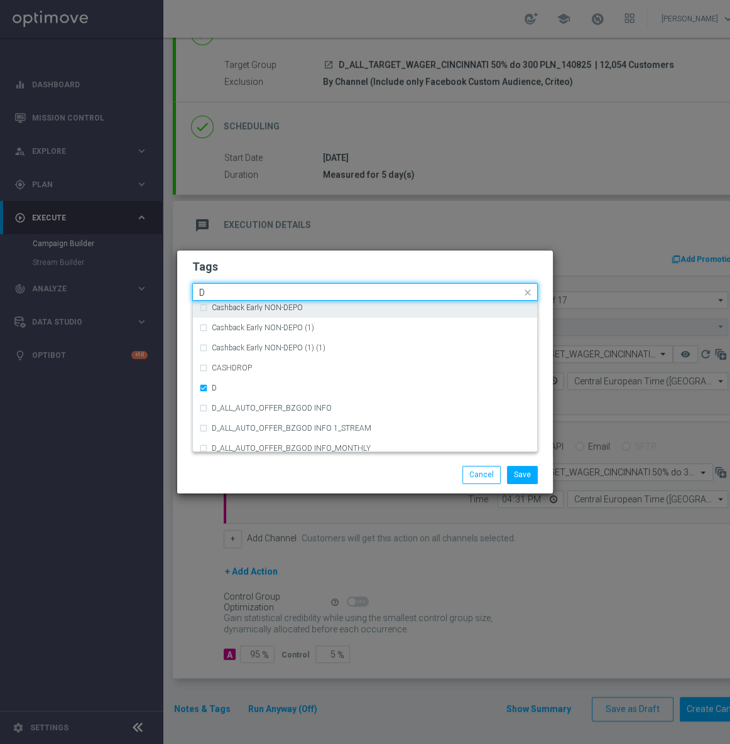
click at [270, 295] on input "D" at bounding box center [360, 293] width 322 height 11
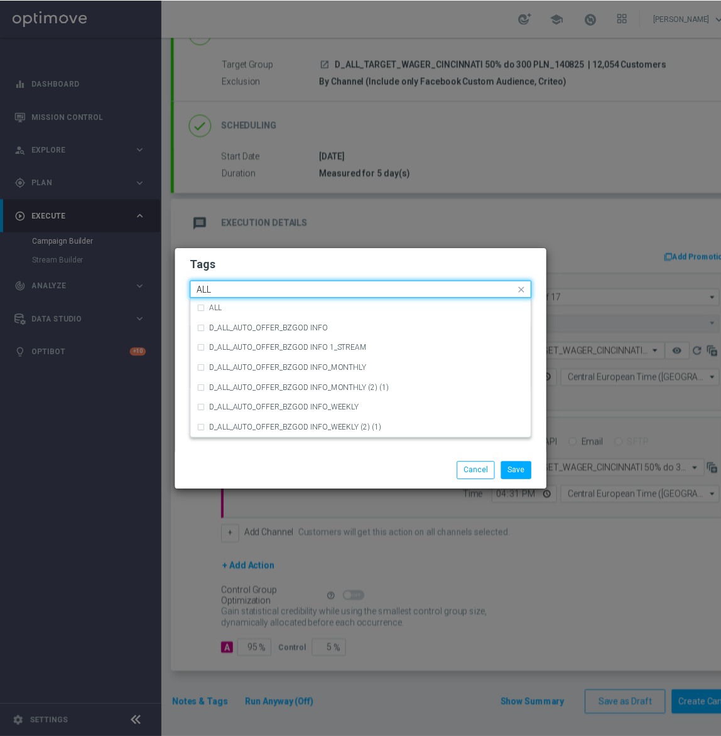
scroll to position [0, 0]
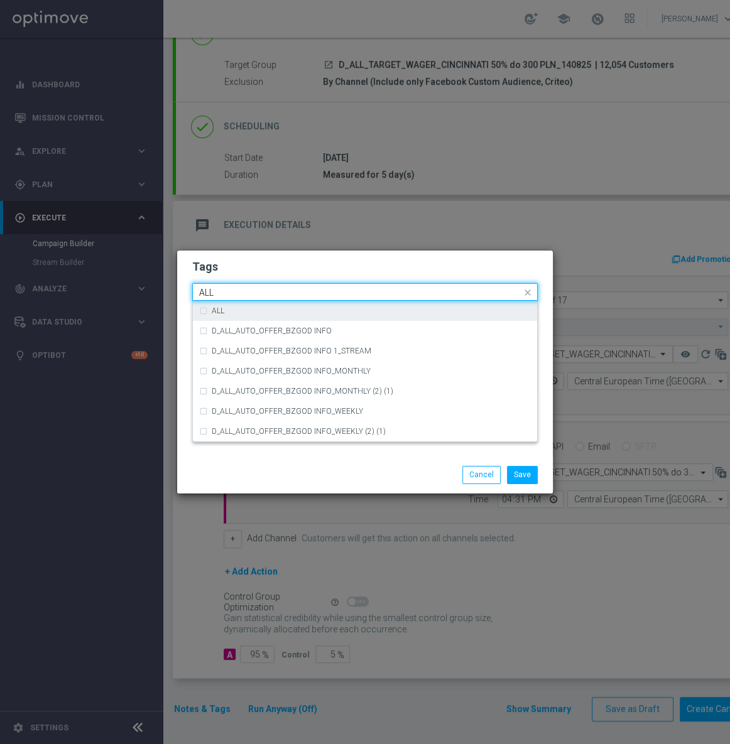
click at [252, 314] on div "ALL" at bounding box center [371, 311] width 319 height 8
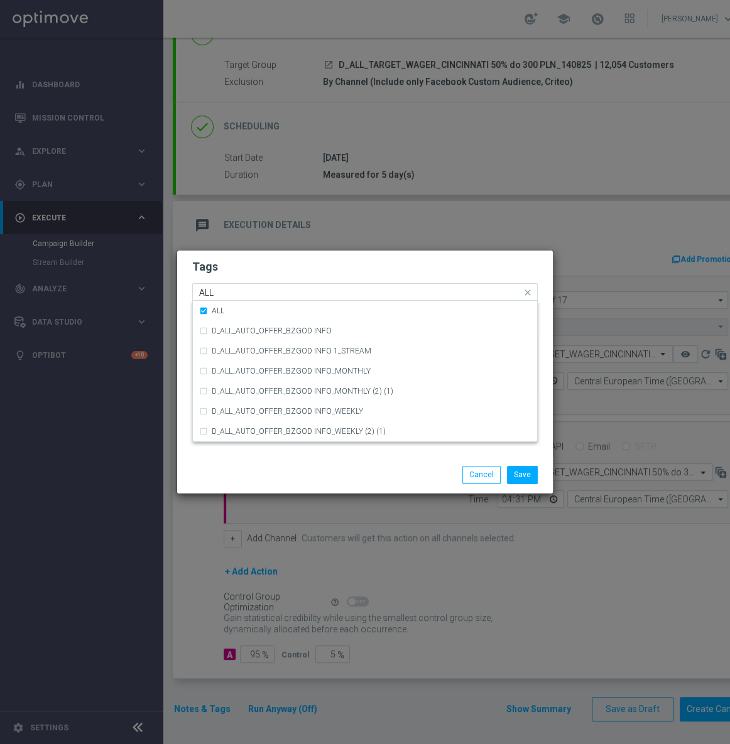
click at [259, 291] on input "ALL" at bounding box center [360, 293] width 322 height 11
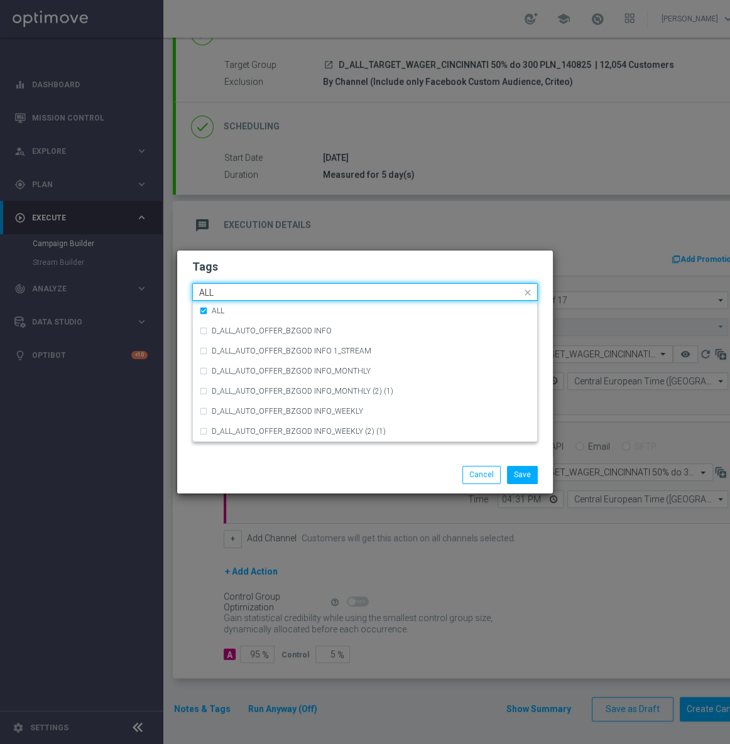
click at [259, 291] on input "ALL" at bounding box center [360, 293] width 322 height 11
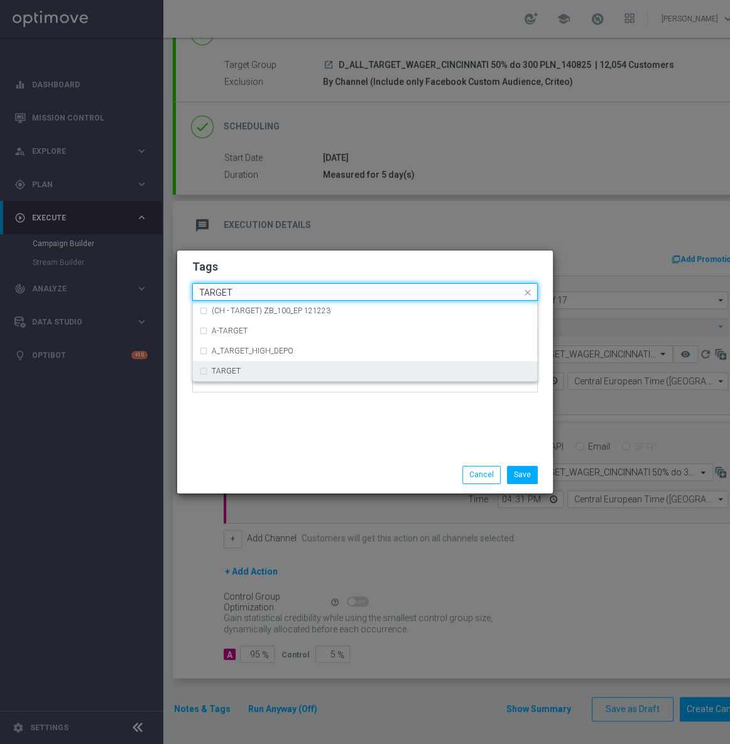
click at [236, 364] on div "TARGET" at bounding box center [365, 371] width 332 height 20
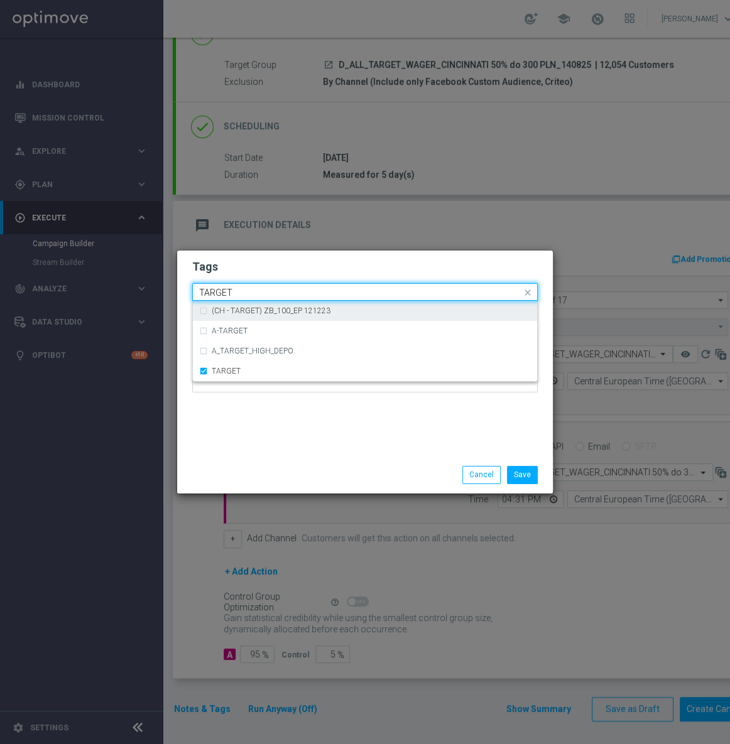
click at [254, 296] on input "TARGET" at bounding box center [360, 293] width 322 height 11
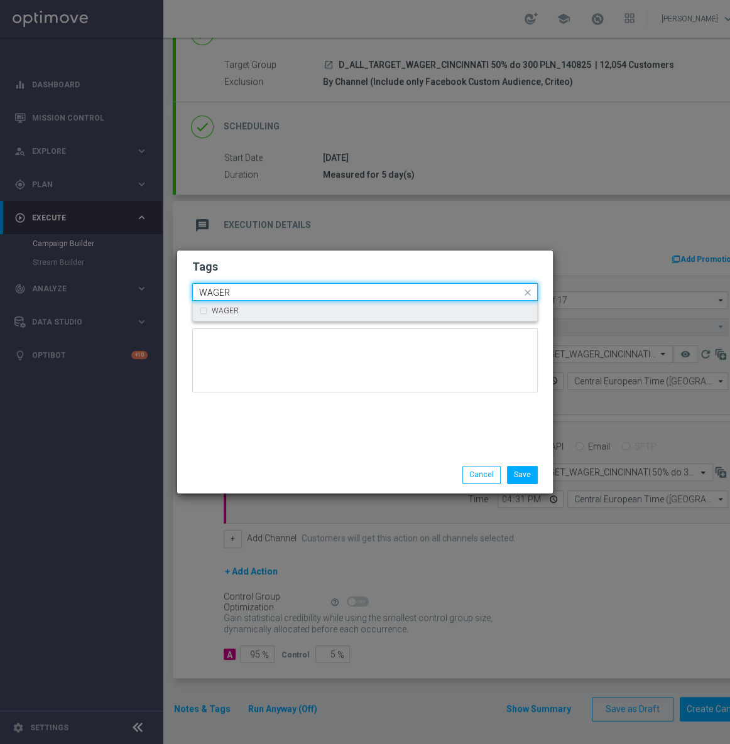
click at [248, 309] on div "WAGER" at bounding box center [371, 311] width 319 height 8
type input "WAGER"
click at [259, 293] on input "WAGER" at bounding box center [360, 293] width 322 height 11
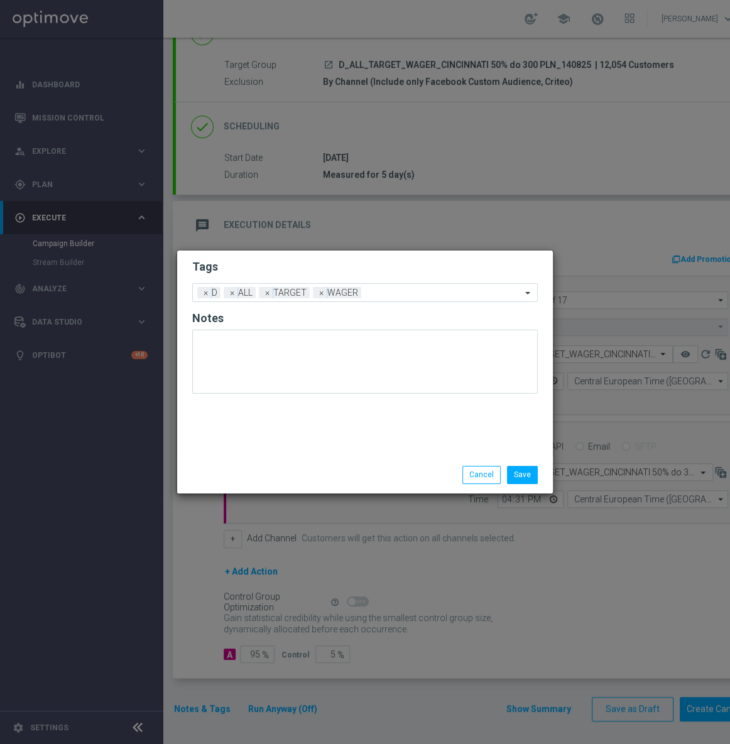
click at [247, 404] on div "Tags Add a new tag × D × ALL × TARGET × WAGER Notes" at bounding box center [364, 354] width 375 height 206
click at [522, 475] on button "Save" at bounding box center [522, 475] width 31 height 18
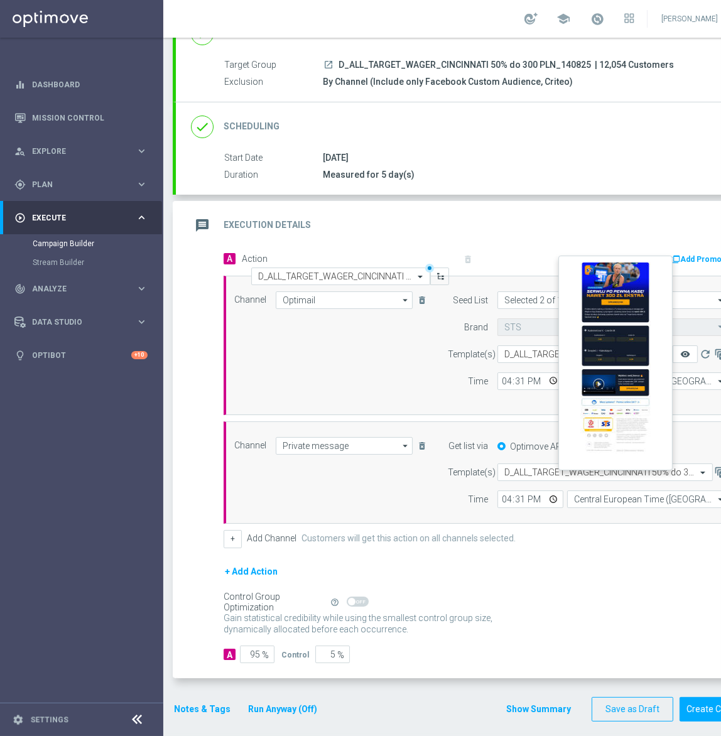
click at [682, 350] on icon "remove_red_eye" at bounding box center [685, 354] width 10 height 10
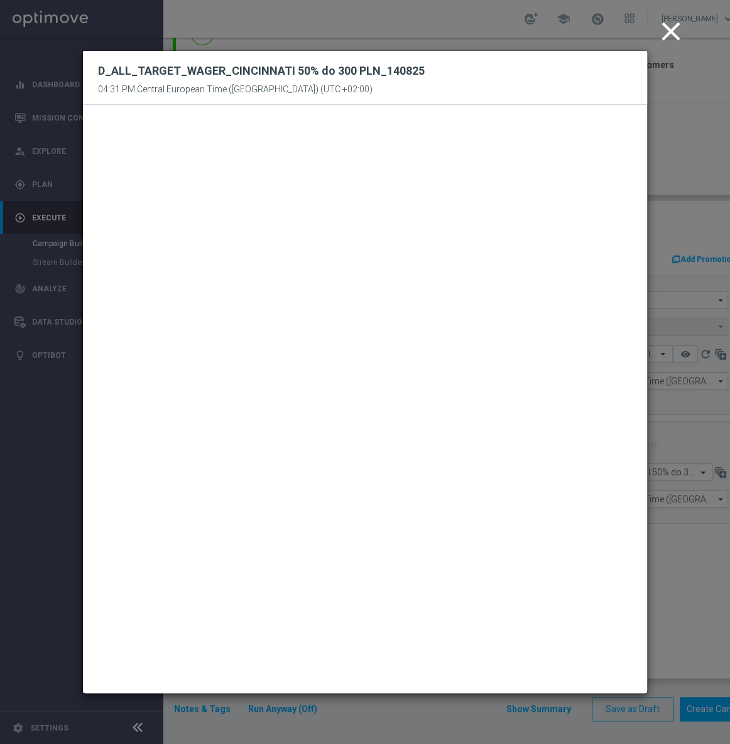
click at [666, 36] on icon "close" at bounding box center [670, 31] width 31 height 31
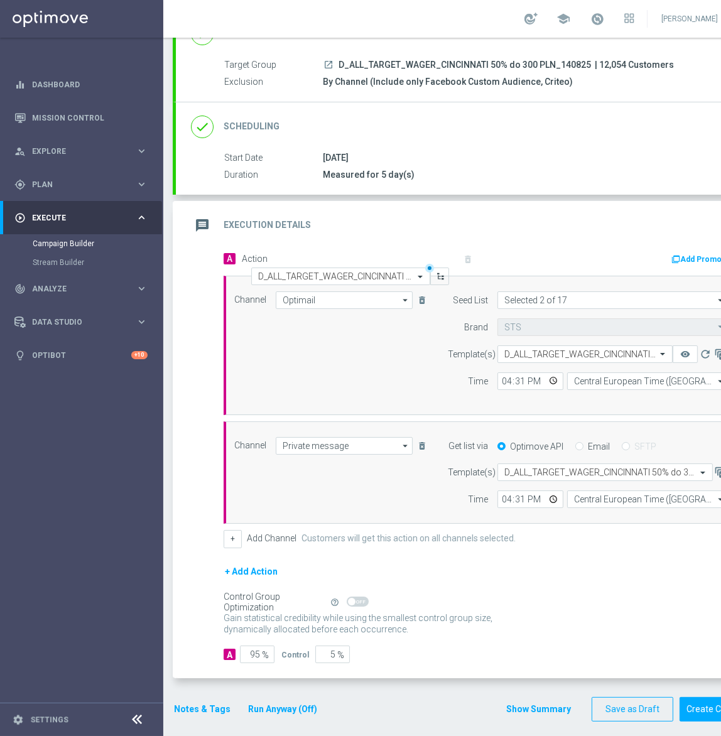
scroll to position [0, 60]
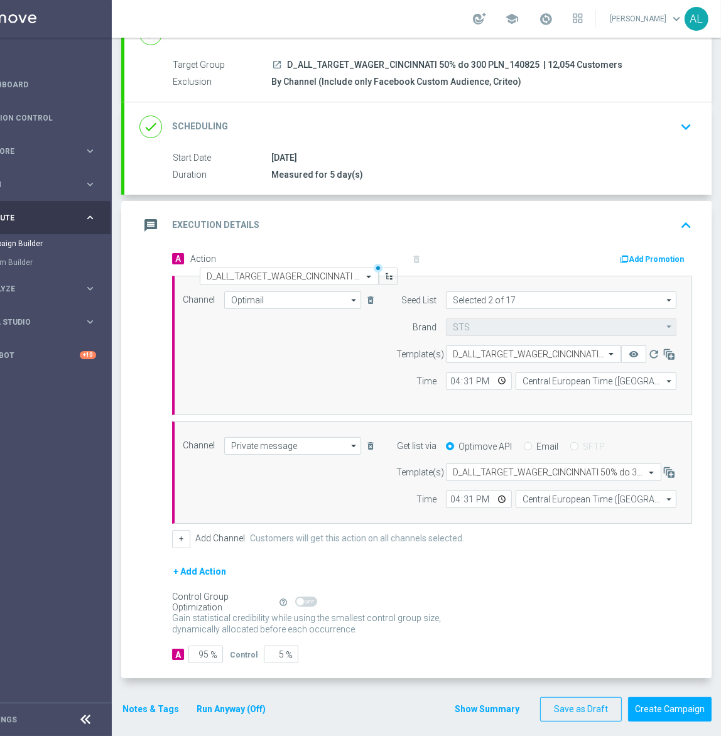
click at [681, 138] on div "done Scheduling keyboard_arrow_down" at bounding box center [417, 126] width 587 height 49
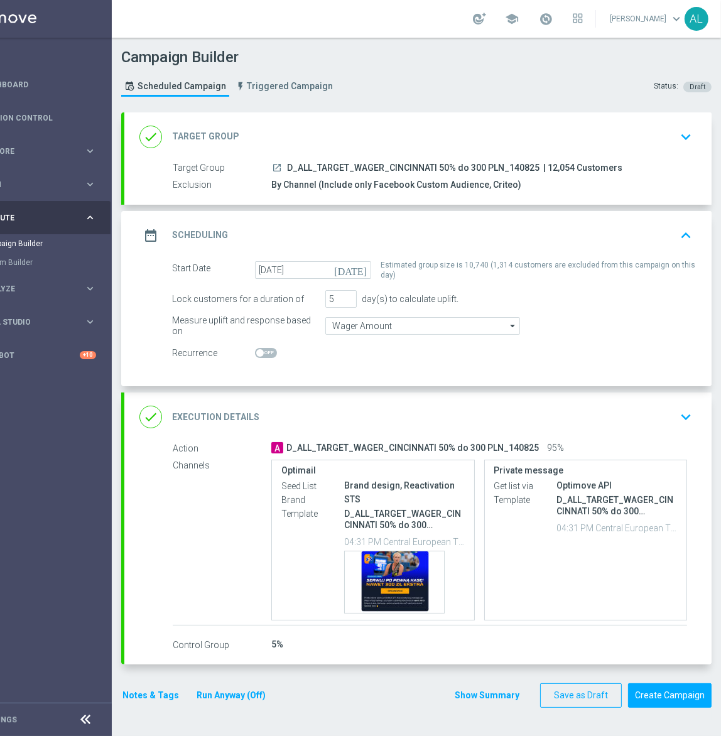
scroll to position [8, 60]
click at [660, 686] on button "Create Campaign" at bounding box center [670, 695] width 84 height 24
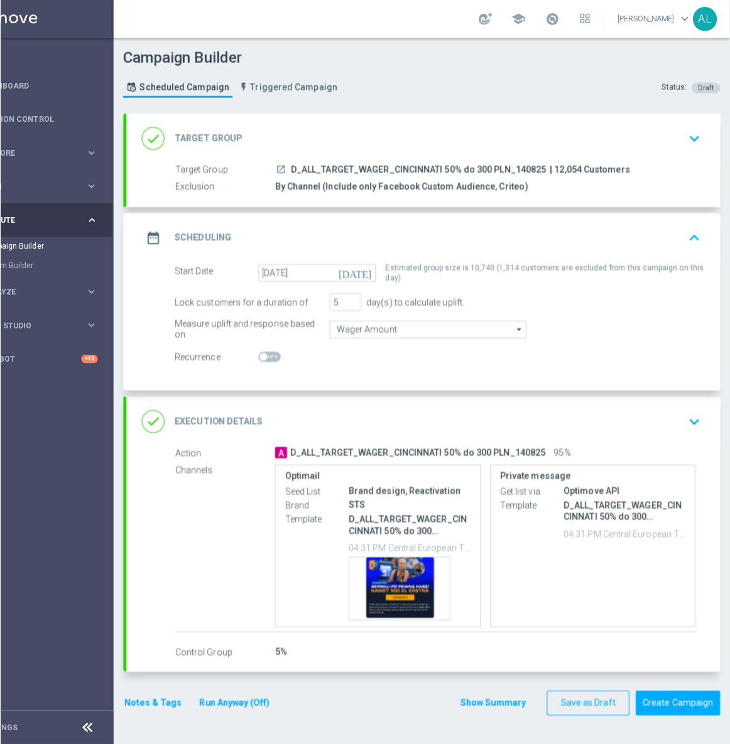
scroll to position [0, 51]
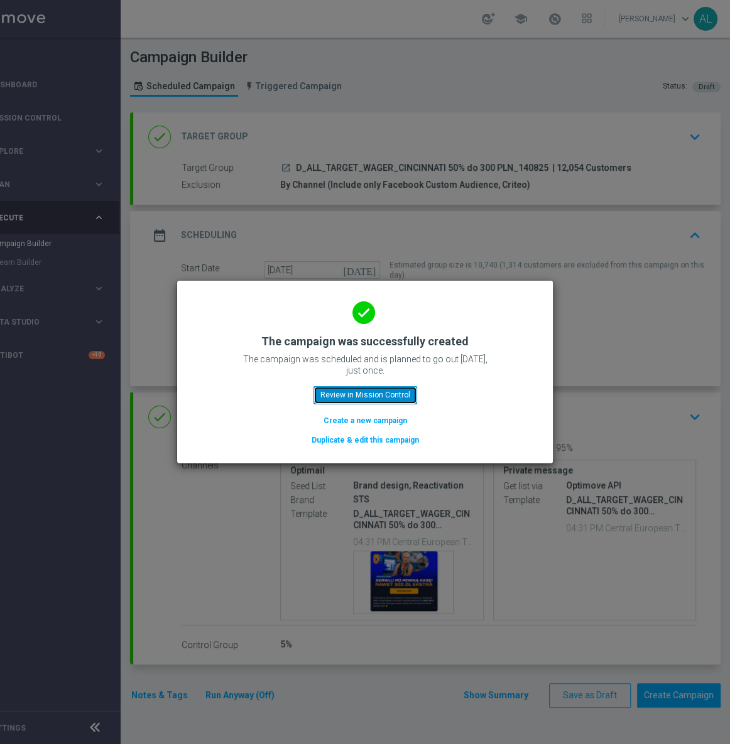
click at [357, 397] on button "Review in Mission Control" at bounding box center [365, 395] width 104 height 18
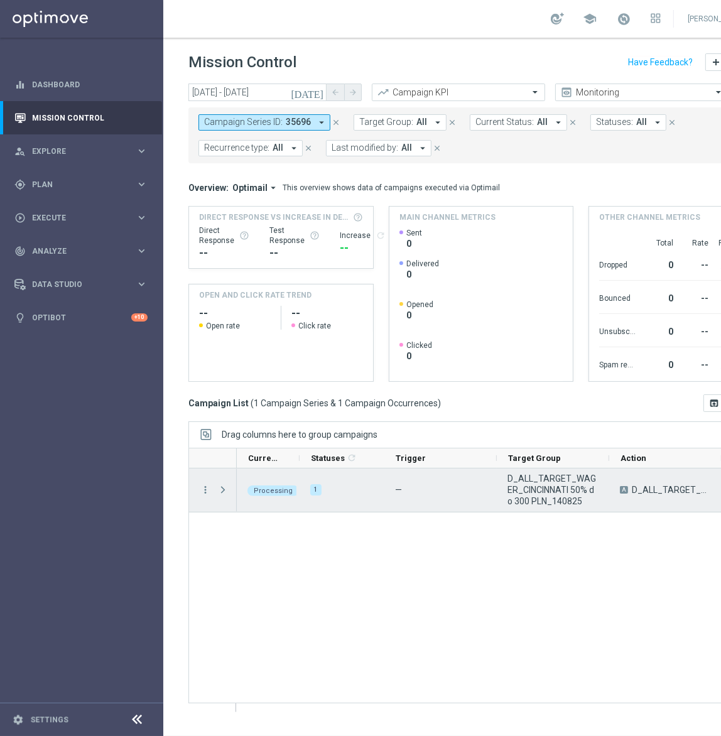
click at [547, 482] on span "D_ALL_TARGET_WAGER_CINCINNATI 50% do 300 PLN_140825" at bounding box center [552, 490] width 91 height 34
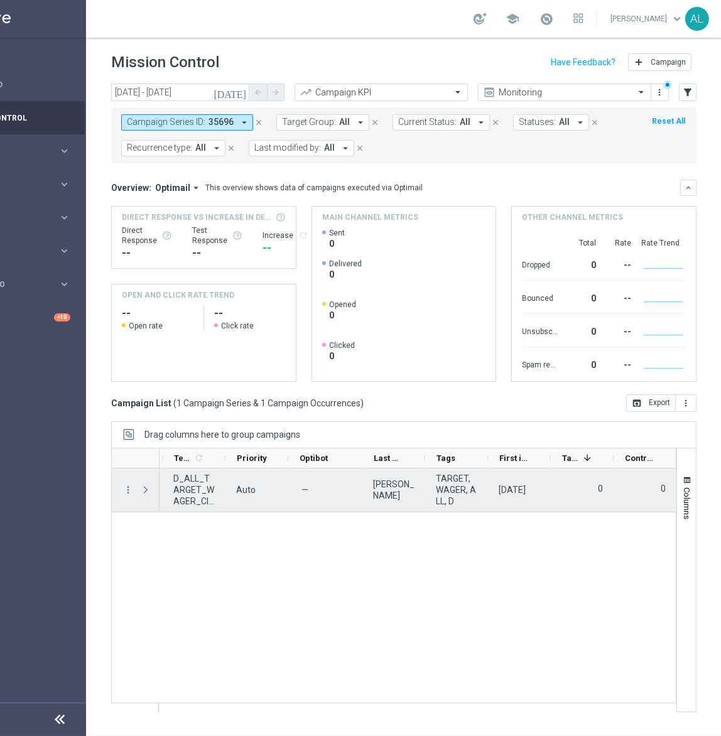
click at [146, 492] on span "Press SPACE to select this row." at bounding box center [145, 490] width 11 height 10
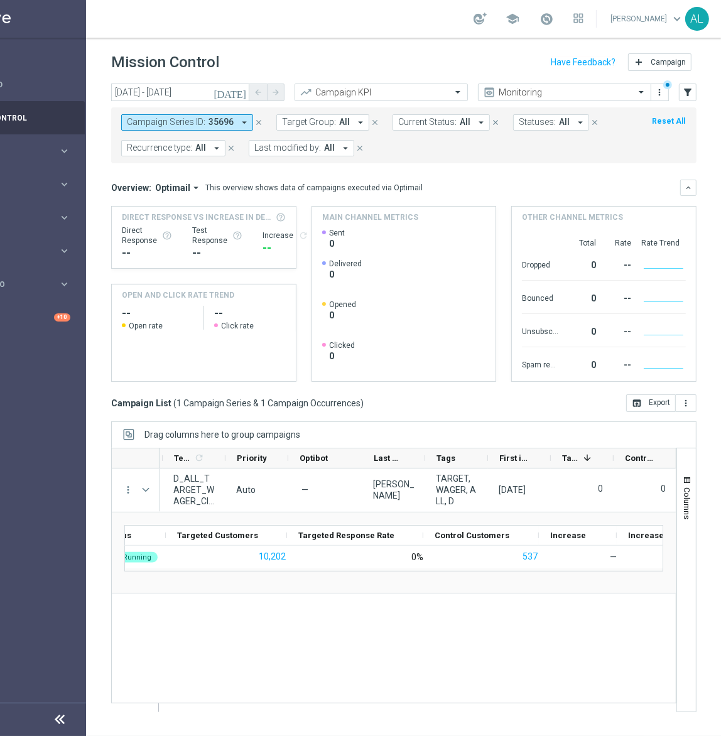
scroll to position [0, 226]
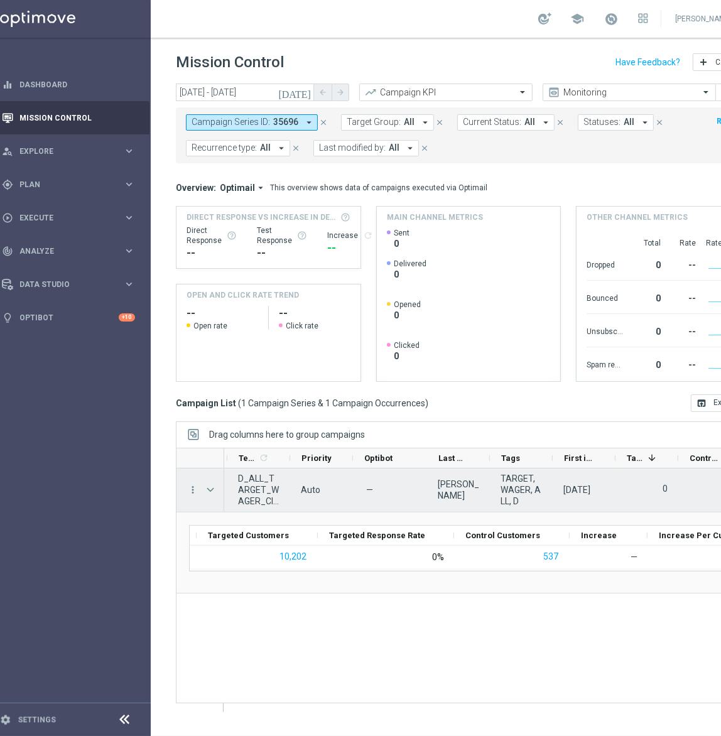
click at [185, 490] on div "more_vert" at bounding box center [187, 489] width 23 height 43
click at [192, 485] on icon "more_vert" at bounding box center [192, 489] width 11 height 11
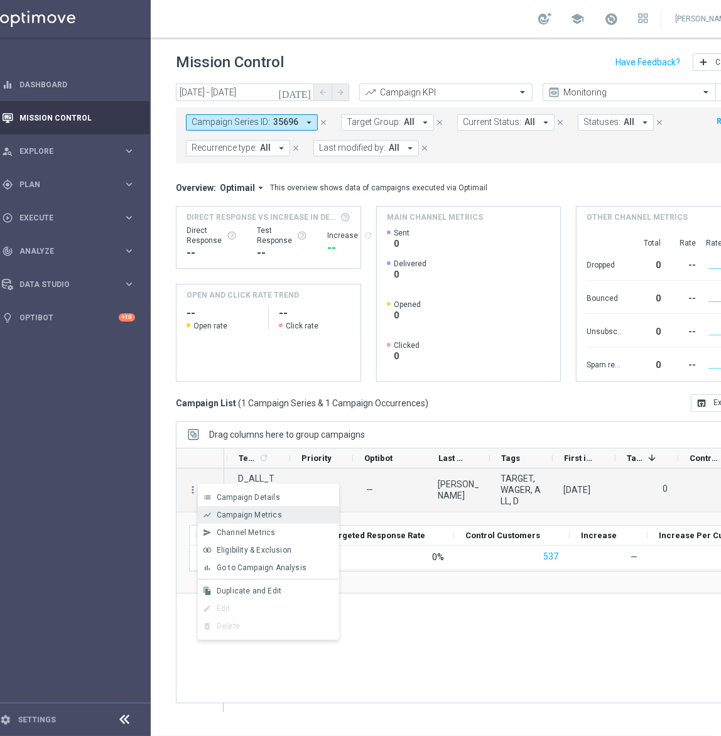
click at [232, 510] on span "Campaign Metrics" at bounding box center [249, 514] width 65 height 9
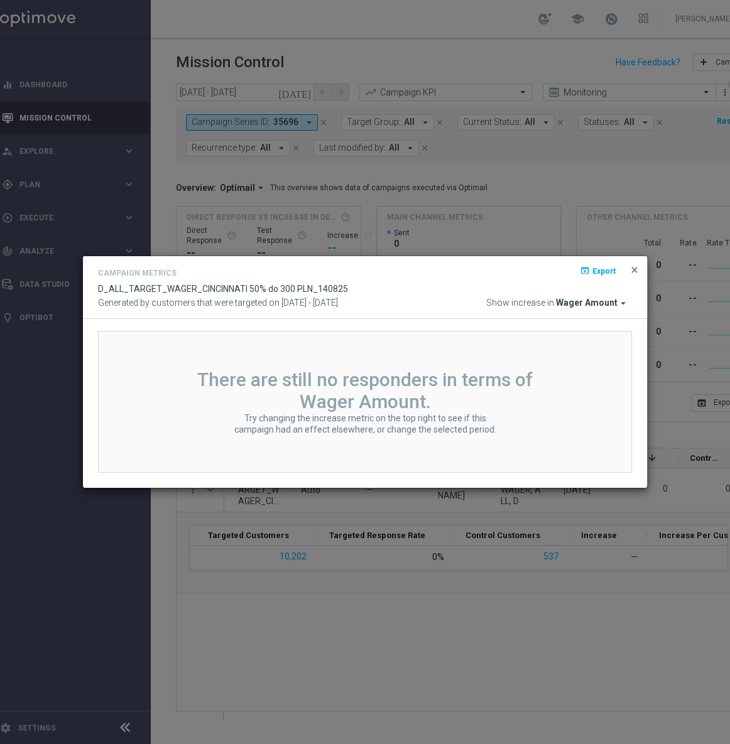
click at [634, 273] on span "close" at bounding box center [634, 270] width 10 height 10
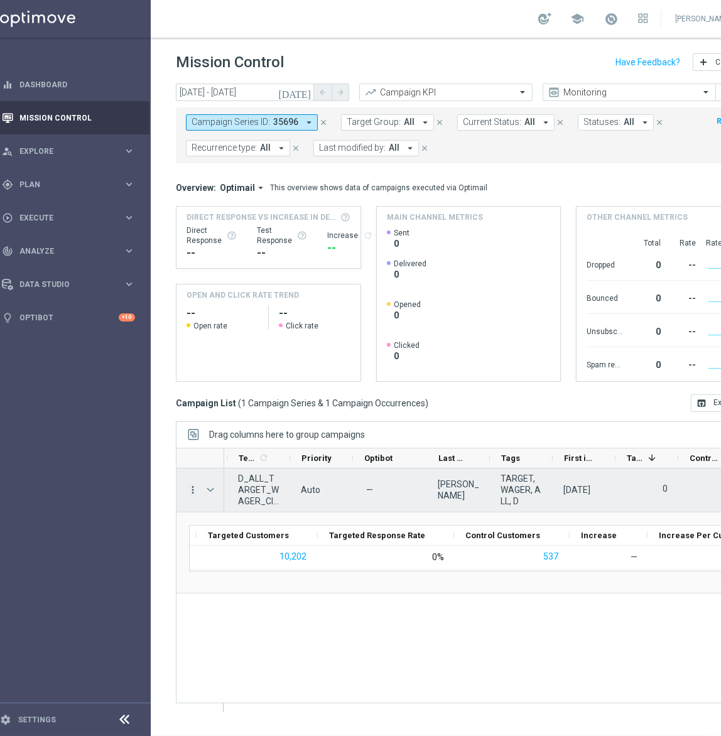
click at [186, 489] on div "more_vert" at bounding box center [187, 489] width 23 height 43
click at [189, 488] on icon "more_vert" at bounding box center [192, 489] width 11 height 11
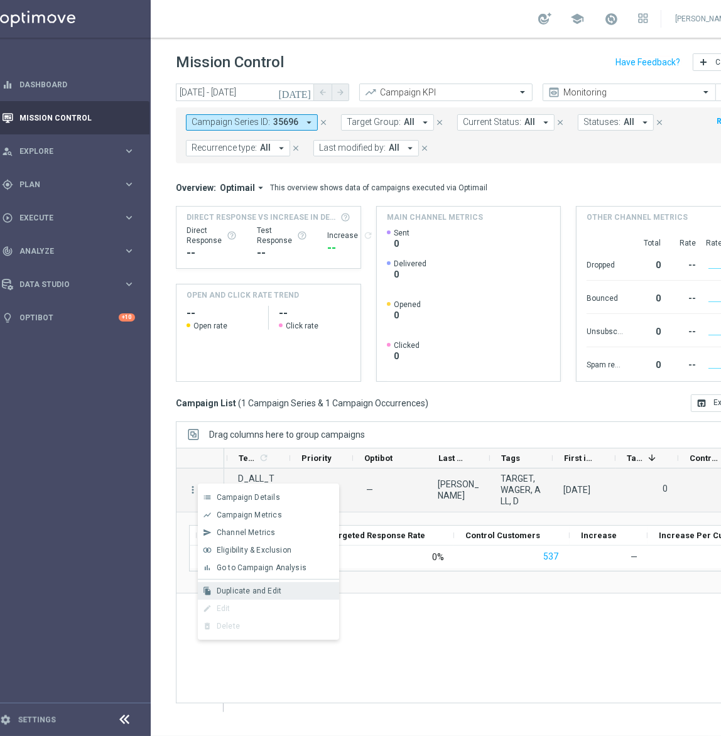
click at [262, 595] on span "Duplicate and Edit" at bounding box center [249, 590] width 65 height 9
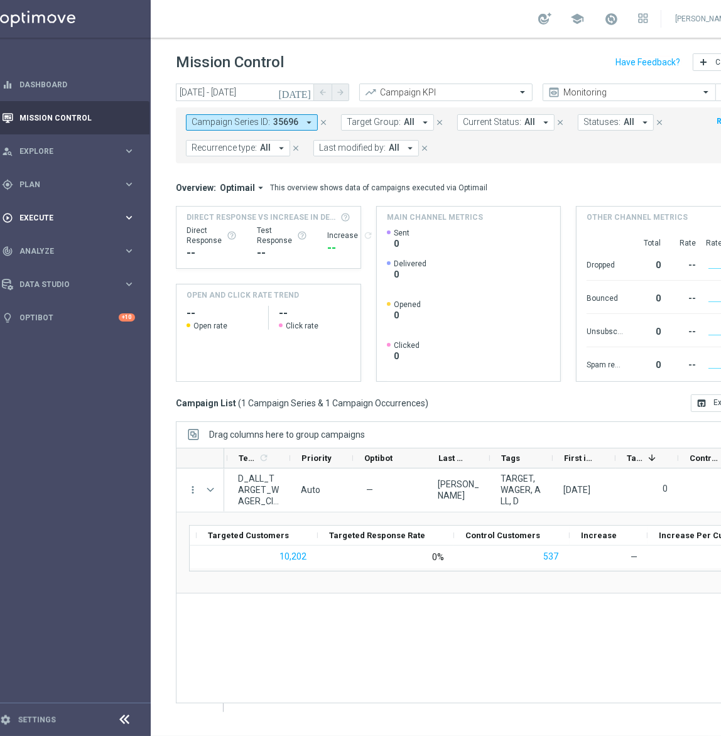
click at [106, 214] on span "Execute" at bounding box center [71, 218] width 104 height 8
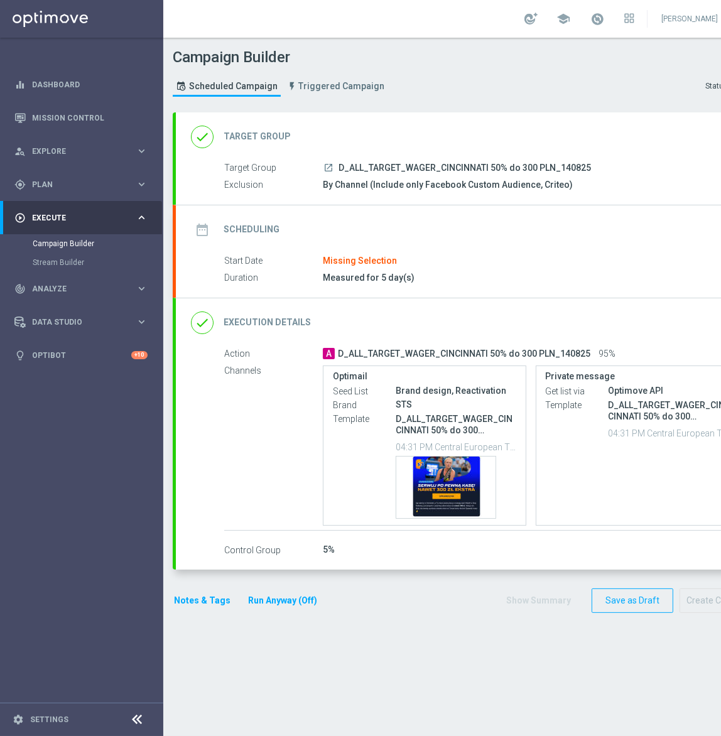
click at [671, 156] on div "done Target Group keyboard_arrow_down" at bounding box center [469, 136] width 587 height 49
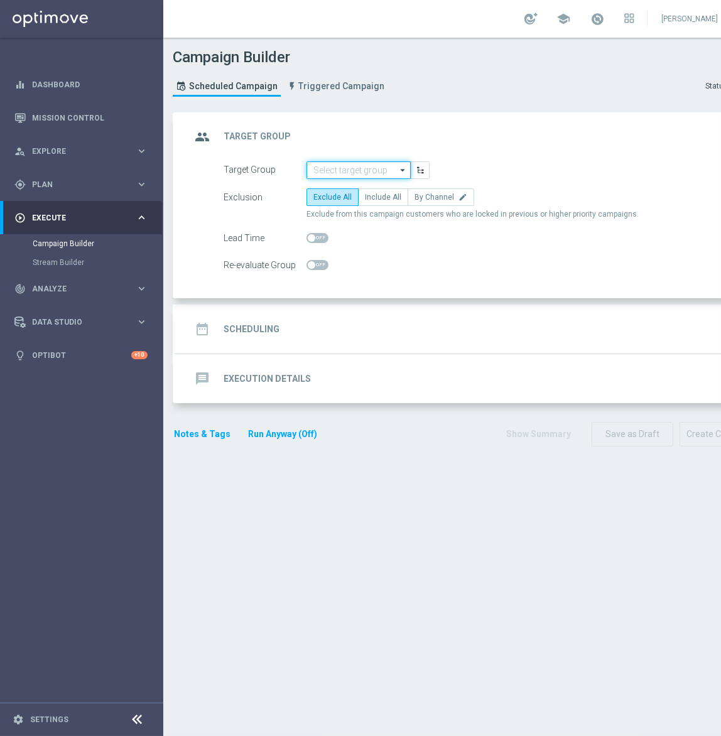
click at [361, 167] on input at bounding box center [358, 170] width 104 height 18
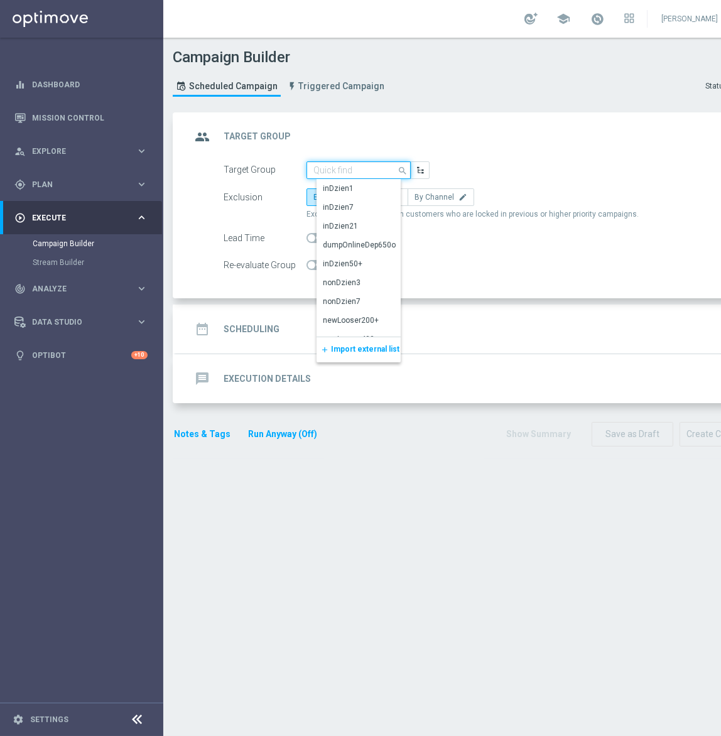
paste input "D_PREM-PEXTRA_TARGET_DEPO_POWROT LIG 100% do 1000 PLN_140825"
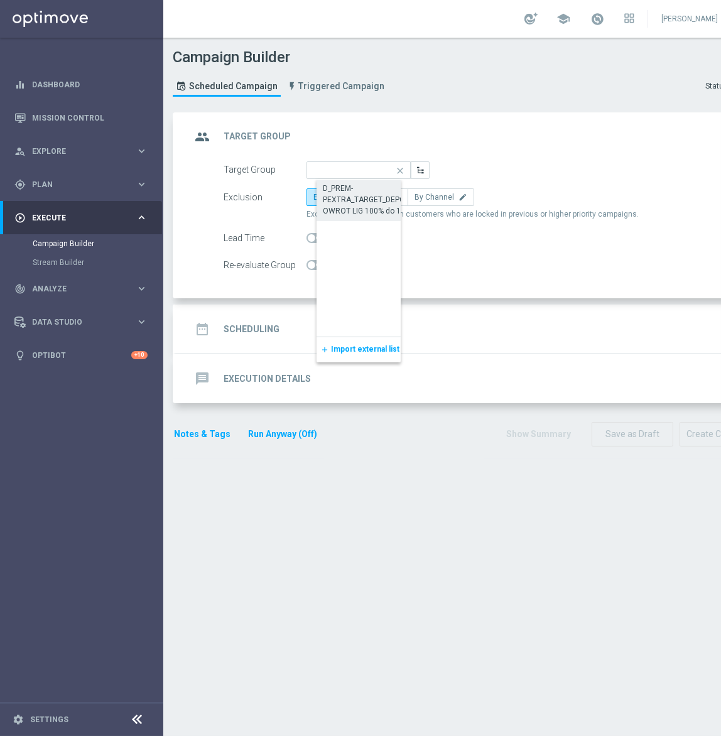
click at [372, 203] on div "D_PREM-PEXTRA_TARGET_DEPO_POWROT LIG 100% do 1000 PLN_140825" at bounding box center [369, 200] width 92 height 34
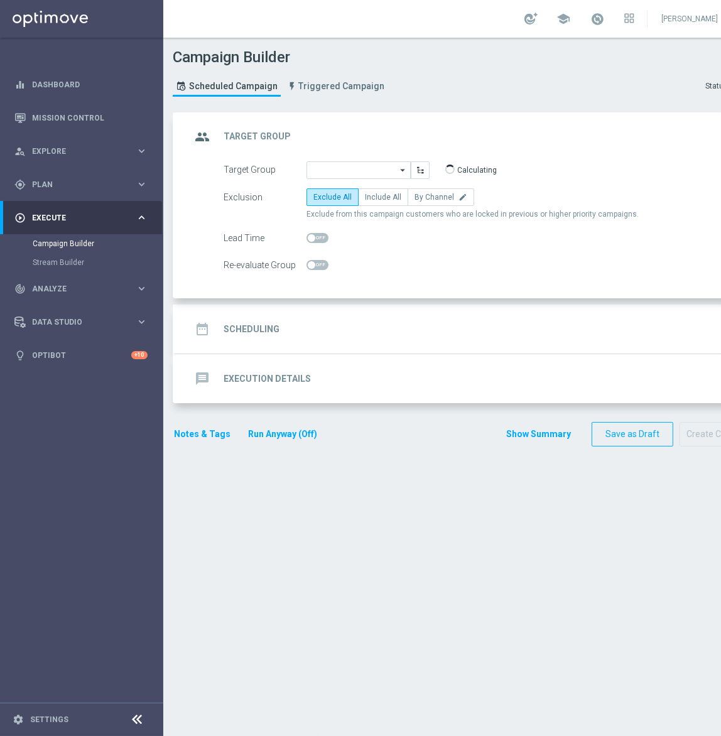
type input "D_PREM-PEXTRA_TARGET_DEPO_POWROT LIG 100% do 1000 PLN_140825"
click at [423, 193] on span "By Channel" at bounding box center [434, 197] width 40 height 9
click at [423, 195] on input "By Channel edit" at bounding box center [418, 199] width 8 height 8
radio input "true"
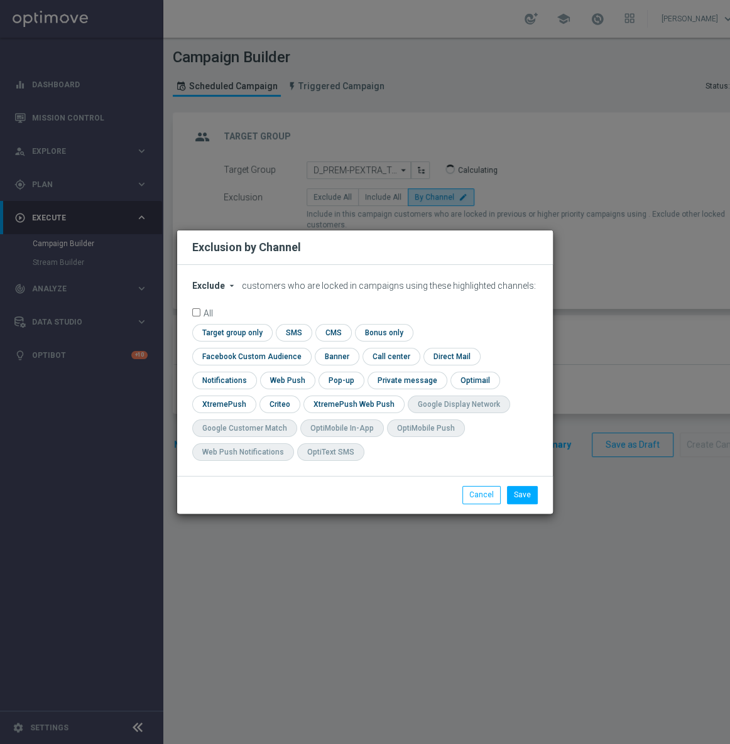
click at [223, 291] on button "Exclude arrow_drop_down" at bounding box center [216, 286] width 48 height 11
click at [0, 0] on span "Include" at bounding box center [0, 0] width 0 height 0
click at [306, 348] on input "checkbox" at bounding box center [249, 356] width 114 height 17
checkbox input "true"
click at [264, 404] on input "checkbox" at bounding box center [278, 404] width 39 height 17
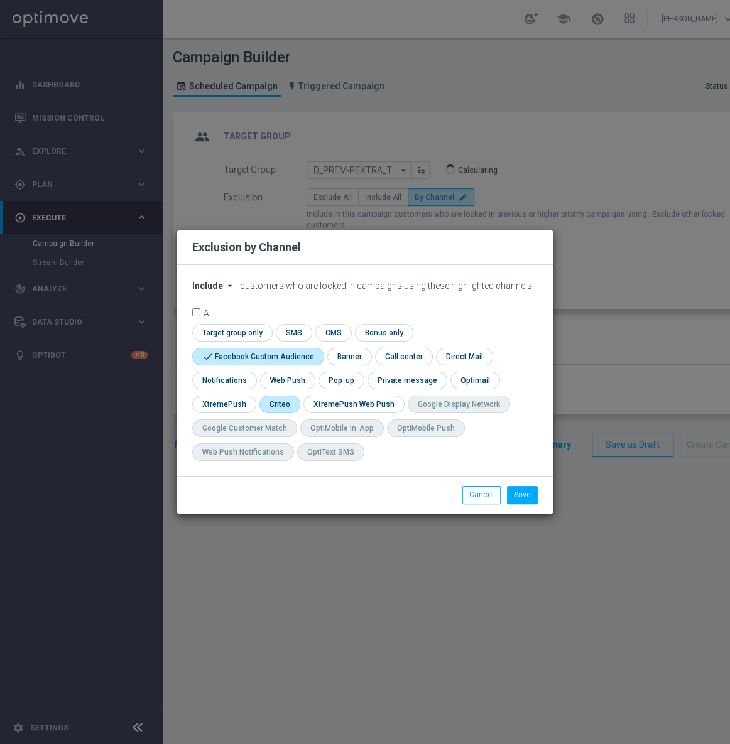
checkbox input "true"
click at [521, 491] on button "Save" at bounding box center [522, 495] width 31 height 18
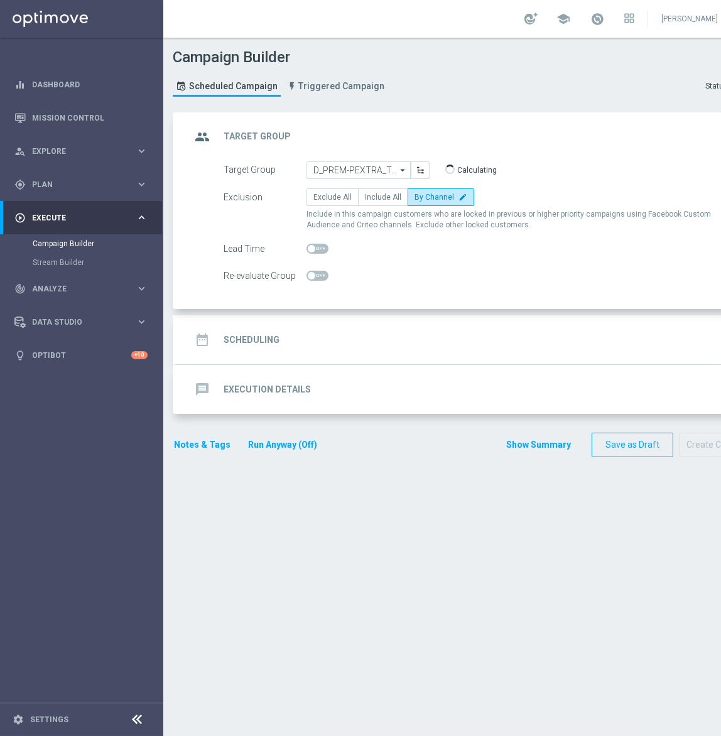
click at [380, 353] on div "date_range Scheduling keyboard_arrow_down" at bounding box center [469, 339] width 587 height 49
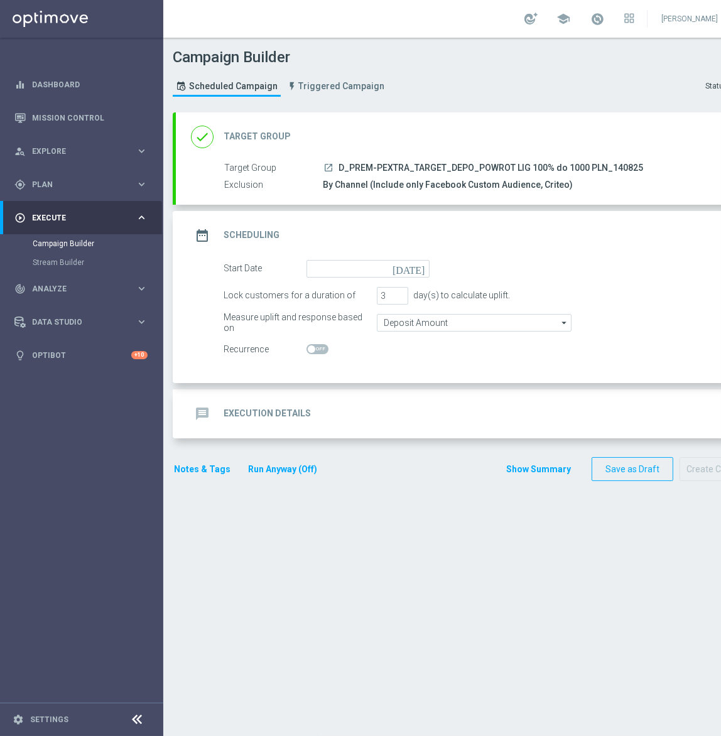
click at [344, 276] on form "Start Date [DATE] Lock customers for a duration of 3 day(s) to calculate uplift…" at bounding box center [484, 309] width 520 height 99
click at [347, 266] on input at bounding box center [367, 269] width 123 height 18
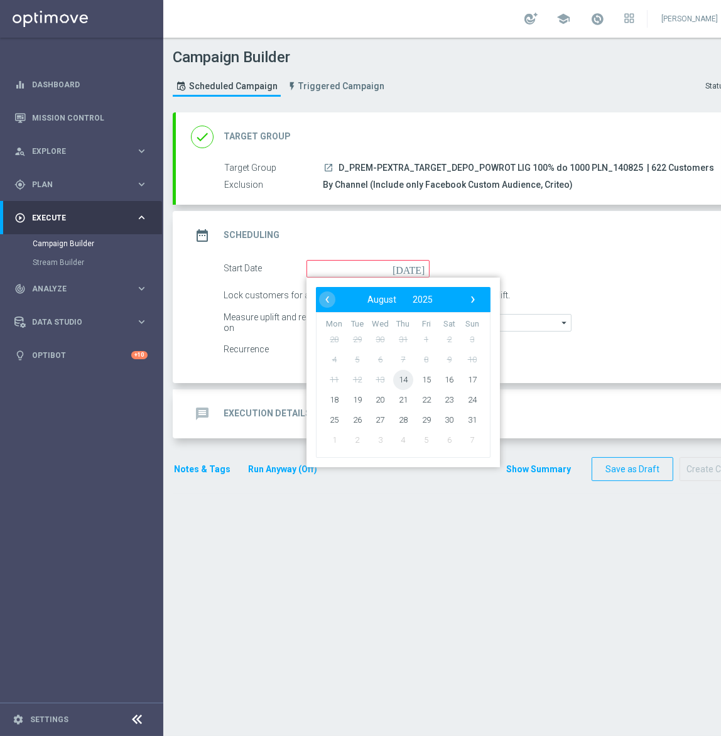
click at [402, 382] on span "14" at bounding box center [403, 379] width 20 height 20
type input "[DATE]"
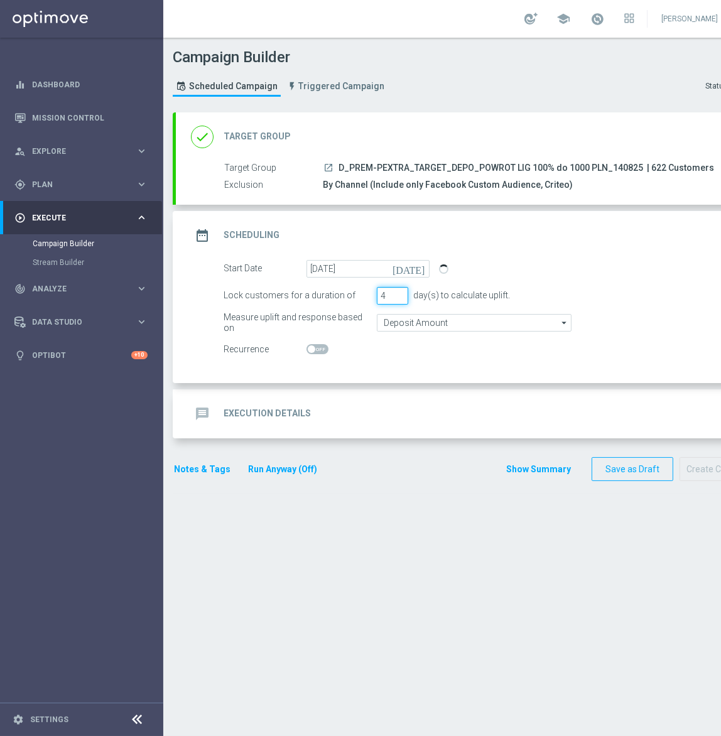
type input "4"
click at [399, 291] on input "4" at bounding box center [392, 296] width 31 height 18
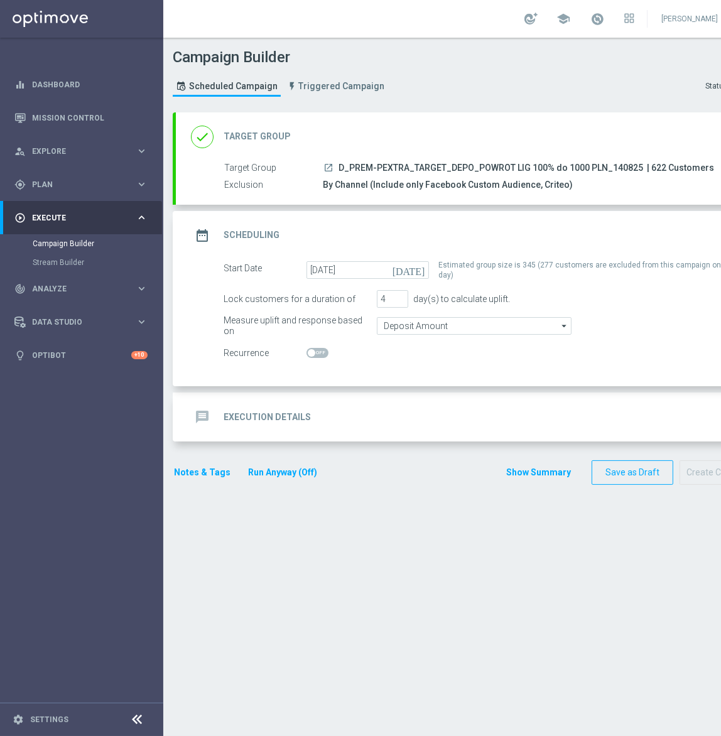
click at [457, 418] on div "message Execution Details keyboard_arrow_down" at bounding box center [469, 417] width 557 height 24
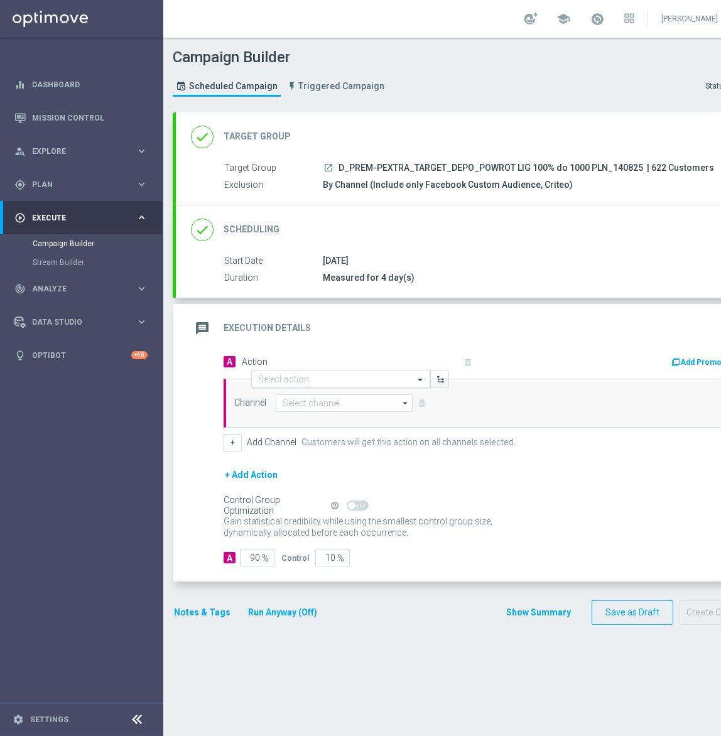
click at [321, 378] on input "text" at bounding box center [328, 379] width 140 height 11
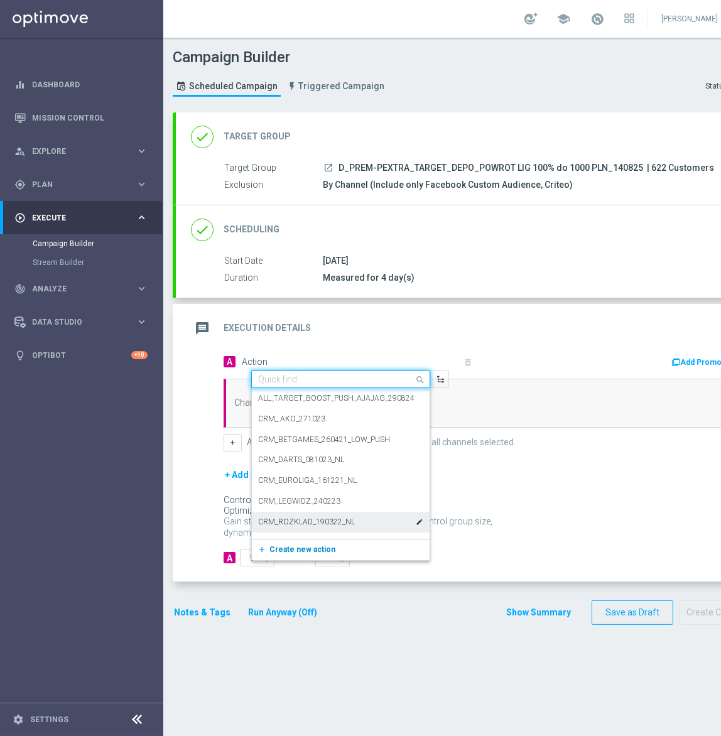
click at [285, 547] on span "Create new action" at bounding box center [302, 549] width 66 height 9
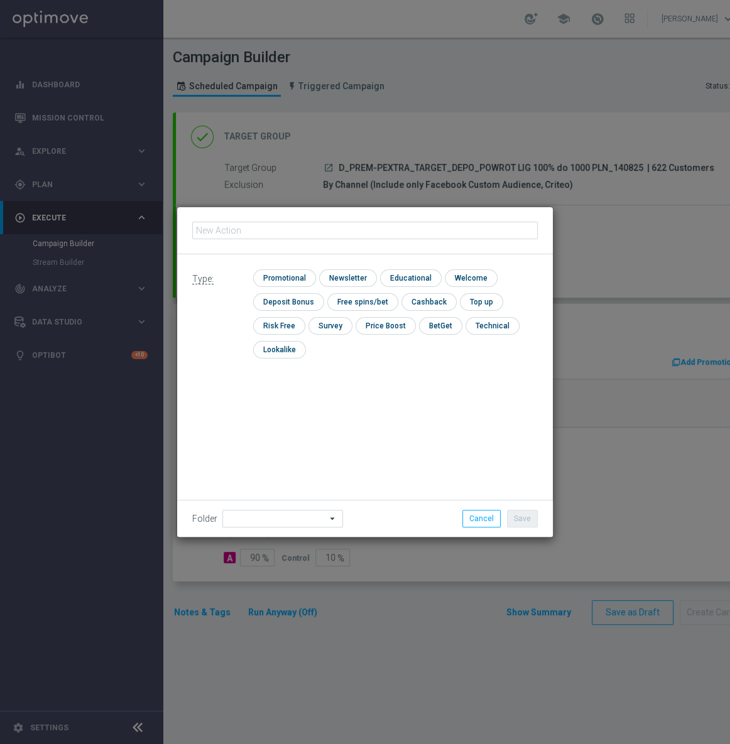
type input "D_PREM-PEXTRA_TARGET_DEPO_POWROT LIG 100% do 1000 PLN_140825"
click at [261, 274] on input "checkbox" at bounding box center [283, 277] width 60 height 17
checkbox input "true"
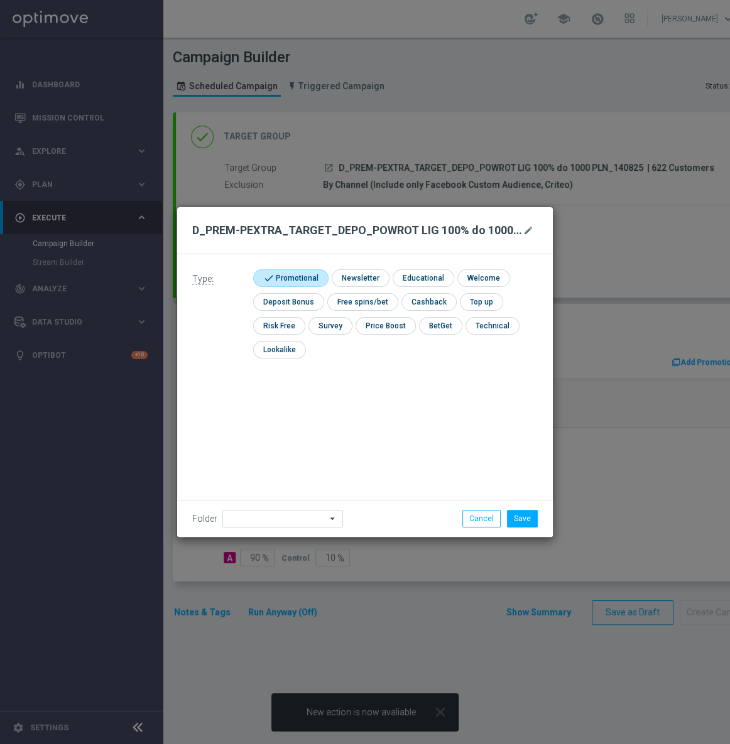
click at [261, 509] on div "Folder arrow_drop_down Show Selected 0 of NaN" at bounding box center [364, 518] width 375 height 37
click at [262, 515] on input at bounding box center [282, 519] width 121 height 18
click at [267, 516] on input at bounding box center [282, 519] width 121 height 18
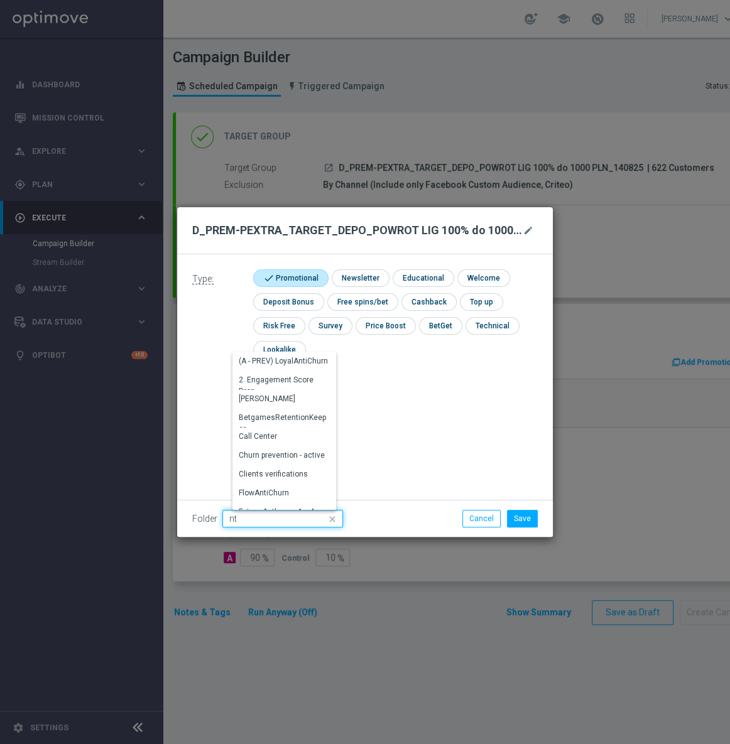
type input "n"
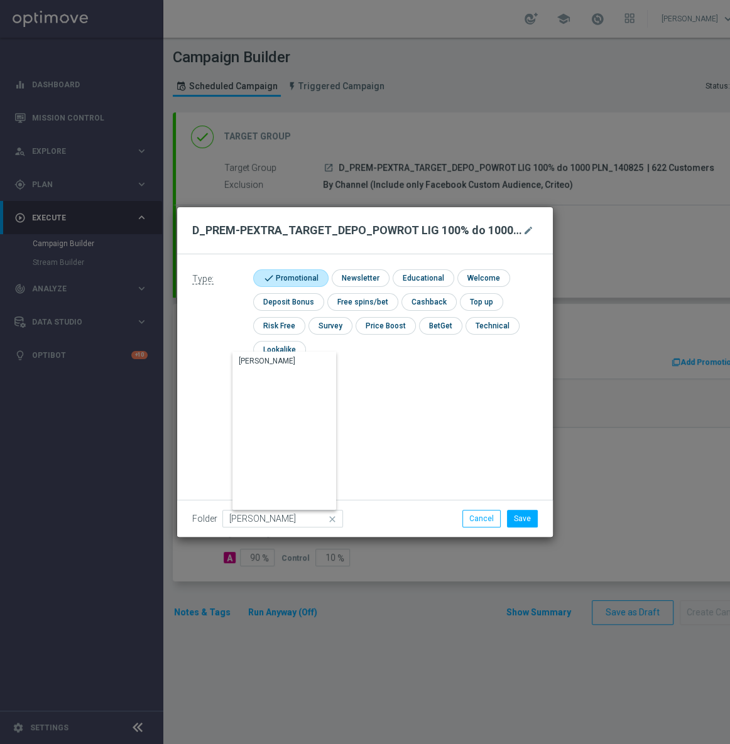
click at [264, 375] on div "[PERSON_NAME]" at bounding box center [284, 431] width 104 height 158
click at [273, 359] on div "[PERSON_NAME]" at bounding box center [289, 361] width 114 height 19
type input "[PERSON_NAME]"
click at [516, 519] on button "Save" at bounding box center [522, 519] width 31 height 18
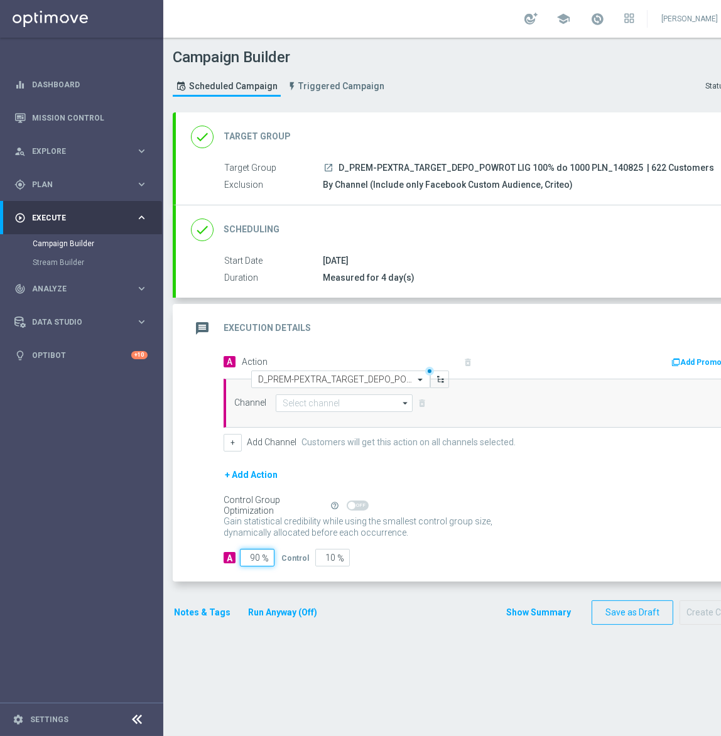
click at [247, 559] on input "90" at bounding box center [257, 558] width 35 height 18
click at [247, 558] on input "90" at bounding box center [257, 558] width 35 height 18
type input "95"
type input "5"
type input "95"
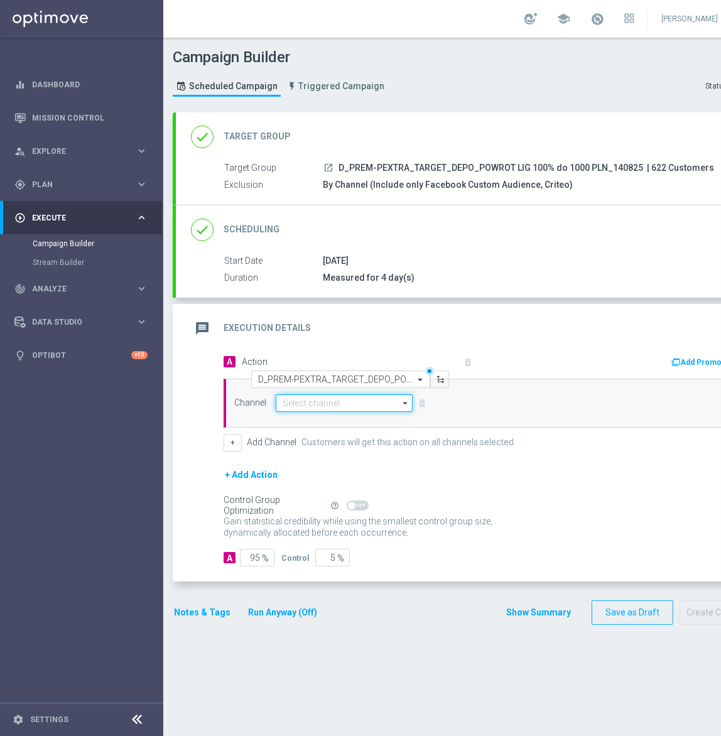
click at [319, 404] on input at bounding box center [344, 403] width 137 height 18
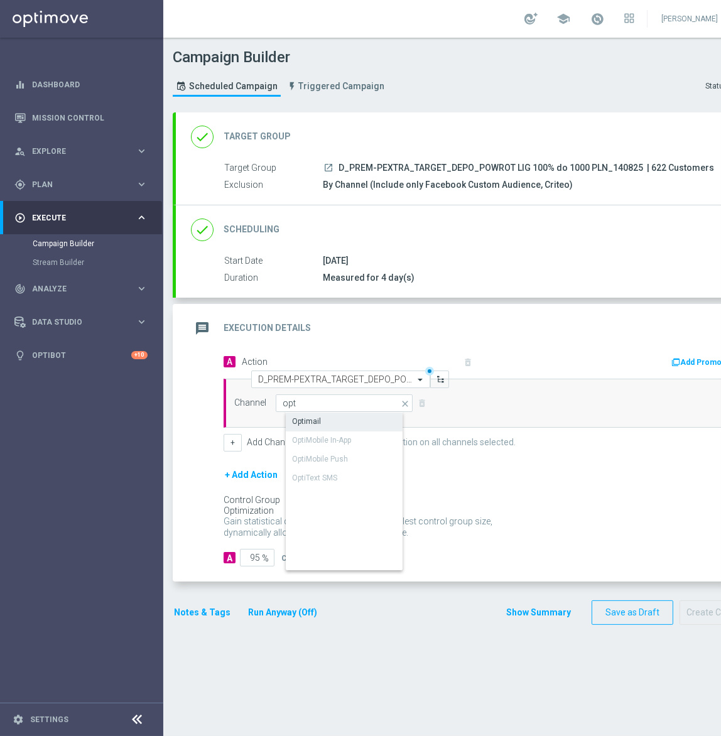
click at [336, 419] on div "Optimail" at bounding box center [355, 422] width 138 height 18
type input "Optimail"
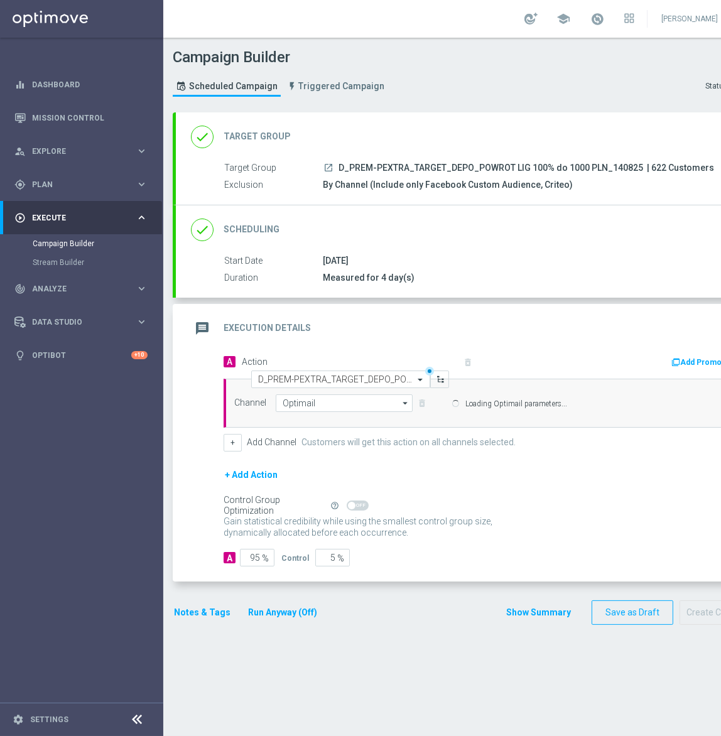
click at [207, 613] on button "Notes & Tags" at bounding box center [202, 613] width 59 height 16
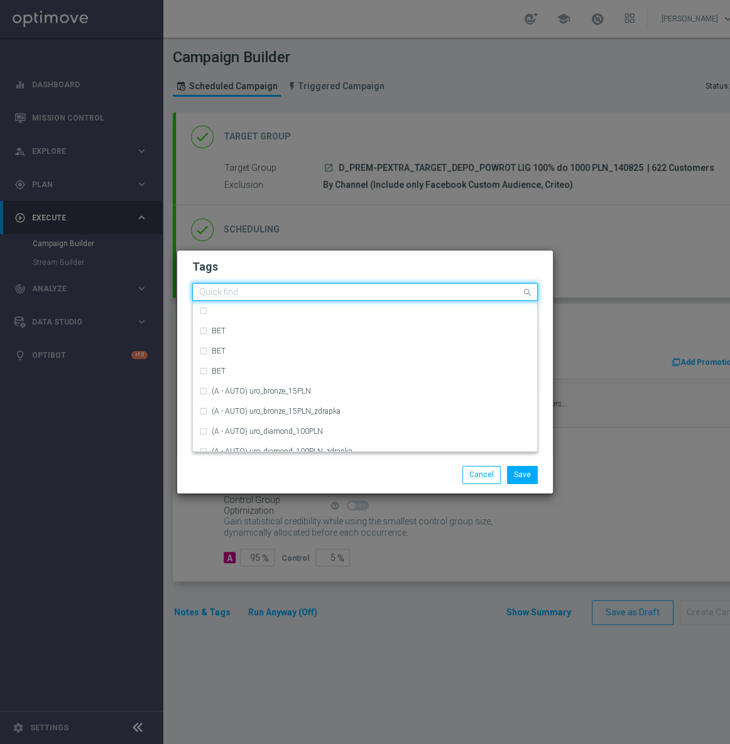
click at [252, 291] on input "text" at bounding box center [360, 293] width 322 height 11
type input "C"
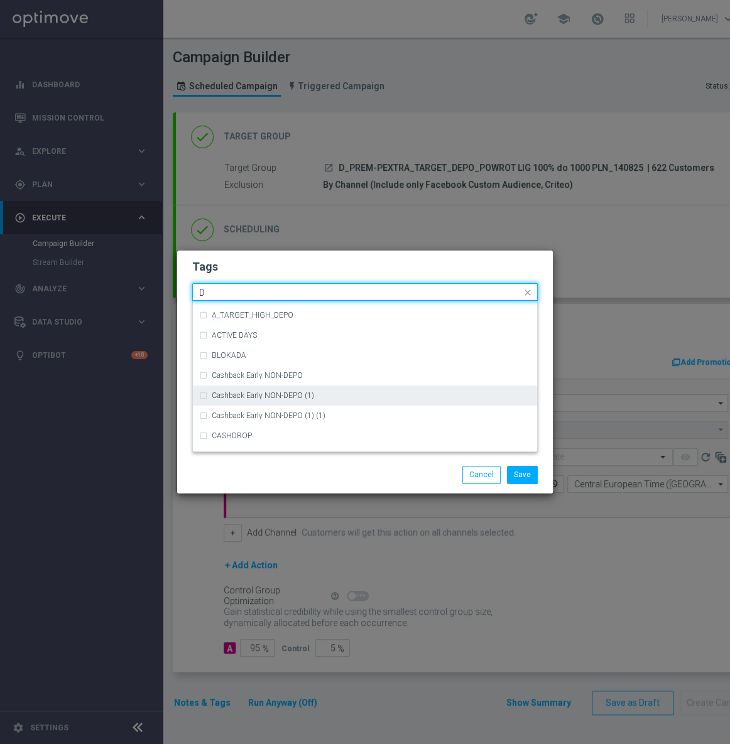
scroll to position [1312, 0]
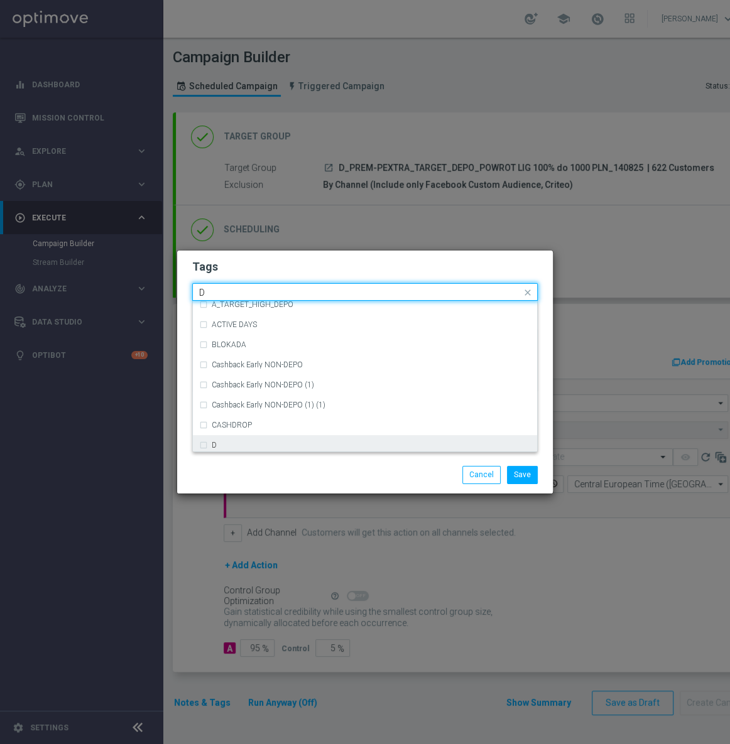
click at [250, 450] on div "D" at bounding box center [365, 445] width 332 height 20
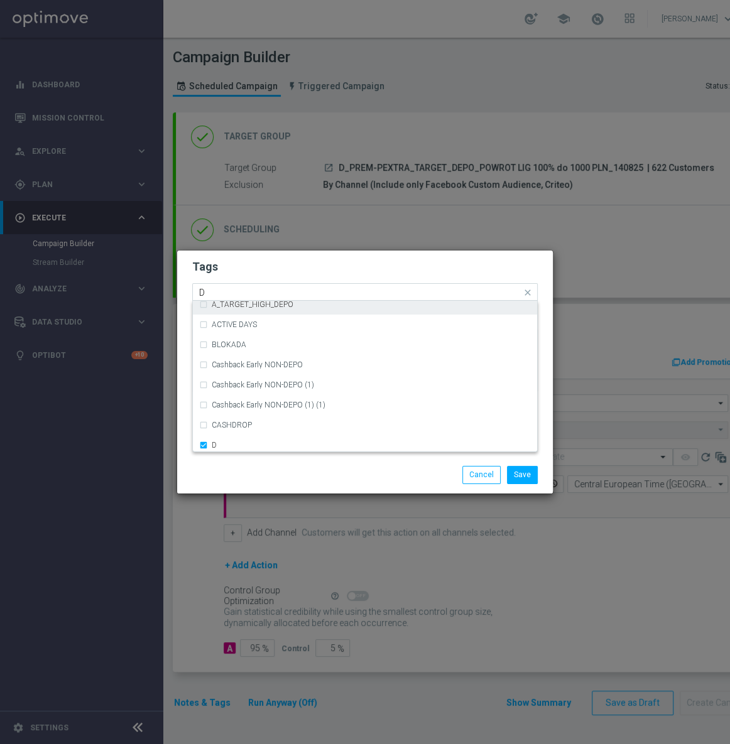
click at [252, 296] on input "D" at bounding box center [360, 293] width 322 height 11
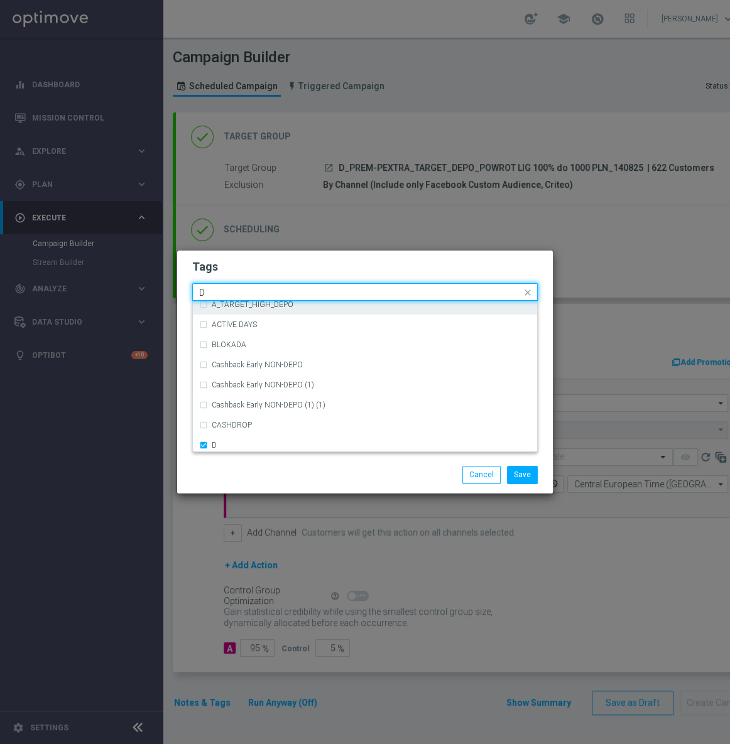
click at [252, 296] on input "D" at bounding box center [360, 293] width 322 height 11
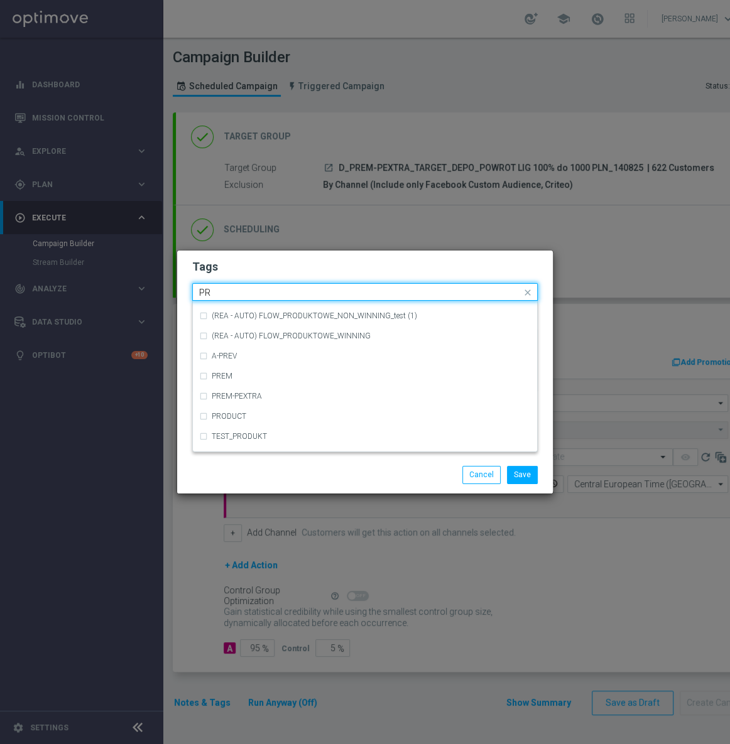
scroll to position [0, 0]
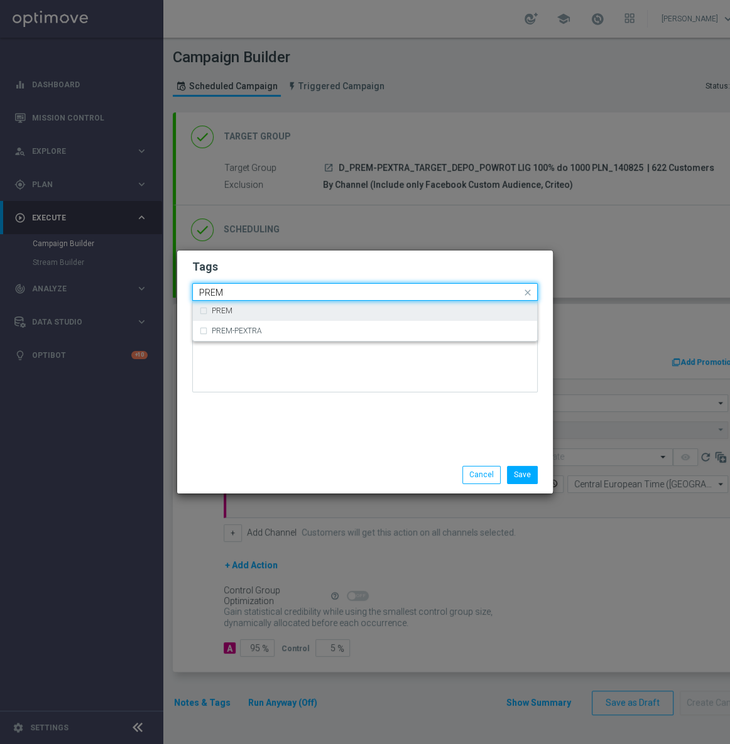
click at [250, 305] on div "PREM" at bounding box center [365, 311] width 332 height 20
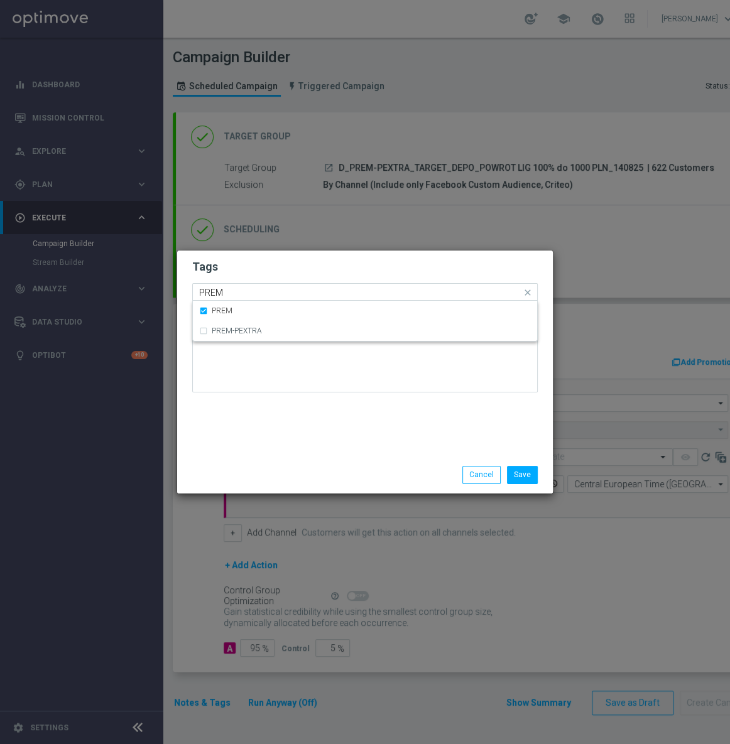
click at [257, 290] on input "PREM" at bounding box center [360, 293] width 322 height 11
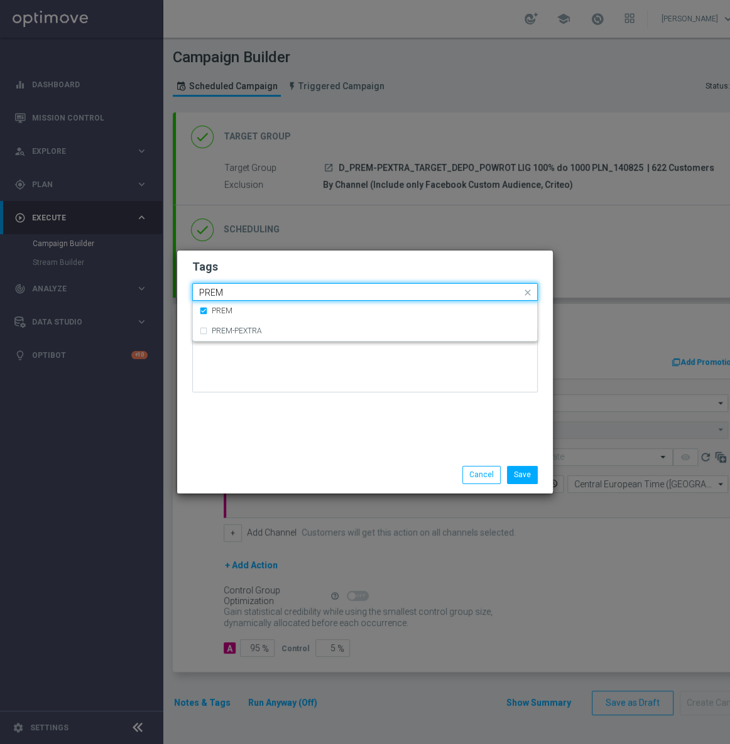
click at [257, 290] on input "PREM" at bounding box center [360, 293] width 322 height 11
click at [256, 308] on div "PEXTRA" at bounding box center [371, 311] width 319 height 8
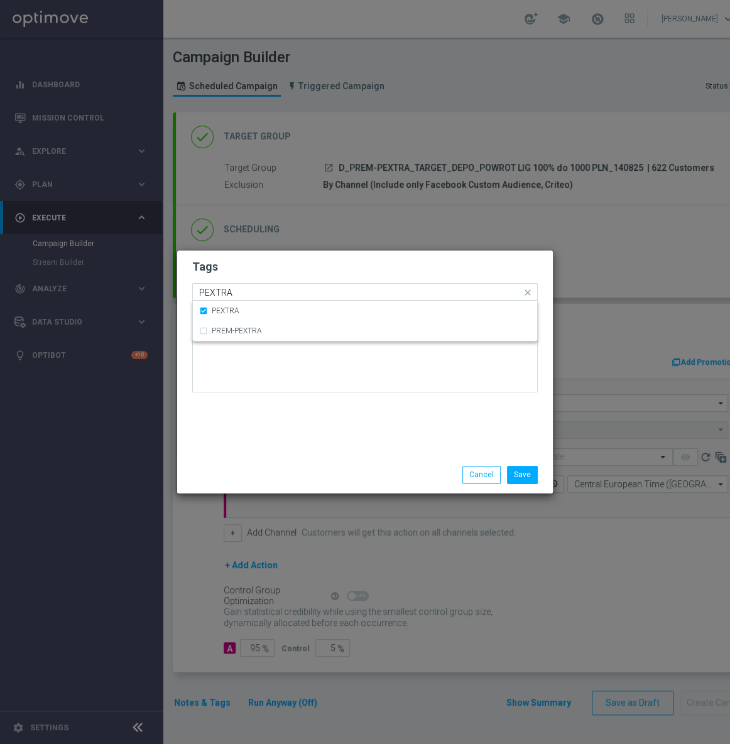
click at [277, 293] on input "PEXTRA" at bounding box center [360, 293] width 322 height 11
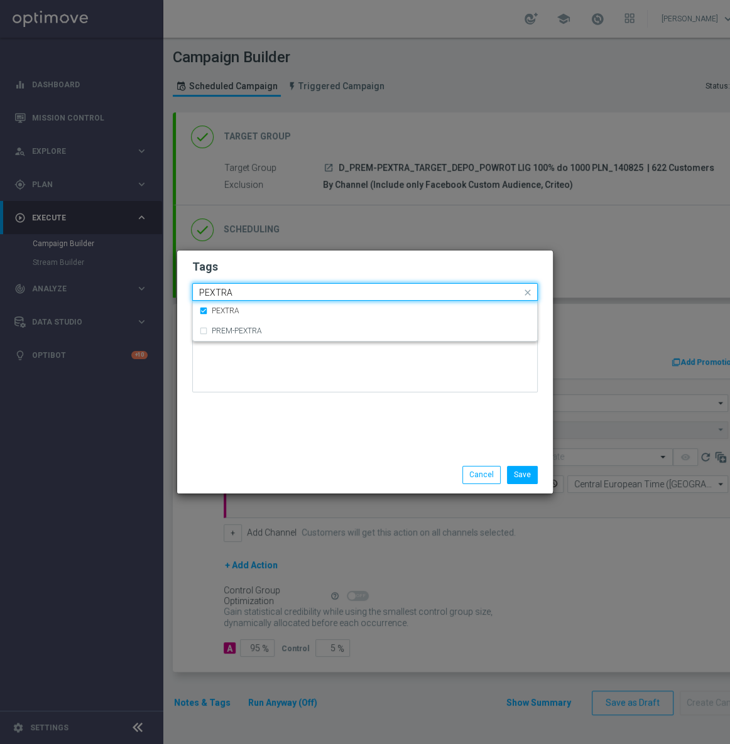
click at [276, 293] on input "PEXTRA" at bounding box center [360, 293] width 322 height 11
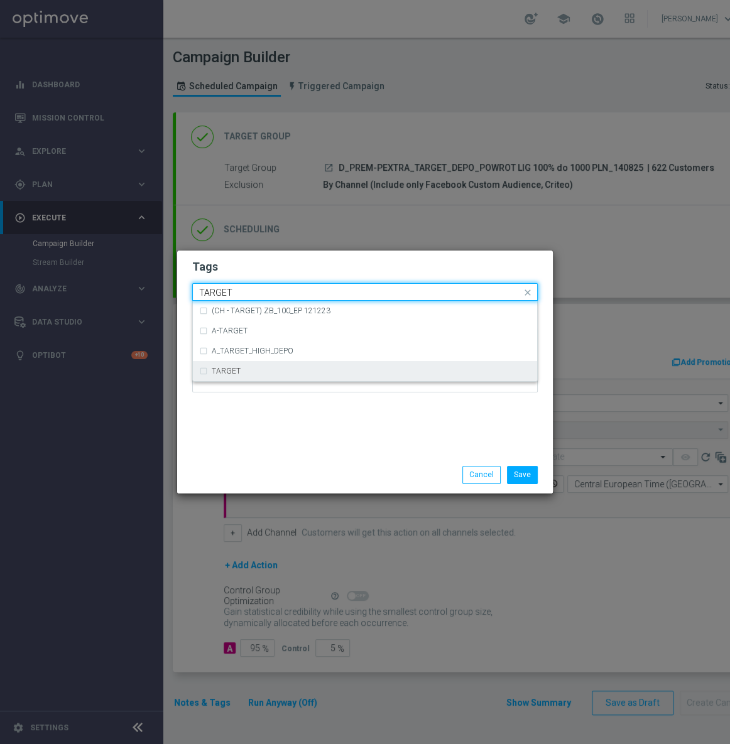
click at [238, 374] on label "TARGET" at bounding box center [226, 371] width 29 height 8
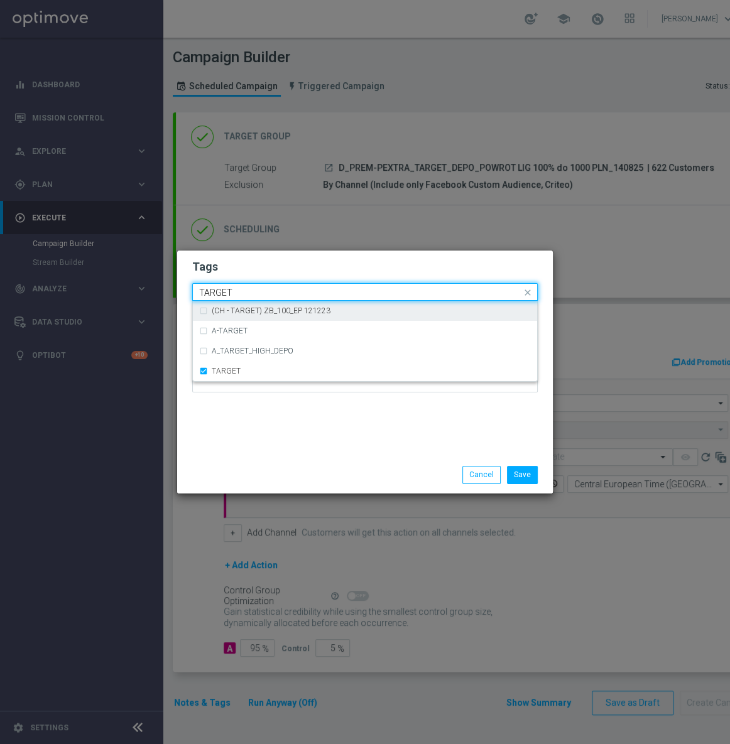
click at [274, 291] on input "TARGET" at bounding box center [360, 293] width 322 height 11
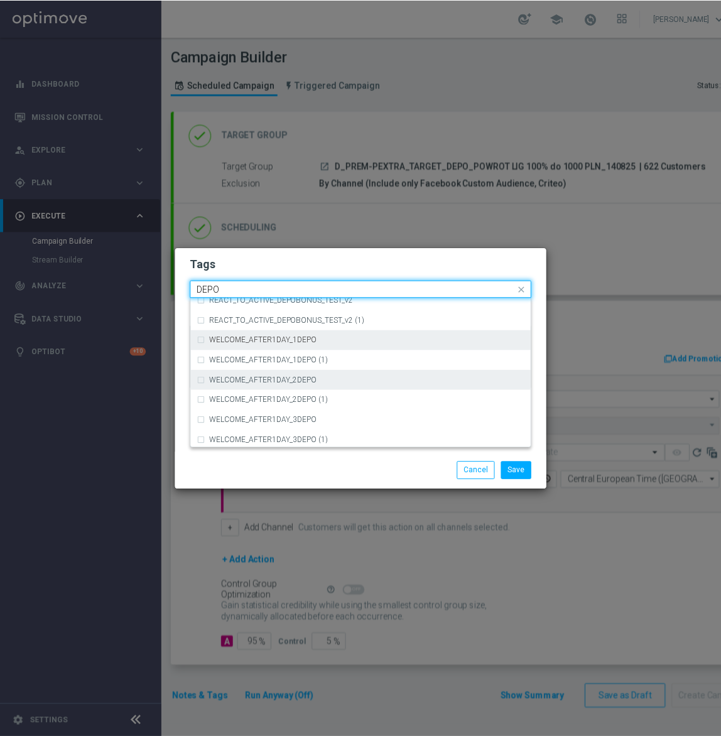
scroll to position [539, 0]
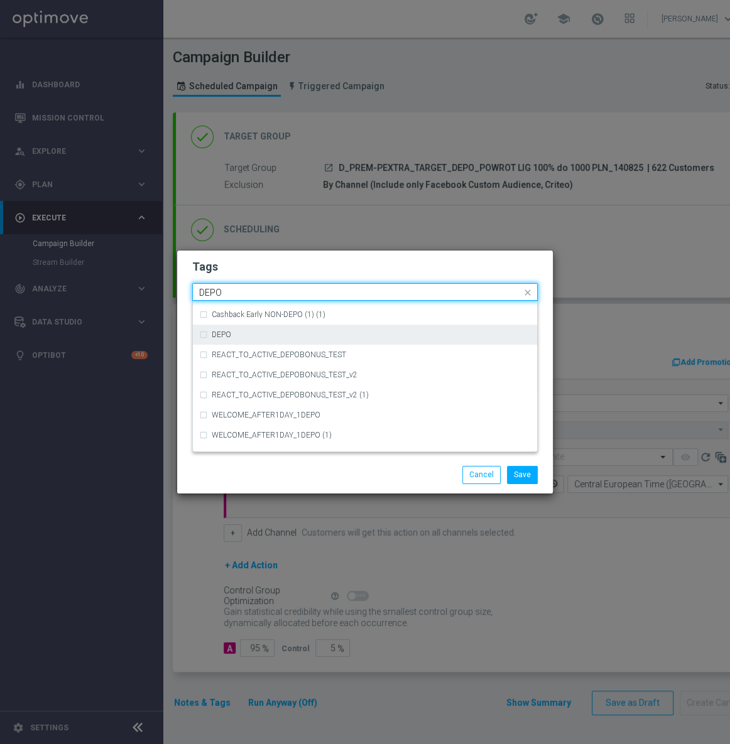
click at [318, 337] on div "DEPO" at bounding box center [371, 335] width 319 height 8
type input "DEPO"
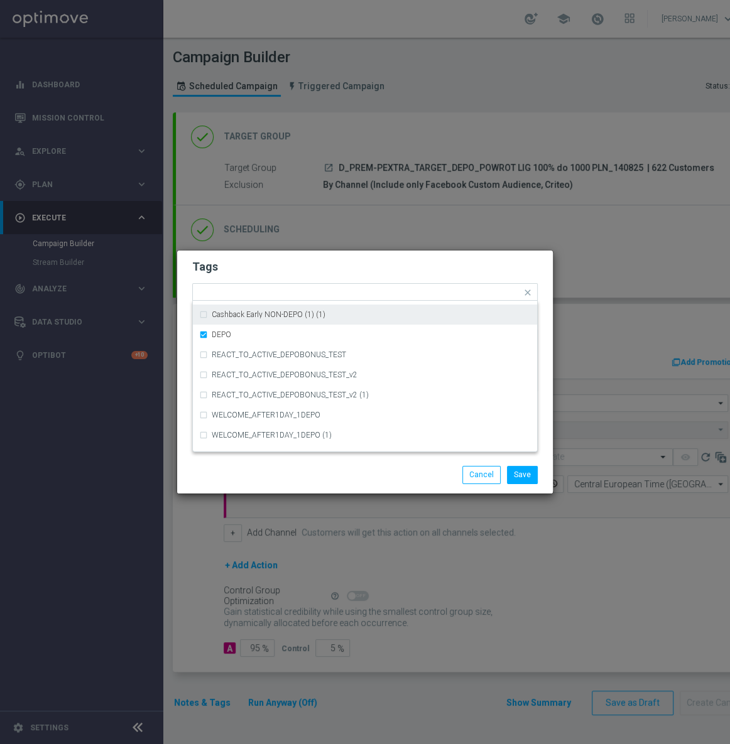
click at [331, 267] on h2 "Tags" at bounding box center [364, 266] width 345 height 15
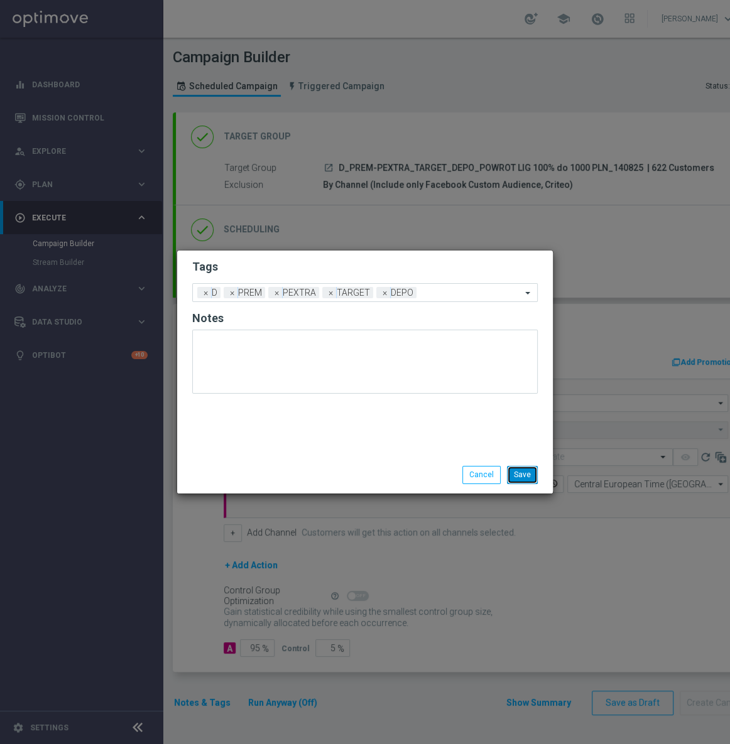
click at [525, 475] on button "Save" at bounding box center [522, 475] width 31 height 18
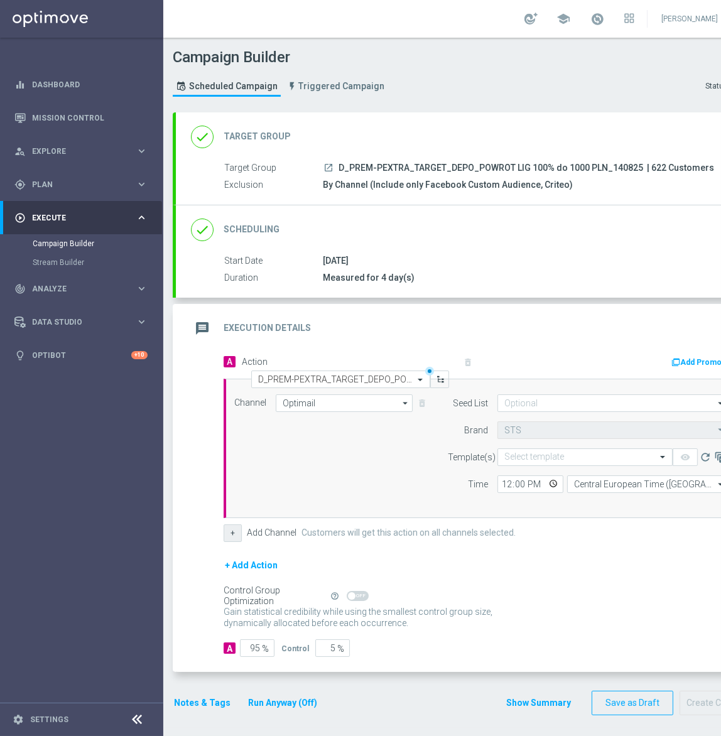
click at [240, 533] on button "+" at bounding box center [233, 533] width 18 height 18
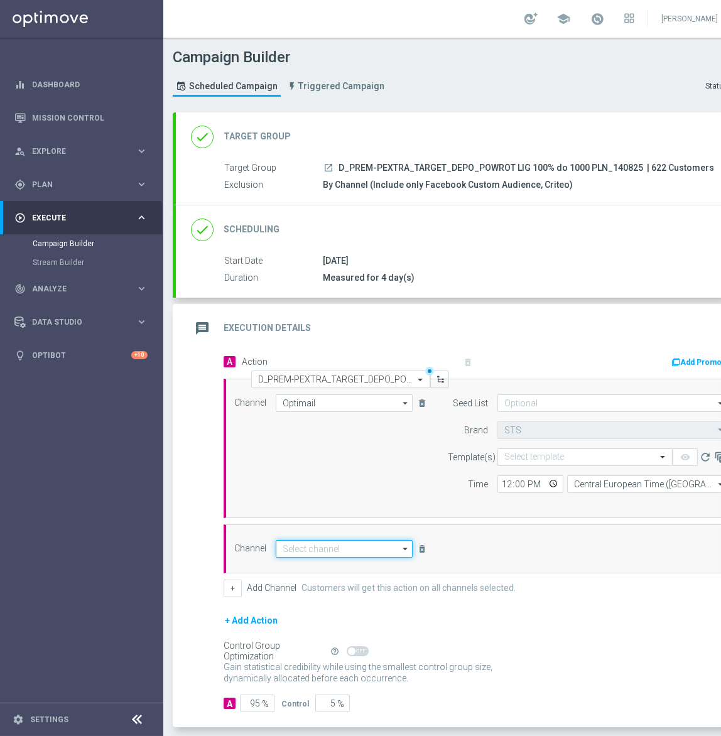
click at [313, 544] on input at bounding box center [344, 549] width 137 height 18
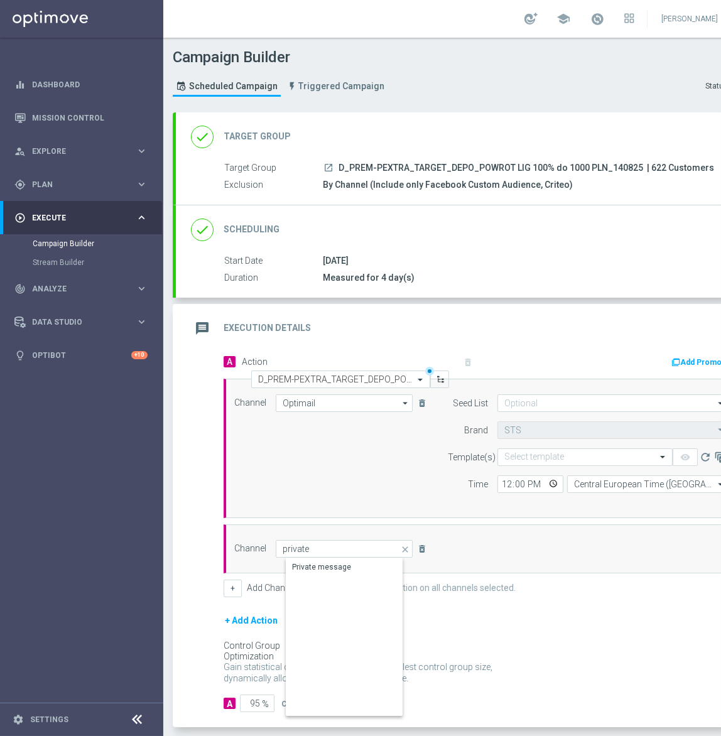
click at [337, 567] on div "Private message" at bounding box center [321, 566] width 59 height 11
type input "Private message"
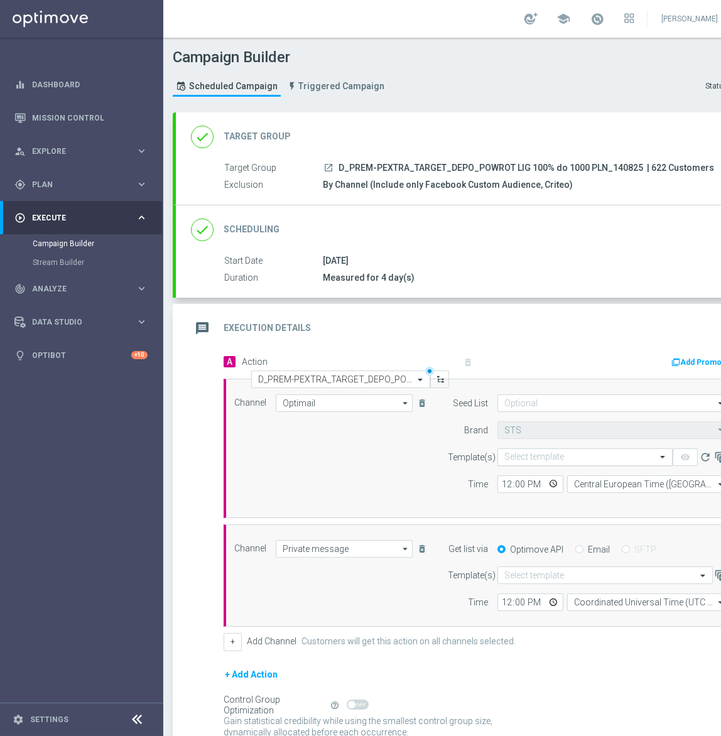
click at [543, 452] on input "text" at bounding box center [572, 457] width 136 height 11
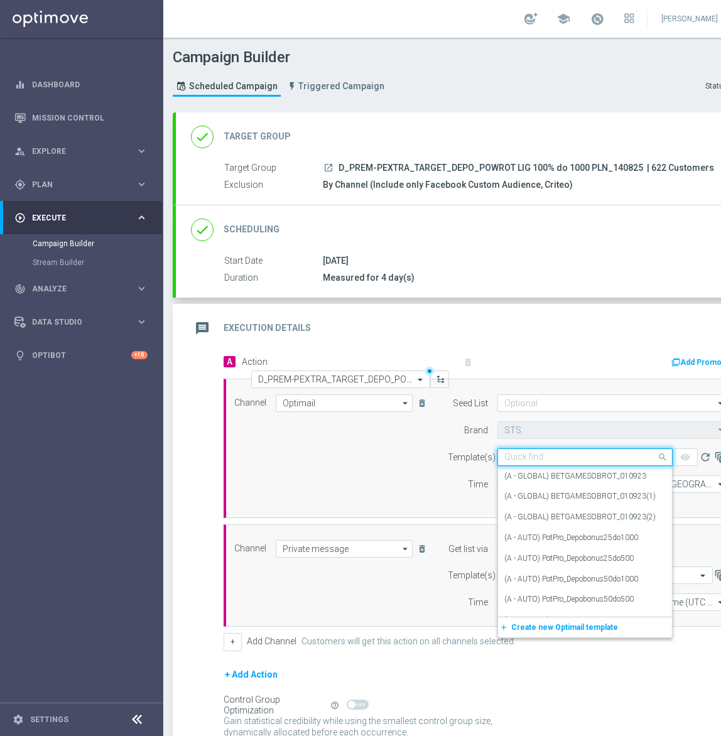
paste input "D_PREM-PEXTRA_TARGET_DEPO_POWROT LIG 100% do 1000 PLN_140825"
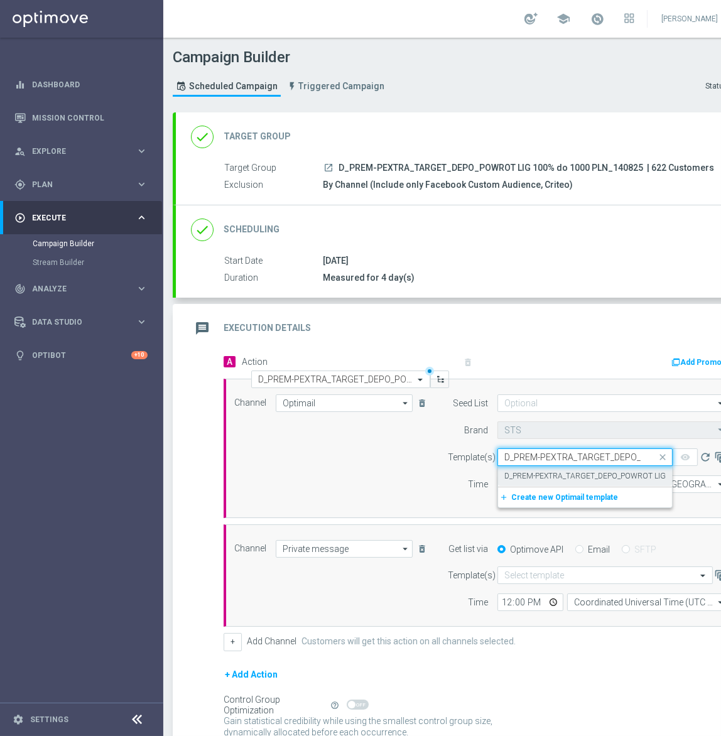
scroll to position [0, 156]
click at [568, 477] on label "D_PREM-PEXTRA_TARGET_DEPO_POWROT LIG 100% do 1000 PLN_140825" at bounding box center [632, 476] width 257 height 11
type input "D_PREM-PEXTRA_TARGET_DEPO_POWROT LIG 100% do 1000 PLN_140825"
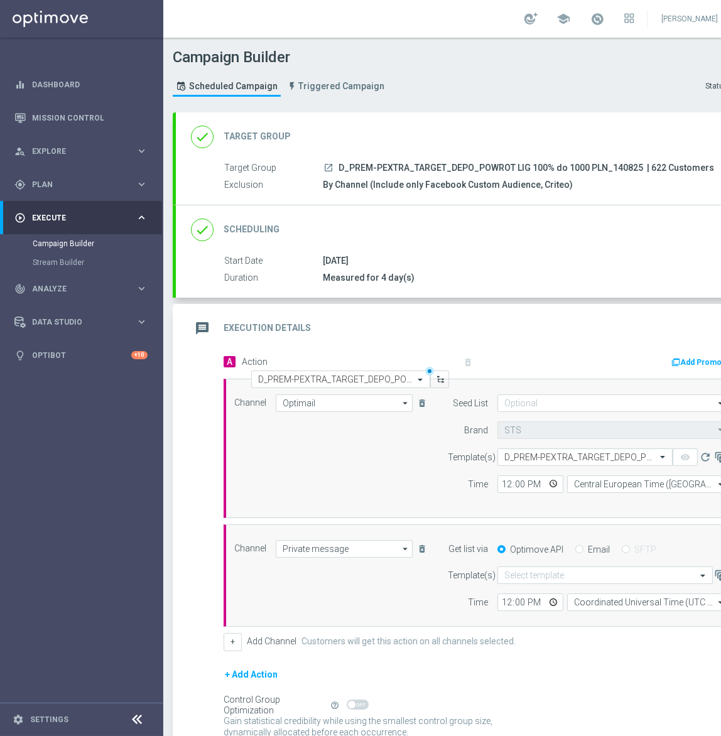
scroll to position [0, 0]
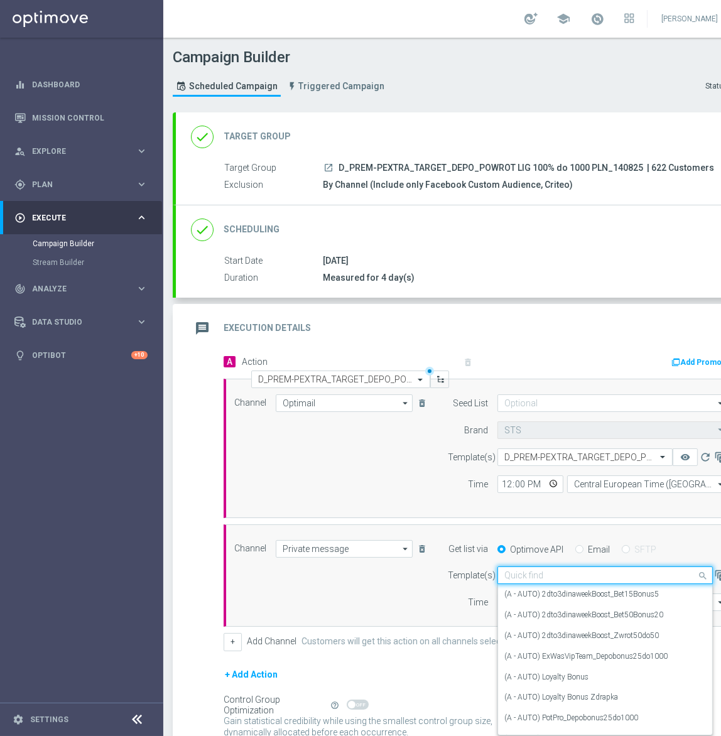
click at [544, 568] on div "Quick find" at bounding box center [604, 575] width 215 height 18
paste input "D_PREM-PEXTRA_TARGET_DEPO_POWROT LIG 100% do 1000 PLN_140825"
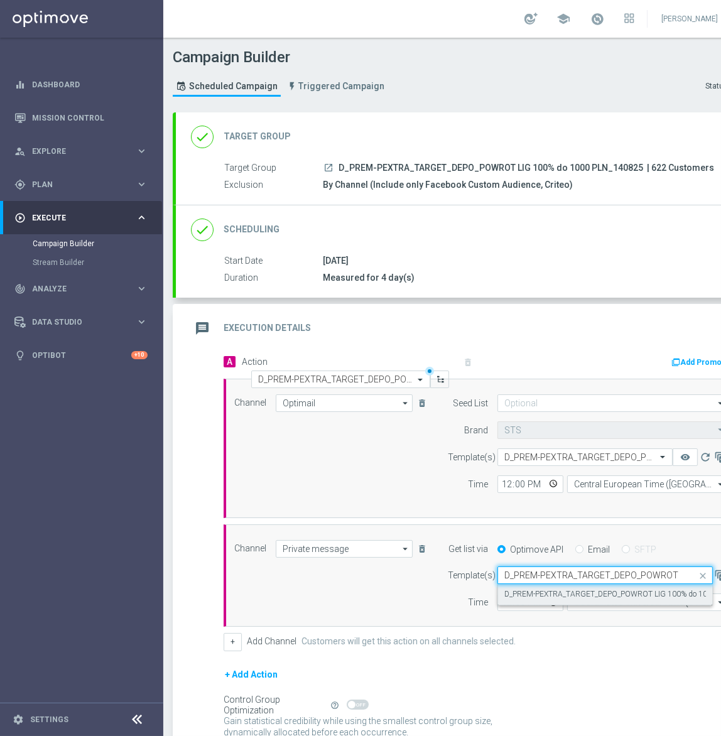
scroll to position [0, 116]
click at [545, 584] on div "D_PREM-PEXTRA_TARGET_DEPO_POWROT LIG 100% do 1000 PLN_140825" at bounding box center [605, 594] width 202 height 21
type input "D_PREM-PEXTRA_TARGET_DEPO_POWROT LIG 100% do 1000 PLN_140825"
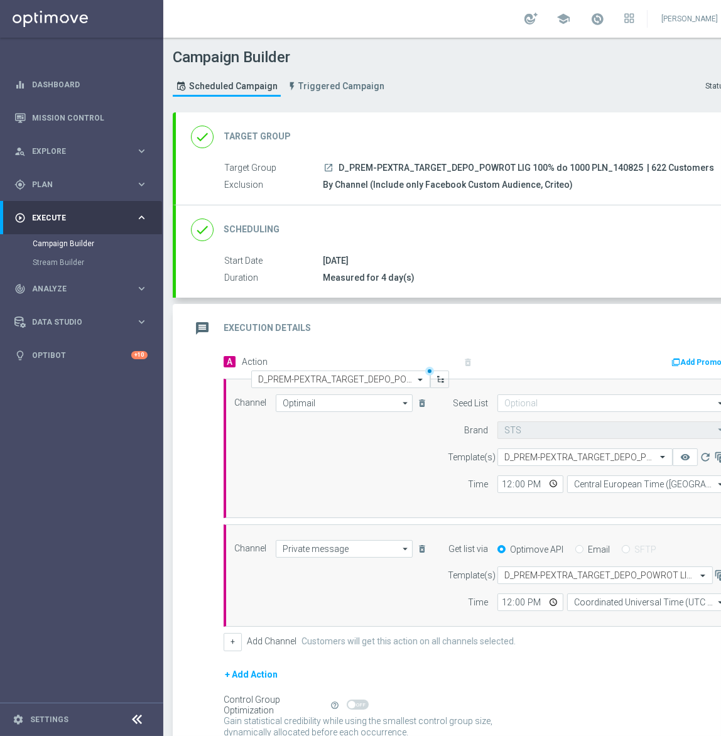
scroll to position [0, 0]
click at [504, 480] on input "12:00" at bounding box center [530, 484] width 66 height 18
type input "16:31"
click at [500, 602] on input "12:00" at bounding box center [530, 602] width 66 height 18
type input "16:33"
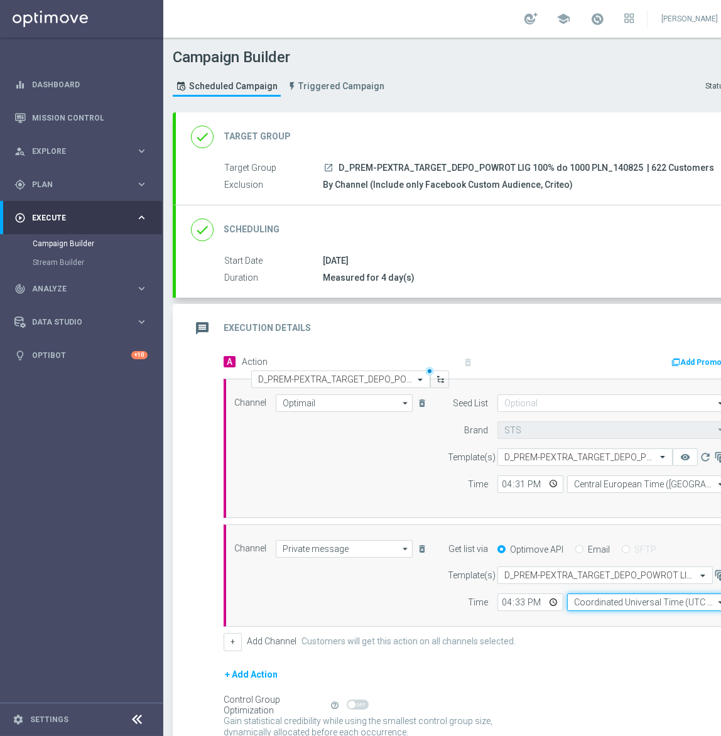
click at [602, 602] on input "Coordinated Universal Time (UTC 00:00)" at bounding box center [647, 602] width 161 height 18
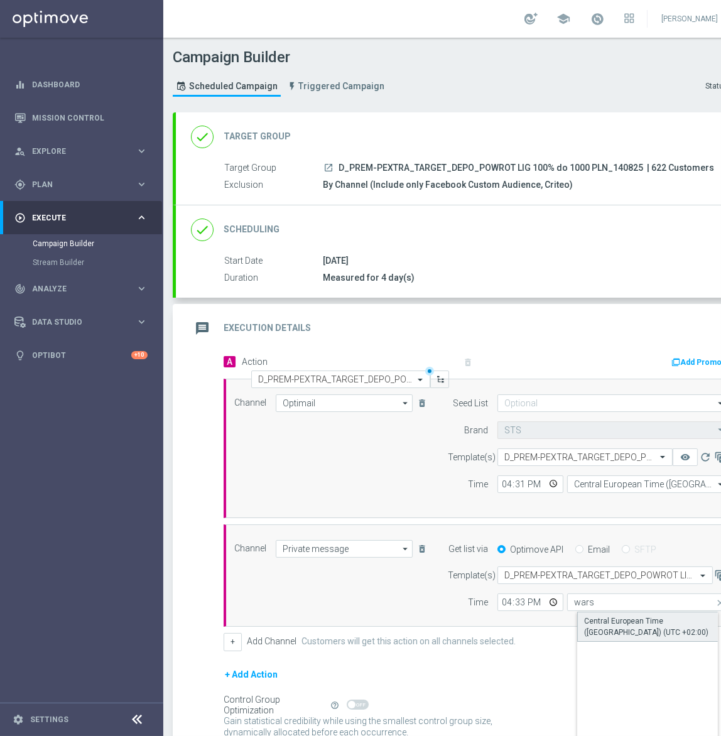
click at [607, 621] on div "Central European Time ([GEOGRAPHIC_DATA]) (UTC +02:00)" at bounding box center [657, 626] width 147 height 23
type input "Central European Time ([GEOGRAPHIC_DATA]) (UTC +02:00)"
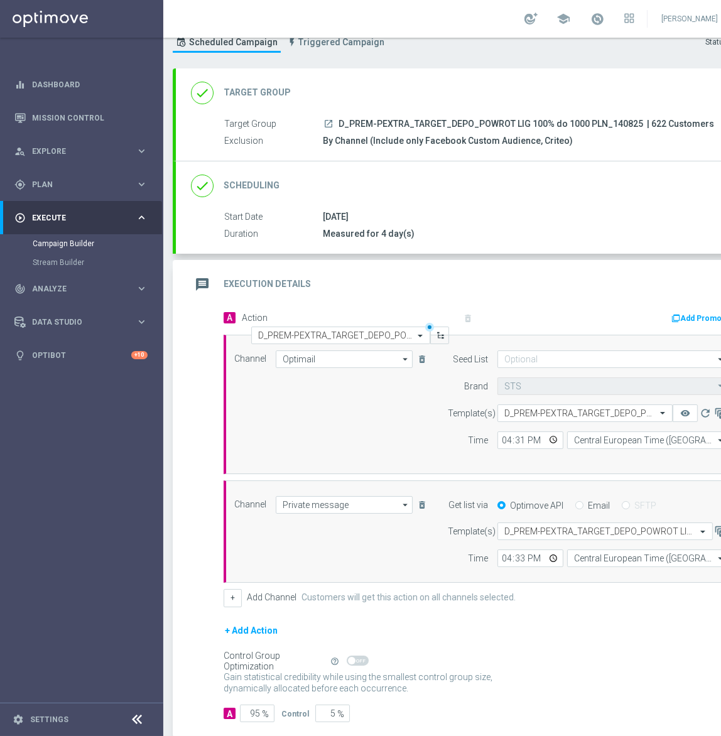
scroll to position [103, 0]
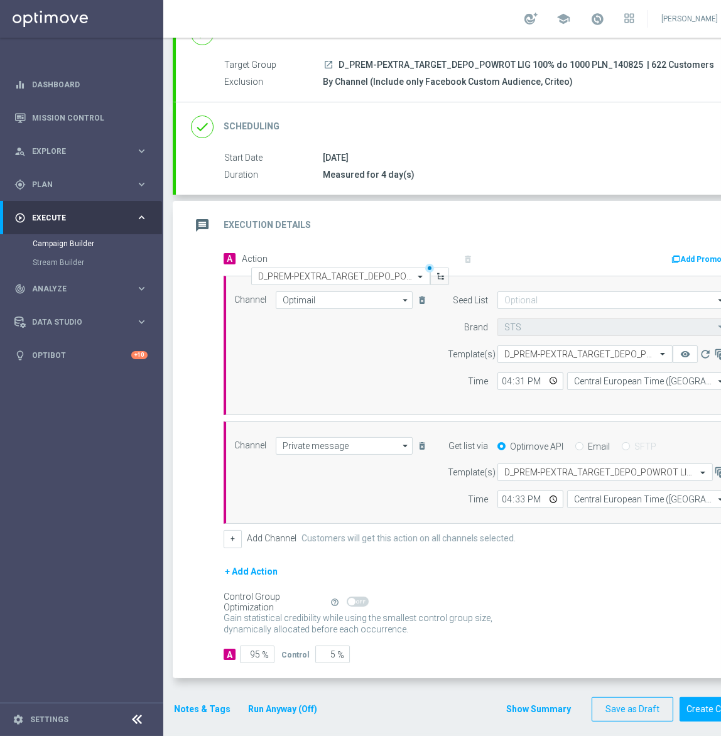
click at [207, 701] on button "Notes & Tags" at bounding box center [202, 709] width 59 height 16
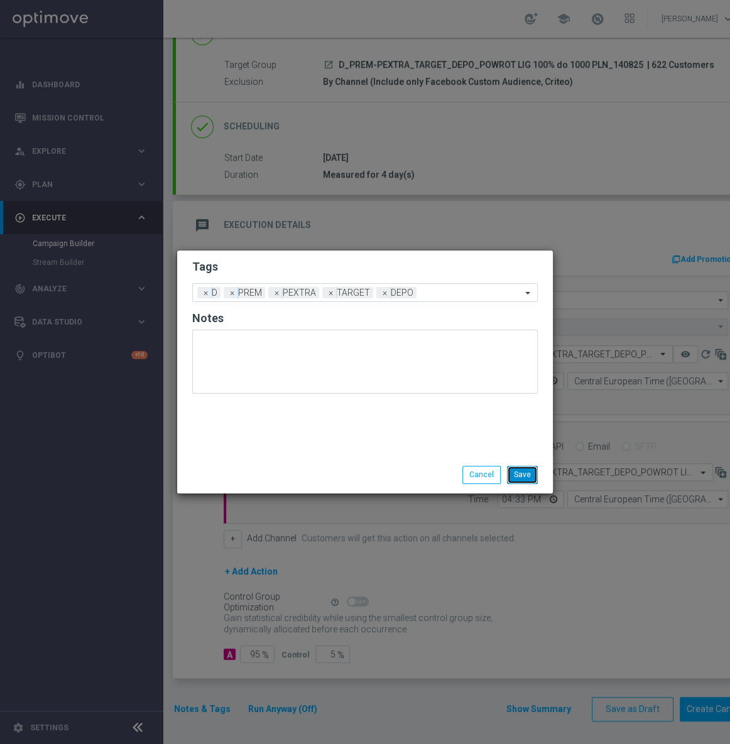
click at [519, 475] on button "Save" at bounding box center [522, 475] width 31 height 18
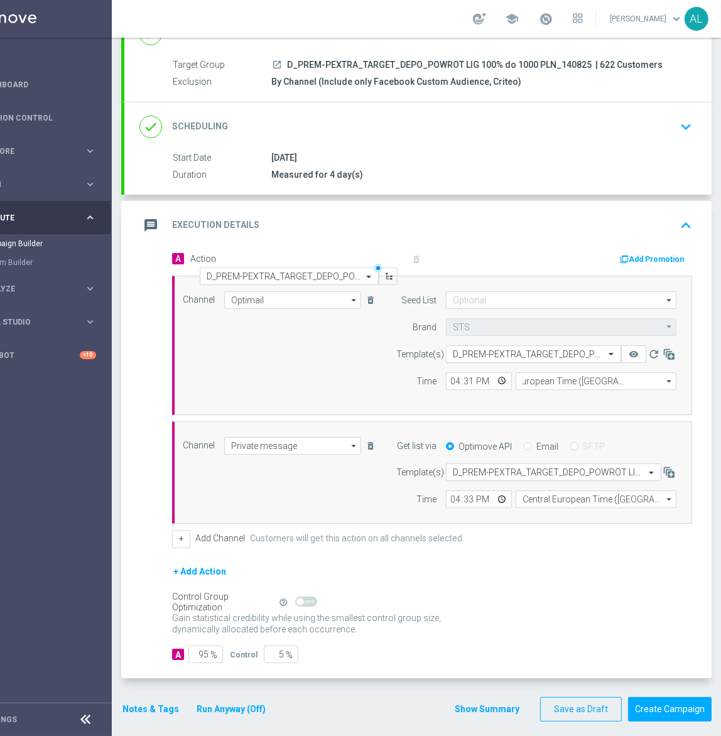
scroll to position [0, 38]
click at [495, 293] on input at bounding box center [561, 300] width 230 height 18
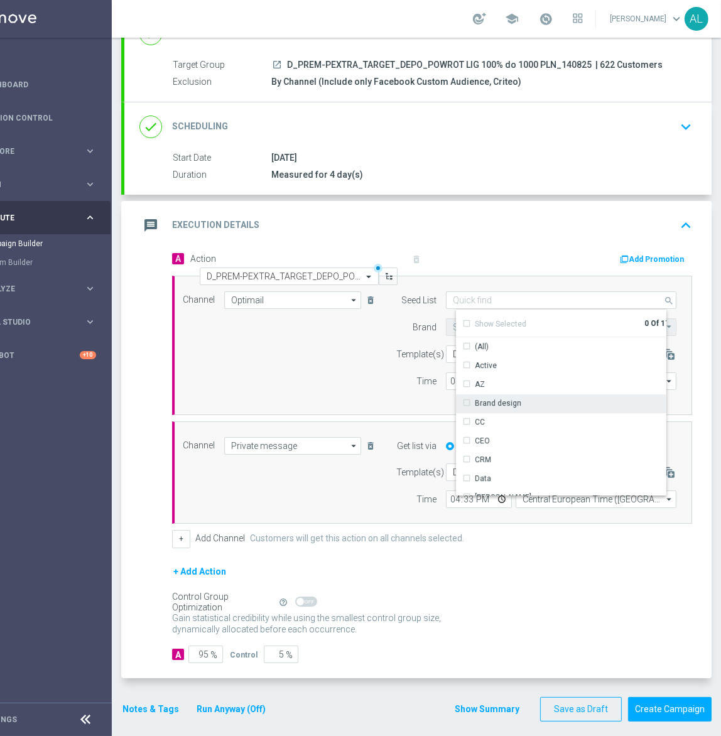
click at [479, 402] on div "Brand design" at bounding box center [498, 402] width 46 height 11
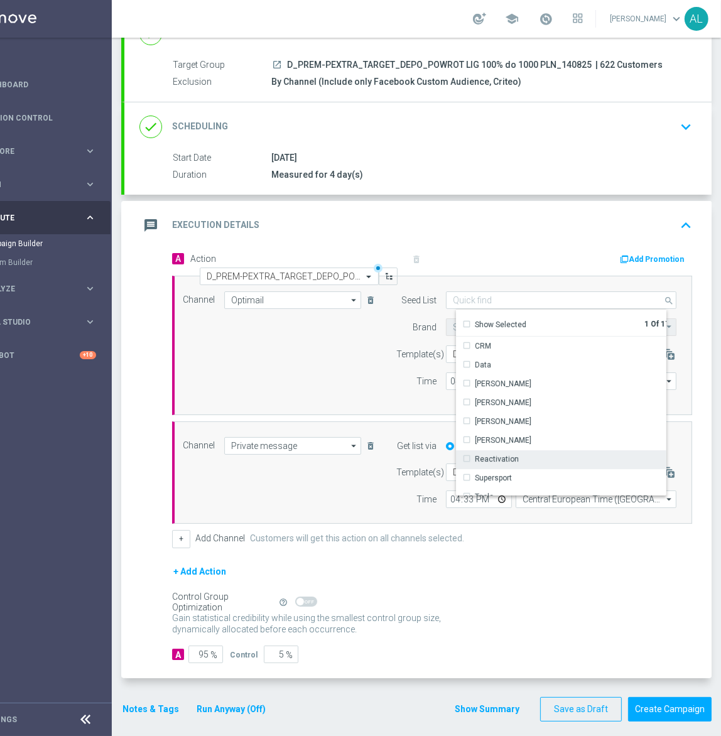
click at [502, 460] on div "Reactivation" at bounding box center [497, 458] width 44 height 11
click at [274, 379] on div "Channel Optimail Optimail arrow_drop_down Show Selected 1 of 22 Target group on…" at bounding box center [429, 345] width 512 height 108
type input "Selected 2 of 17"
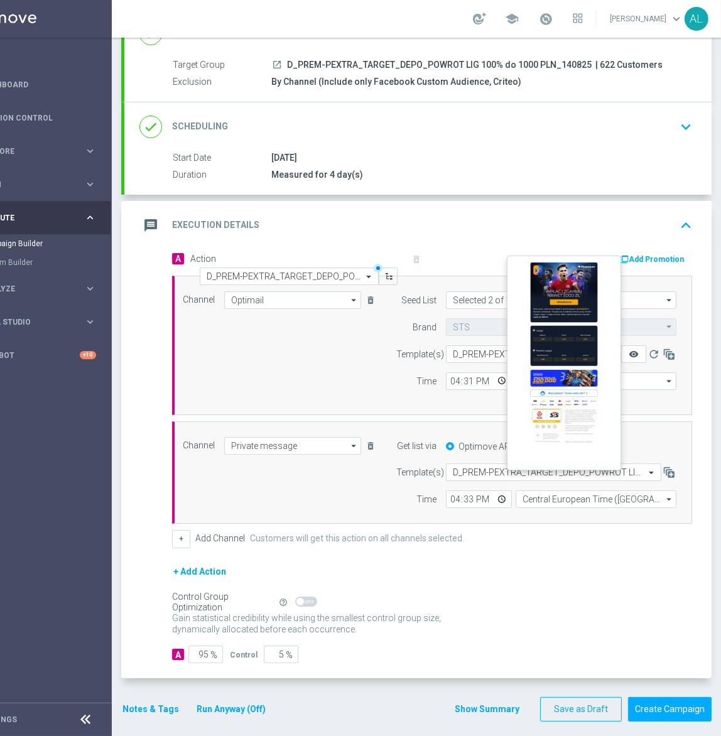
click at [630, 352] on icon "remove_red_eye" at bounding box center [634, 354] width 10 height 10
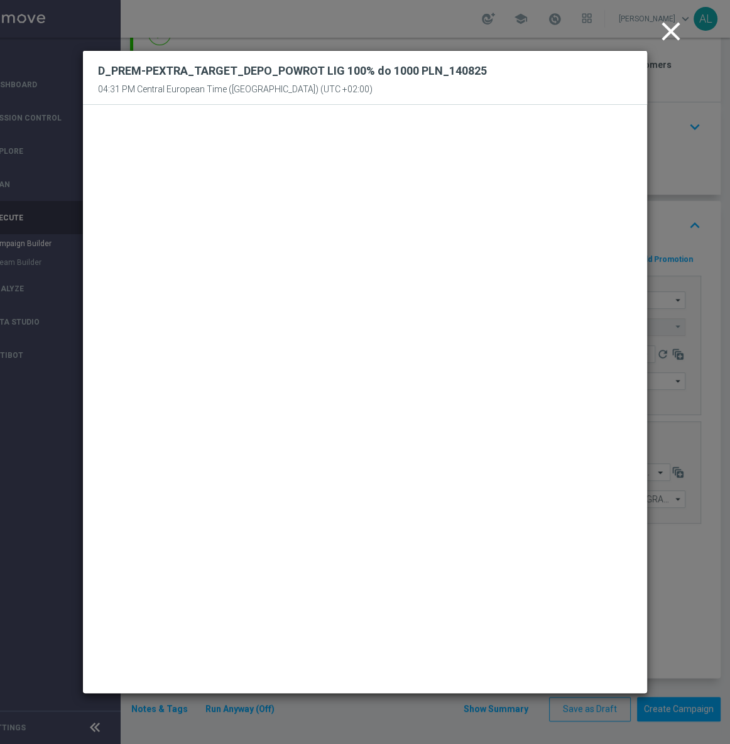
click at [669, 35] on icon "close" at bounding box center [670, 31] width 31 height 31
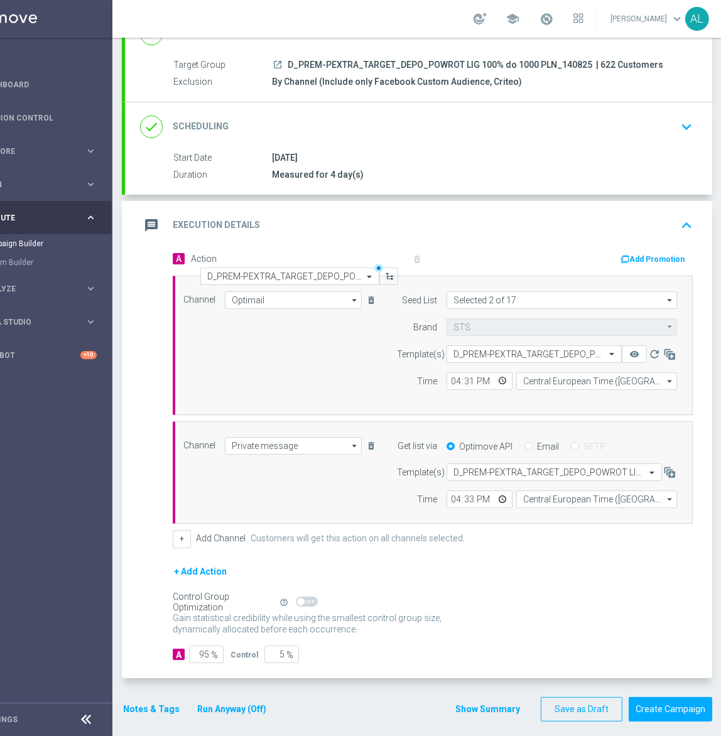
scroll to position [0, 0]
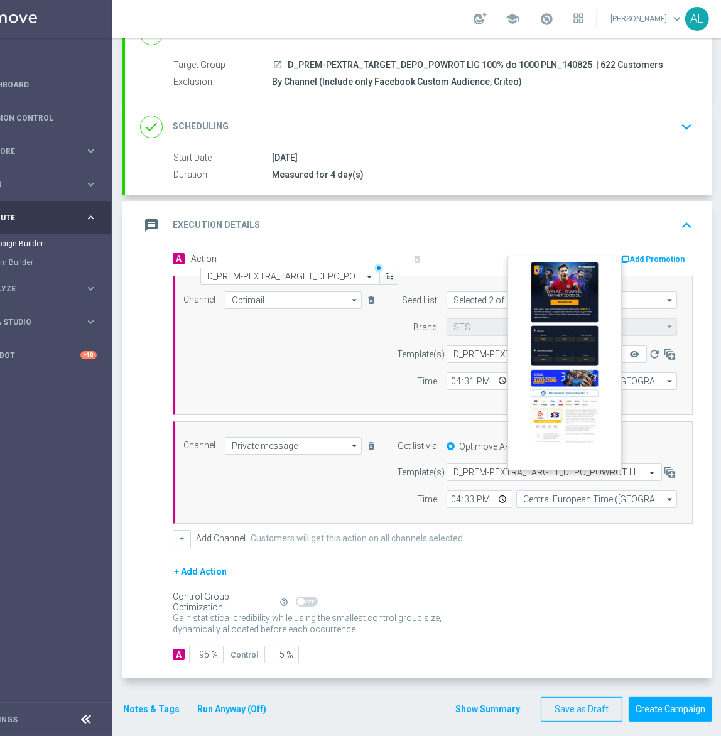
click at [640, 354] on button "remove_red_eye" at bounding box center [634, 354] width 25 height 18
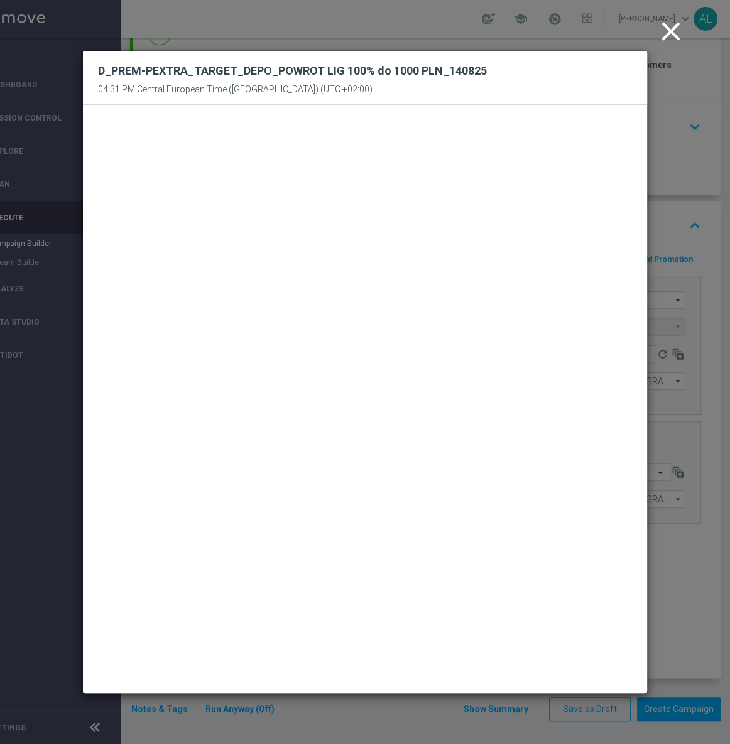
click at [674, 39] on icon "close" at bounding box center [670, 31] width 31 height 31
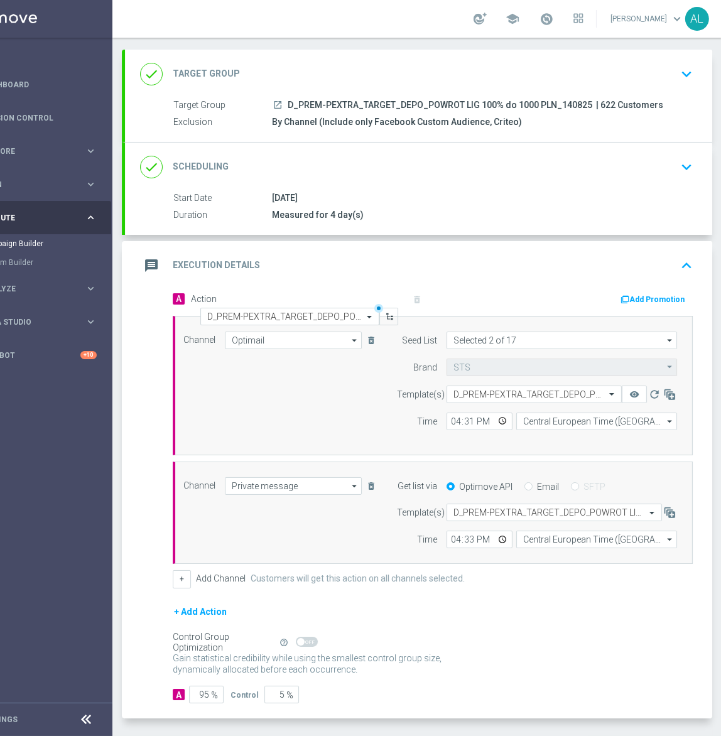
scroll to position [103, 0]
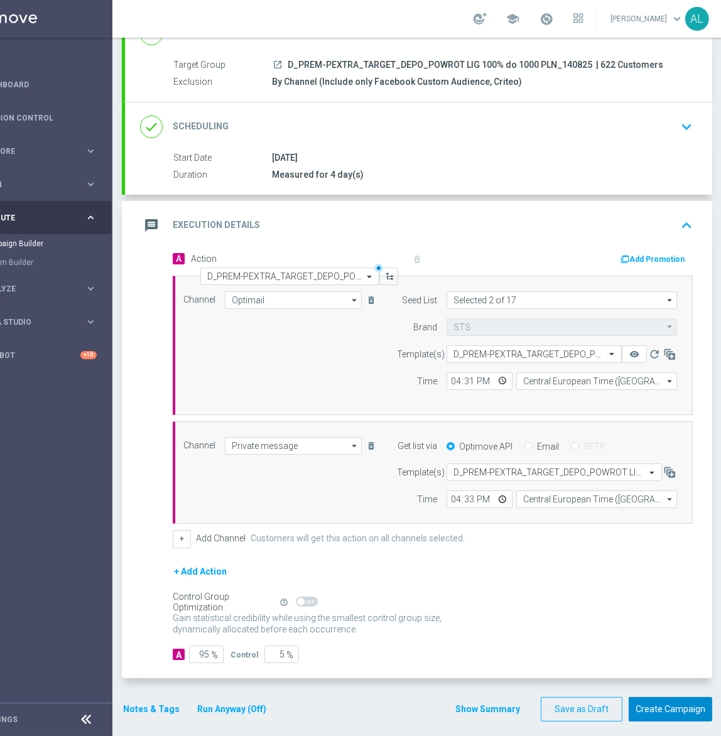
click at [662, 705] on button "Create Campaign" at bounding box center [671, 709] width 84 height 24
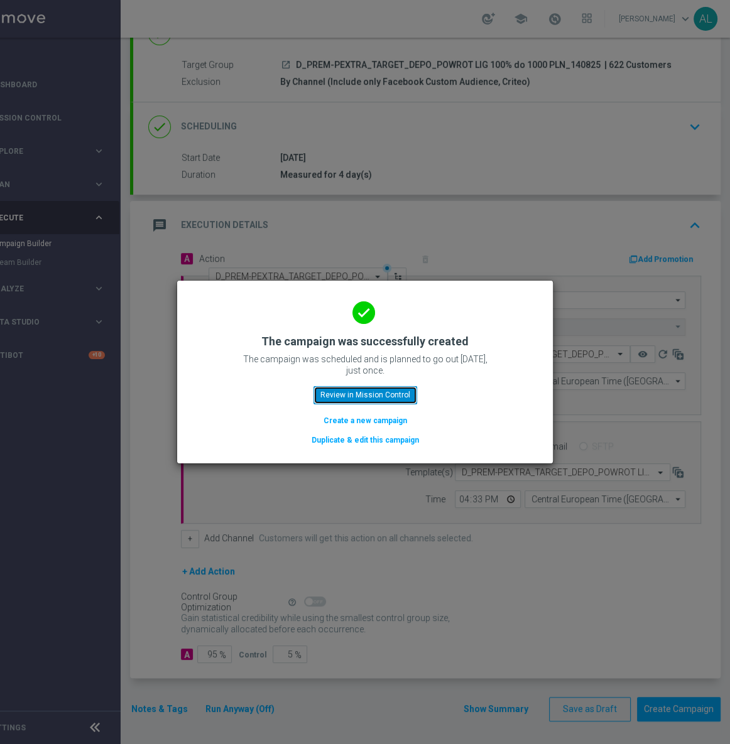
click at [335, 392] on button "Review in Mission Control" at bounding box center [365, 395] width 104 height 18
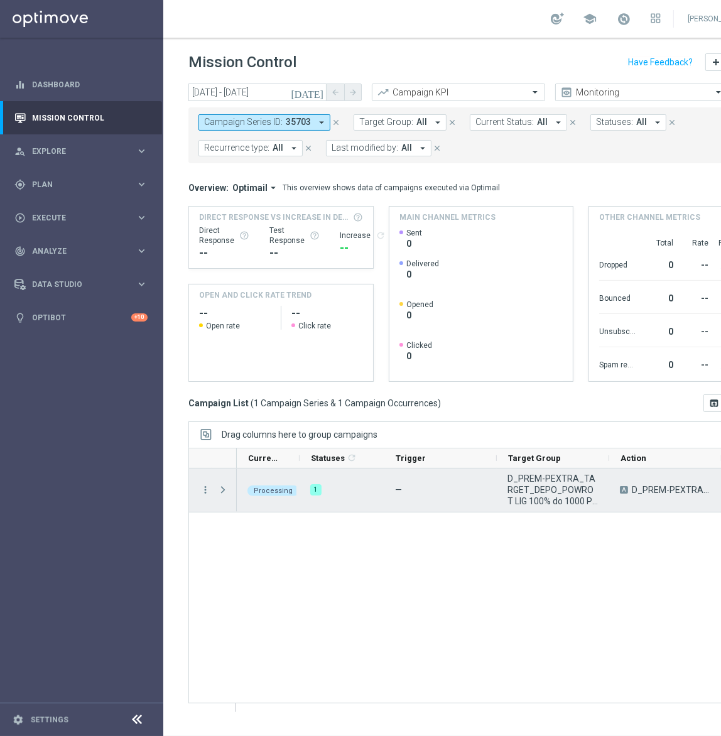
click at [554, 483] on span "D_PREM-PEXTRA_TARGET_DEPO_POWROT LIG 100% do 1000 PLN_140825" at bounding box center [552, 490] width 91 height 34
click at [203, 491] on icon "more_vert" at bounding box center [205, 489] width 11 height 11
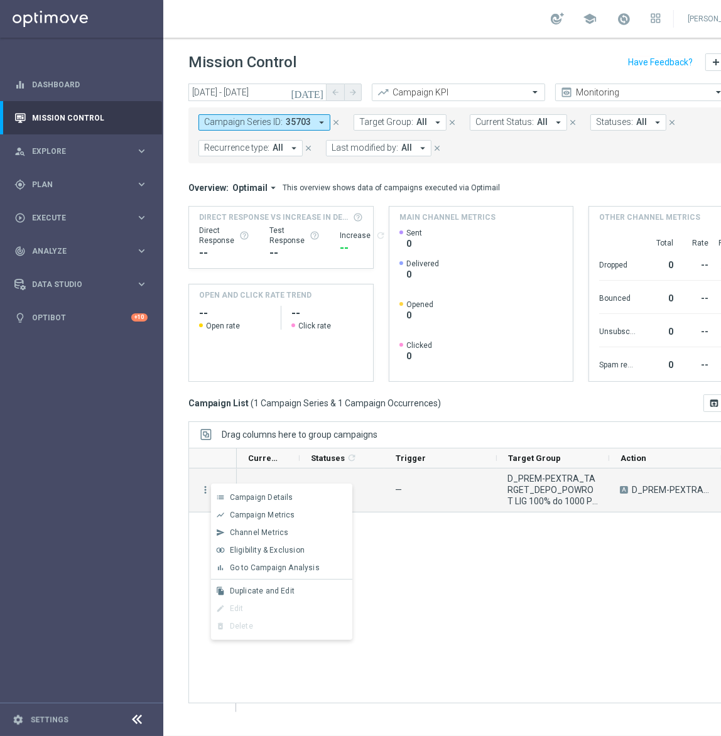
click at [188, 527] on div "more_vert Processing 1 — D_PREM-PEXTRA_TARGET_DEPO_POWROT LIG 100% do 1000 PLN_…" at bounding box center [470, 585] width 565 height 235
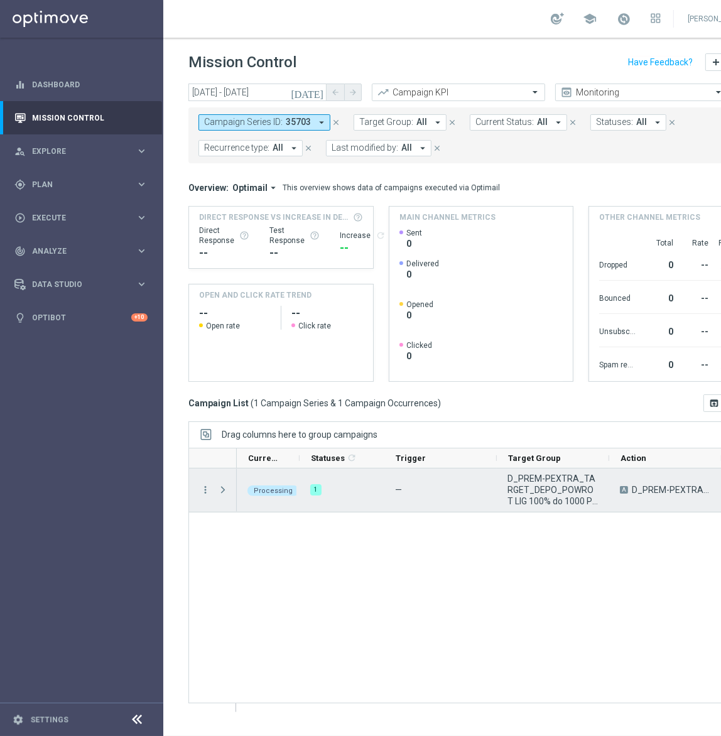
click at [225, 490] on span "Press SPACE to select this row." at bounding box center [222, 490] width 11 height 10
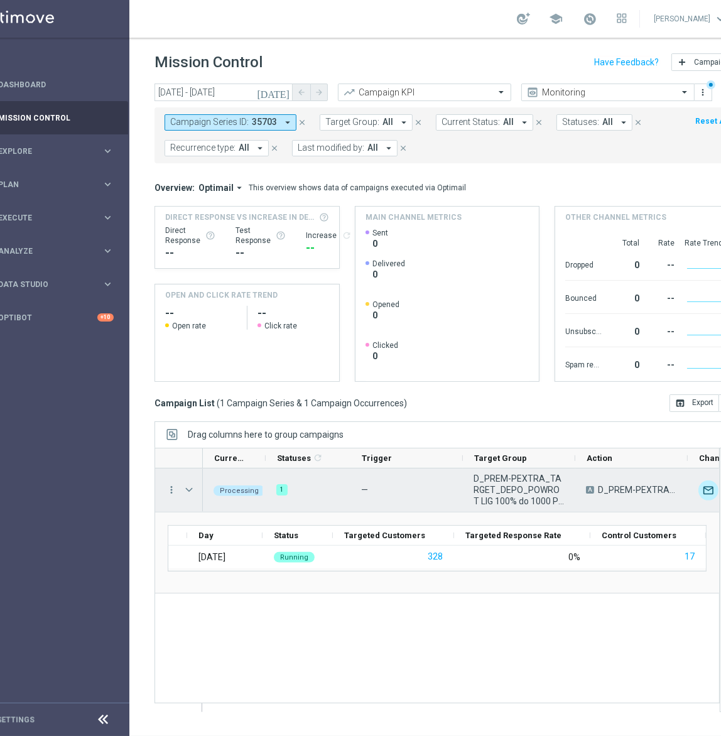
scroll to position [8, 0]
